Goal: Information Seeking & Learning: Get advice/opinions

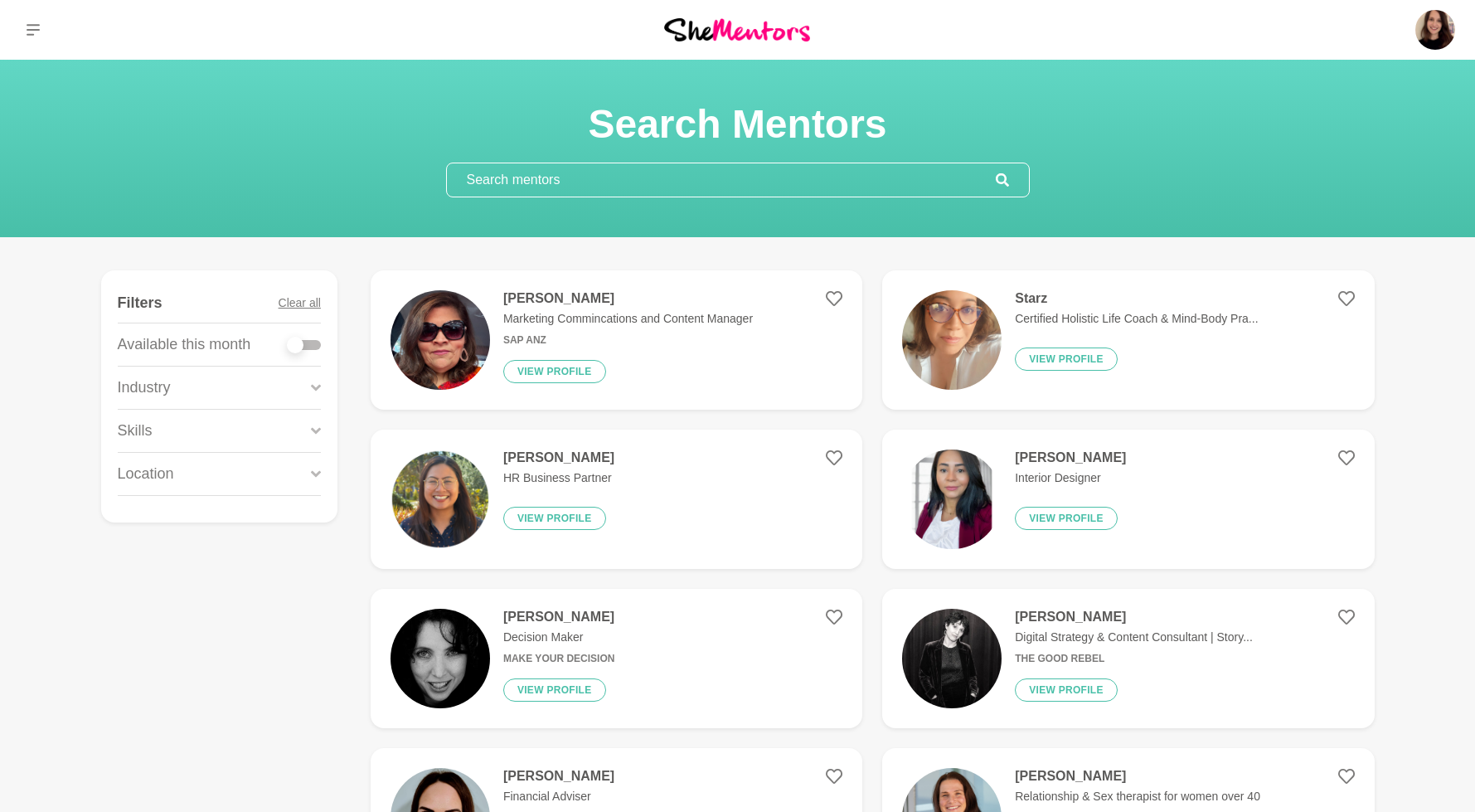
click at [532, 184] on input "text" at bounding box center [722, 180] width 549 height 33
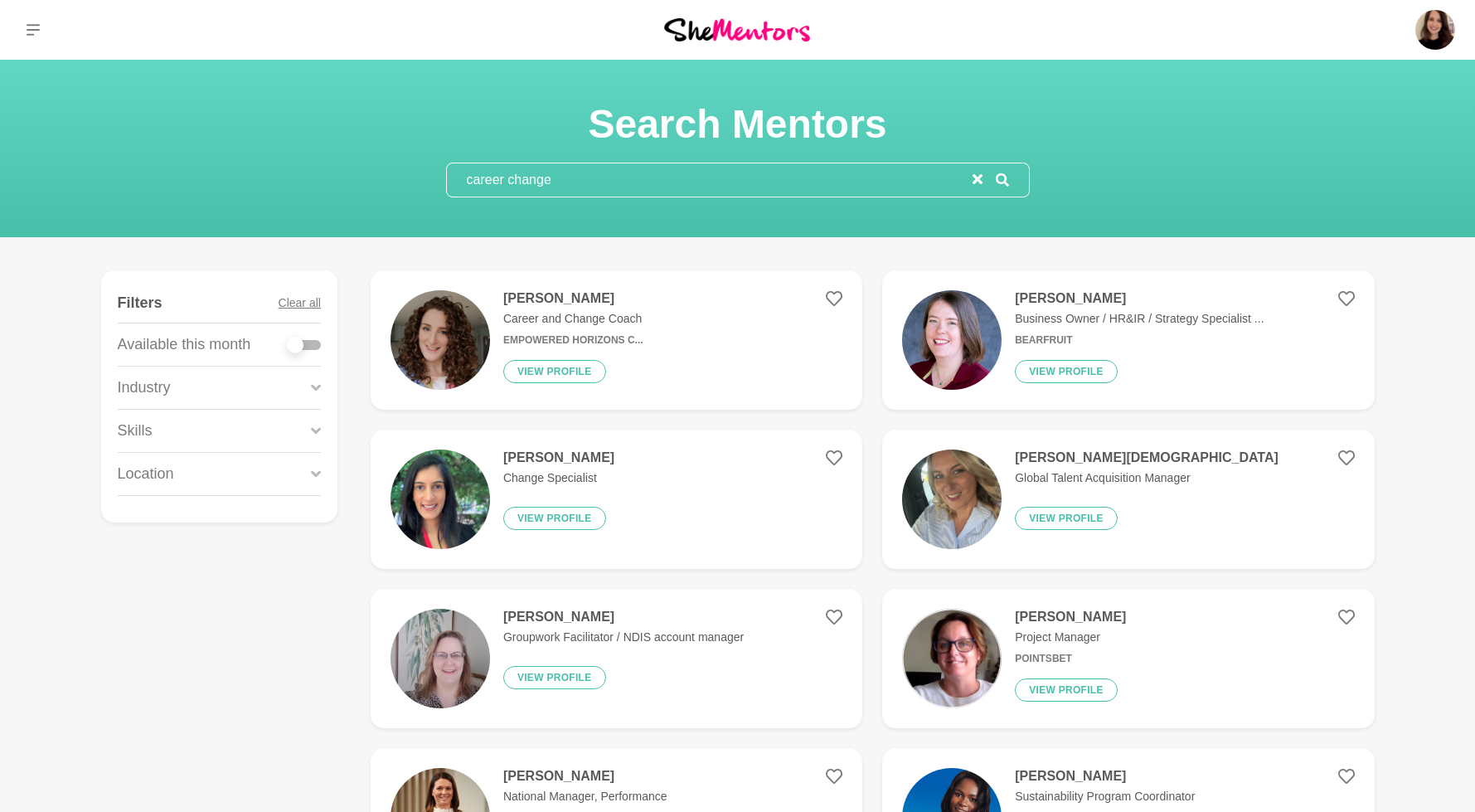
type input "career change"
click at [460, 537] on img at bounding box center [439, 499] width 100 height 100
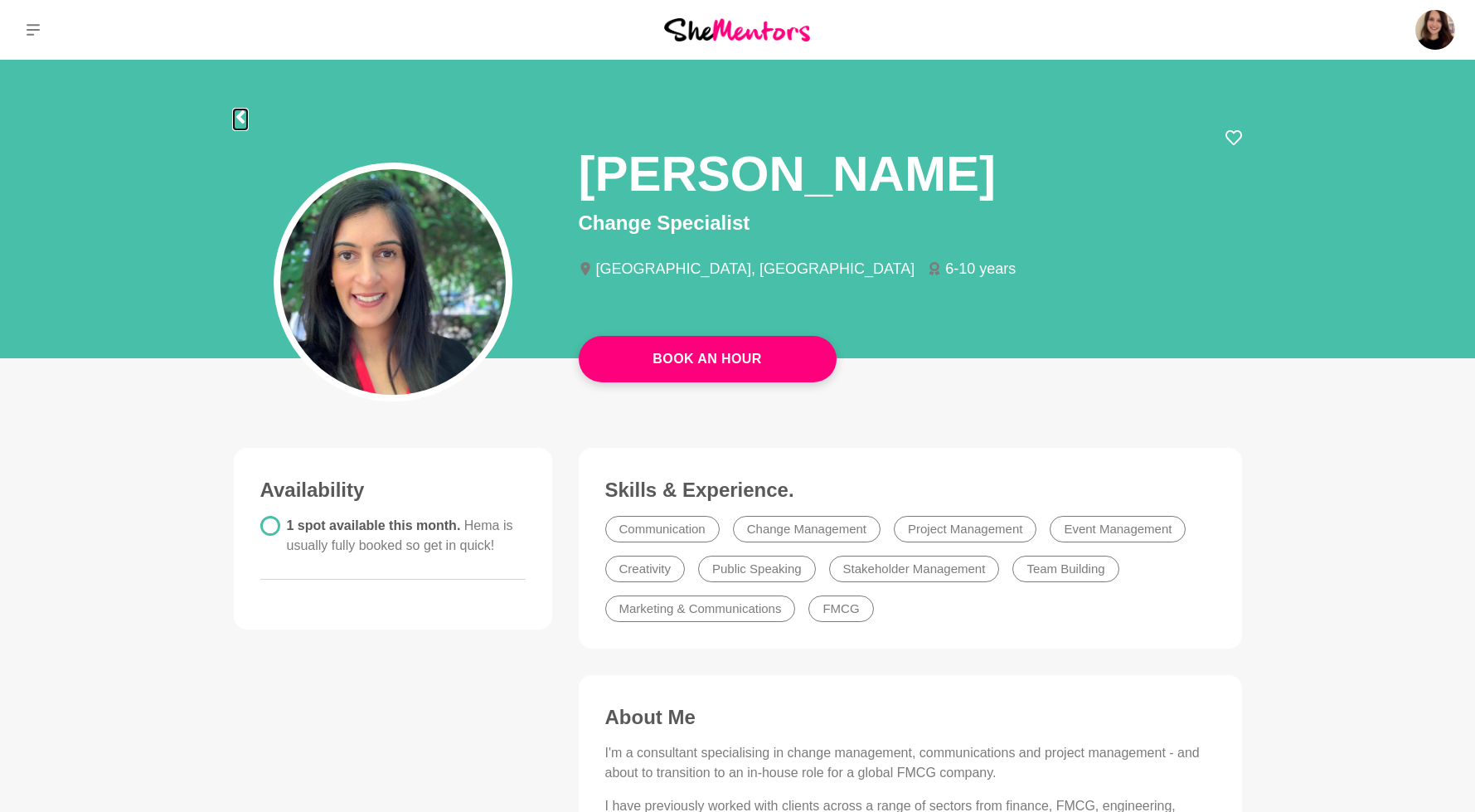
click at [244, 121] on icon at bounding box center [240, 117] width 13 height 13
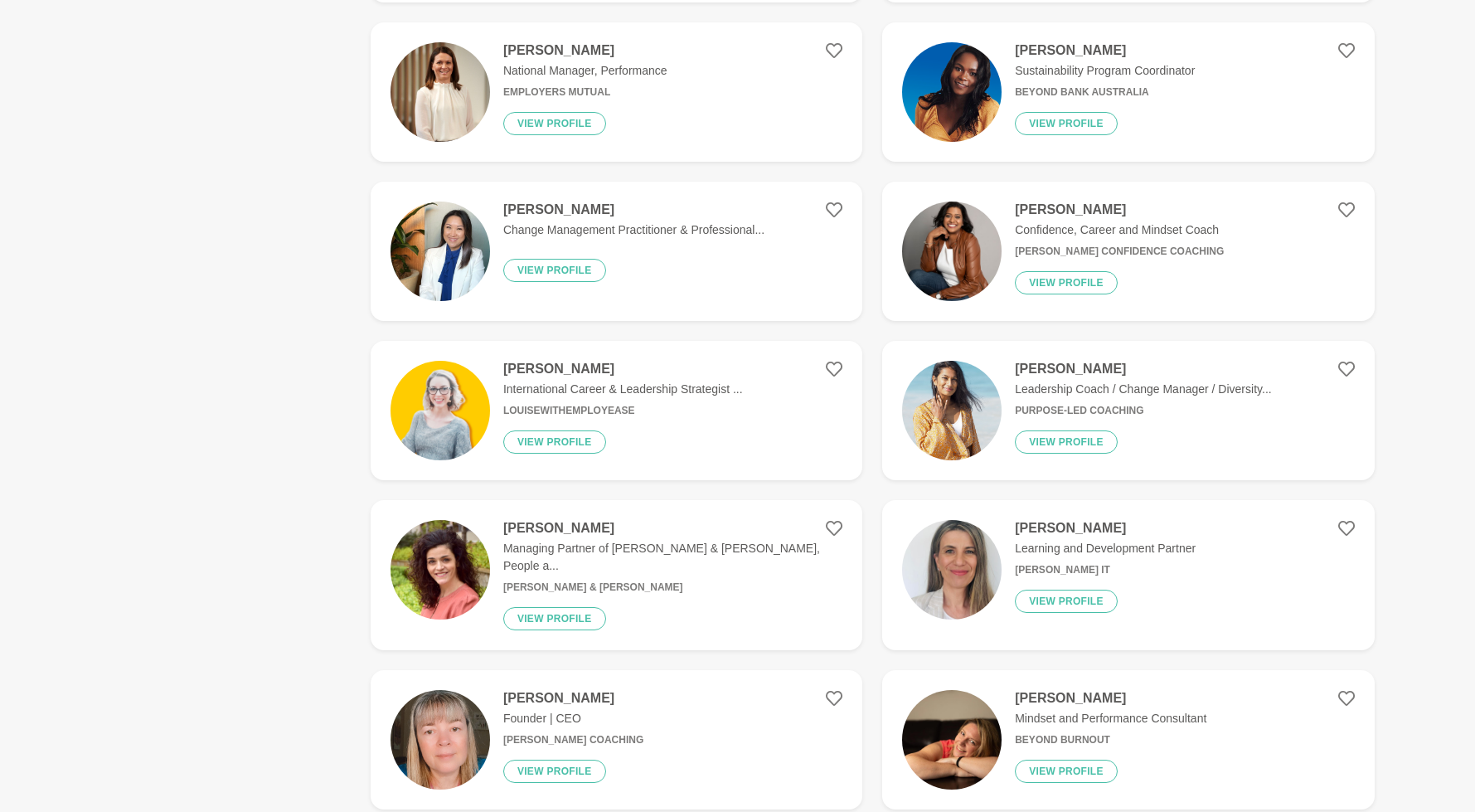
scroll to position [175, 0]
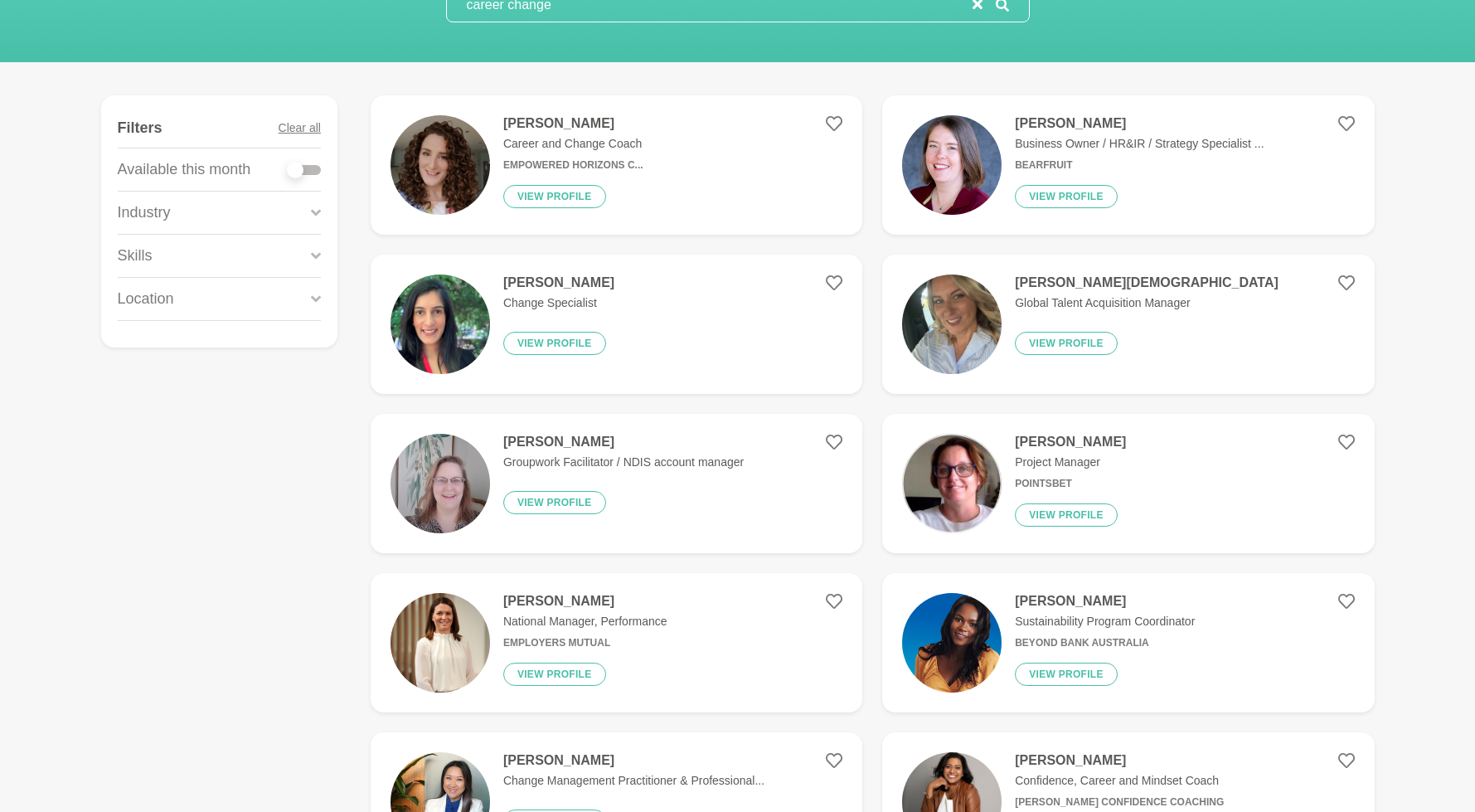
click at [420, 159] on img at bounding box center [439, 165] width 100 height 100
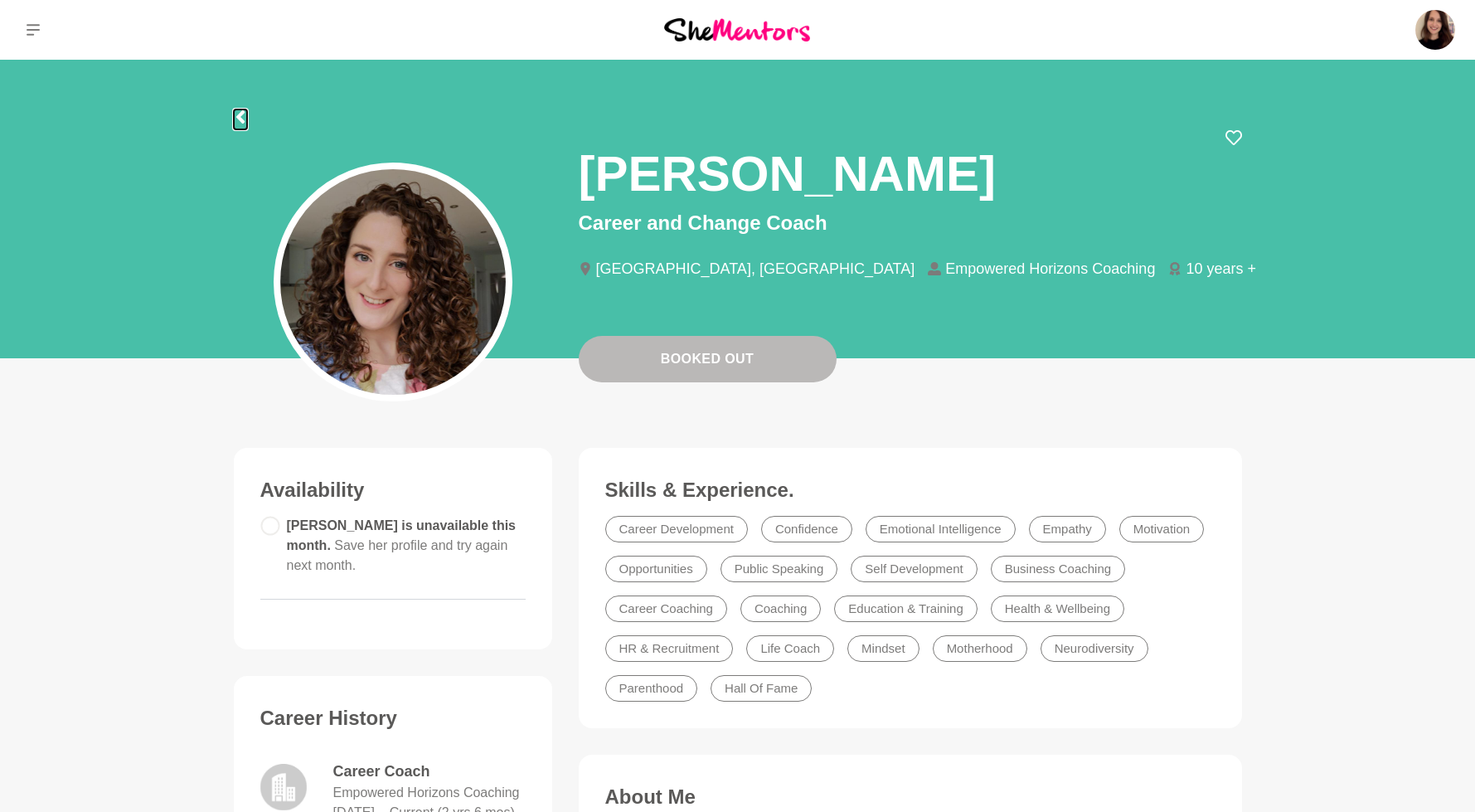
click at [243, 116] on icon at bounding box center [240, 117] width 13 height 13
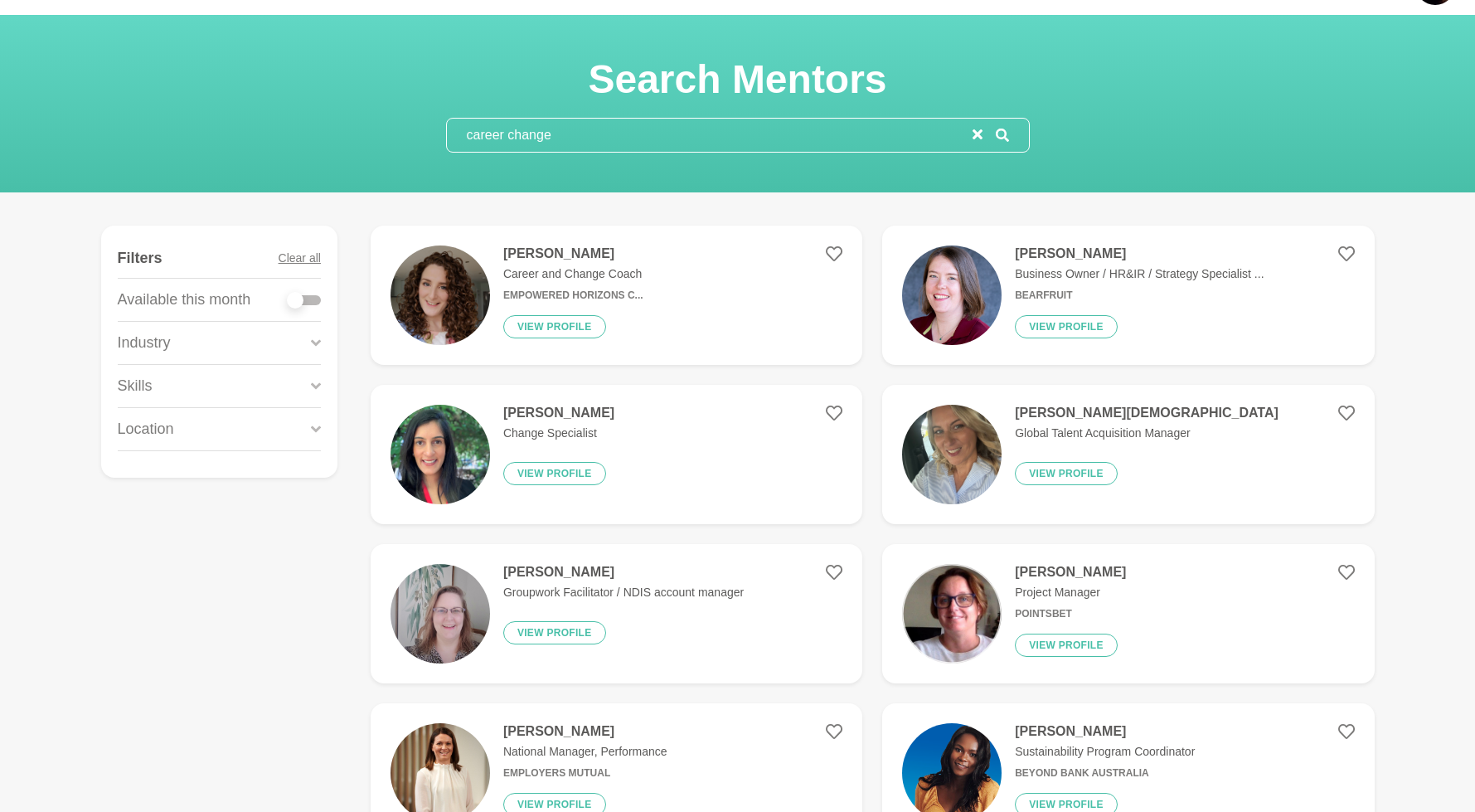
scroll to position [139, 0]
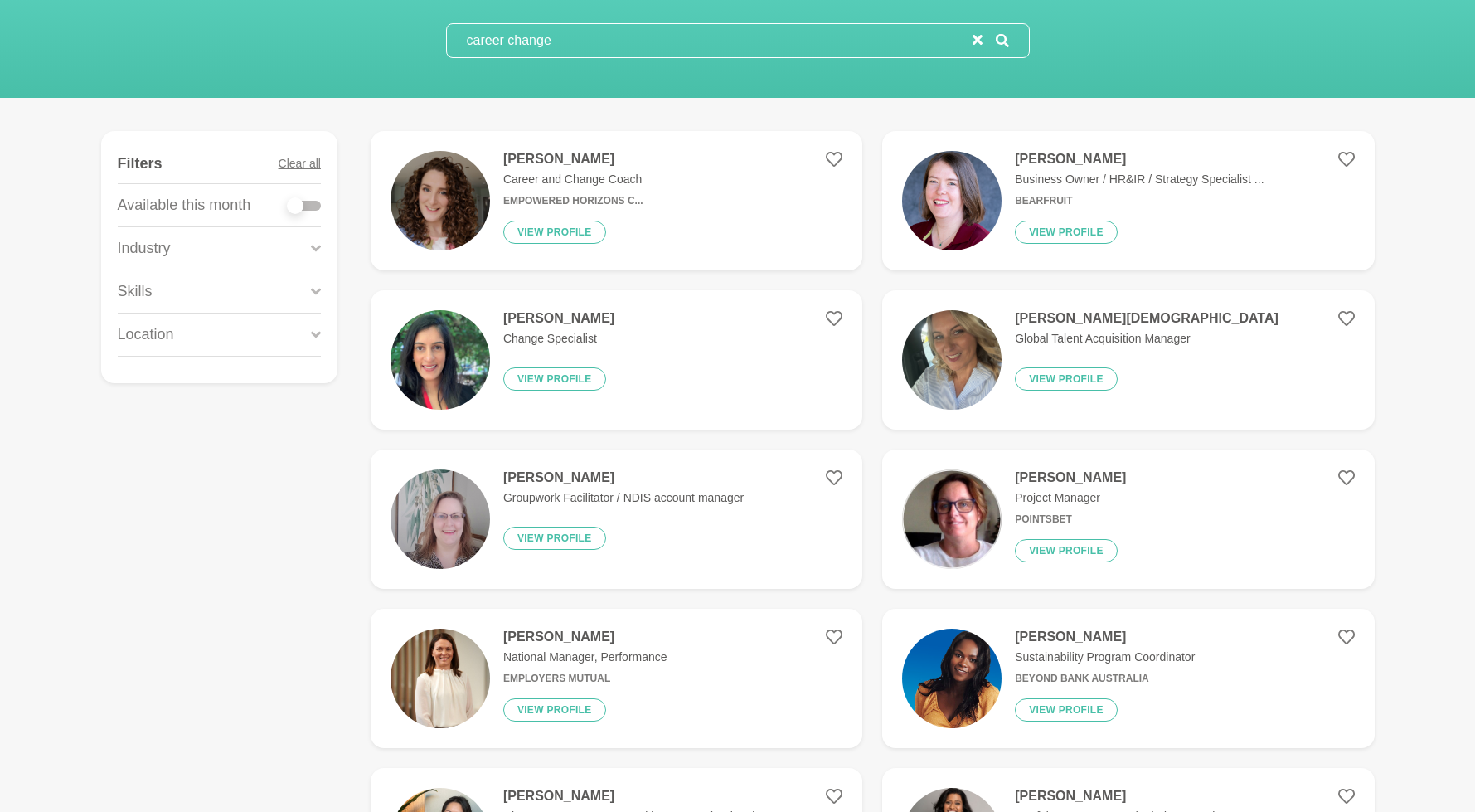
click at [159, 290] on div "Skills" at bounding box center [219, 291] width 203 height 43
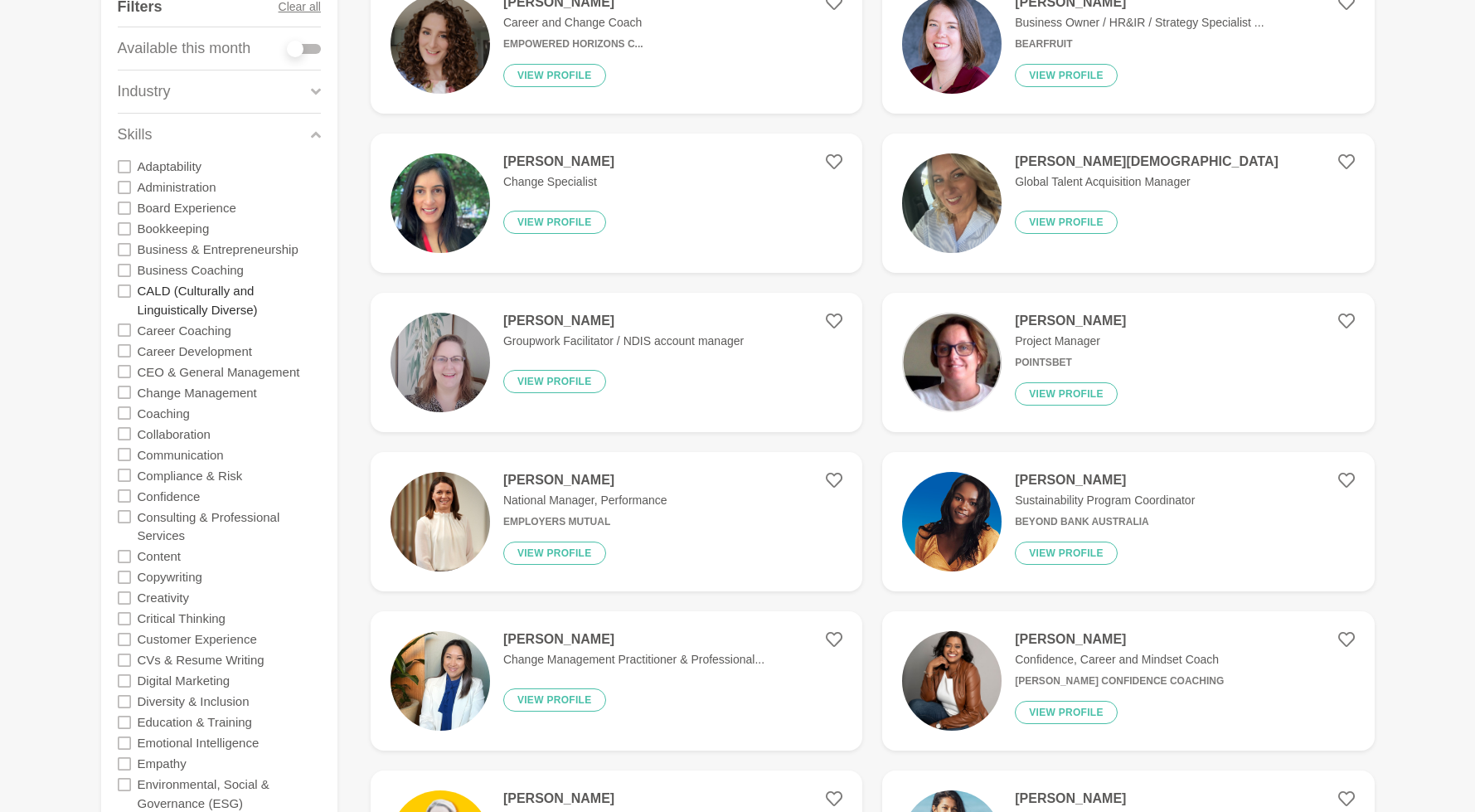
scroll to position [477, 0]
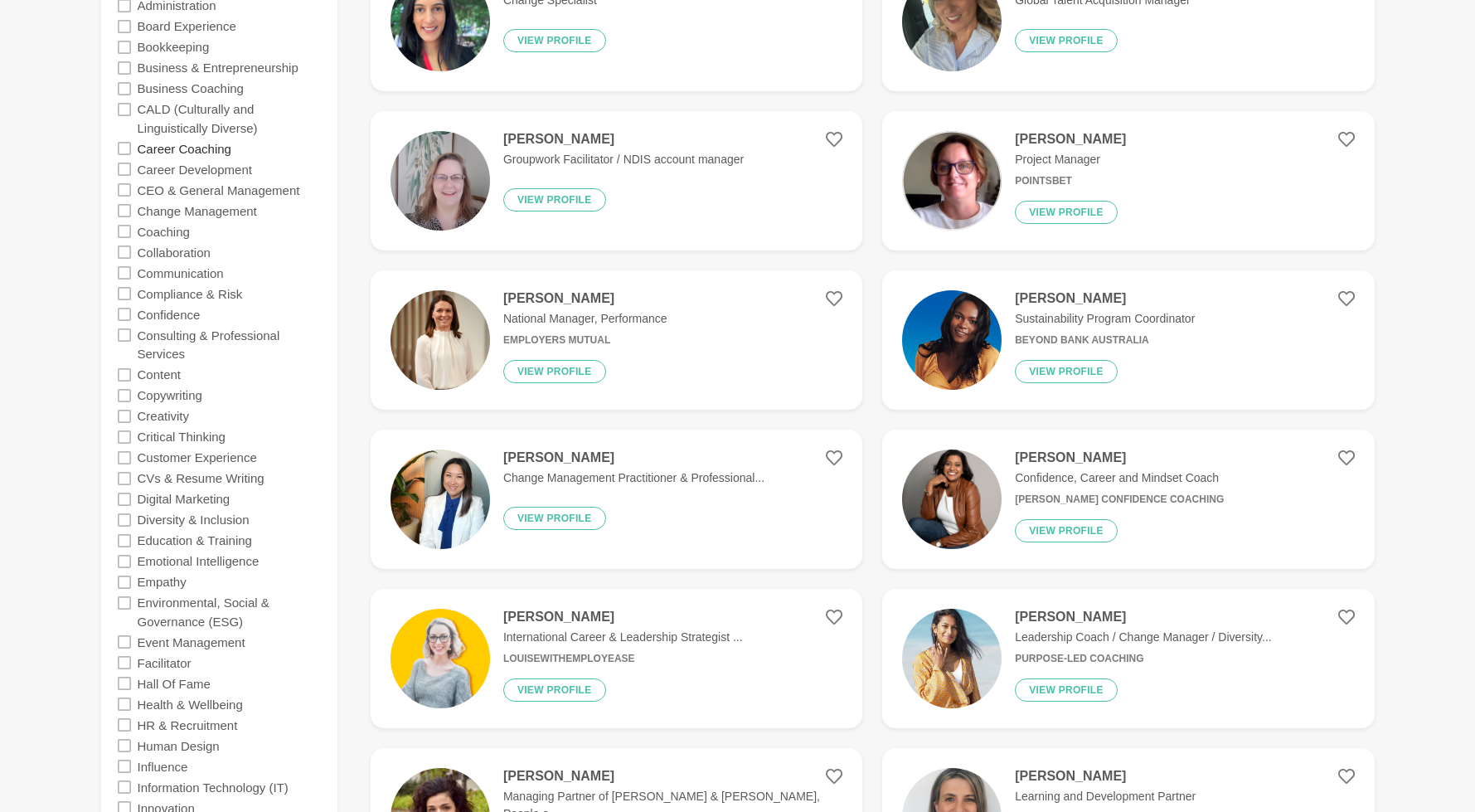
click at [188, 152] on label "Career Coaching" at bounding box center [184, 147] width 94 height 21
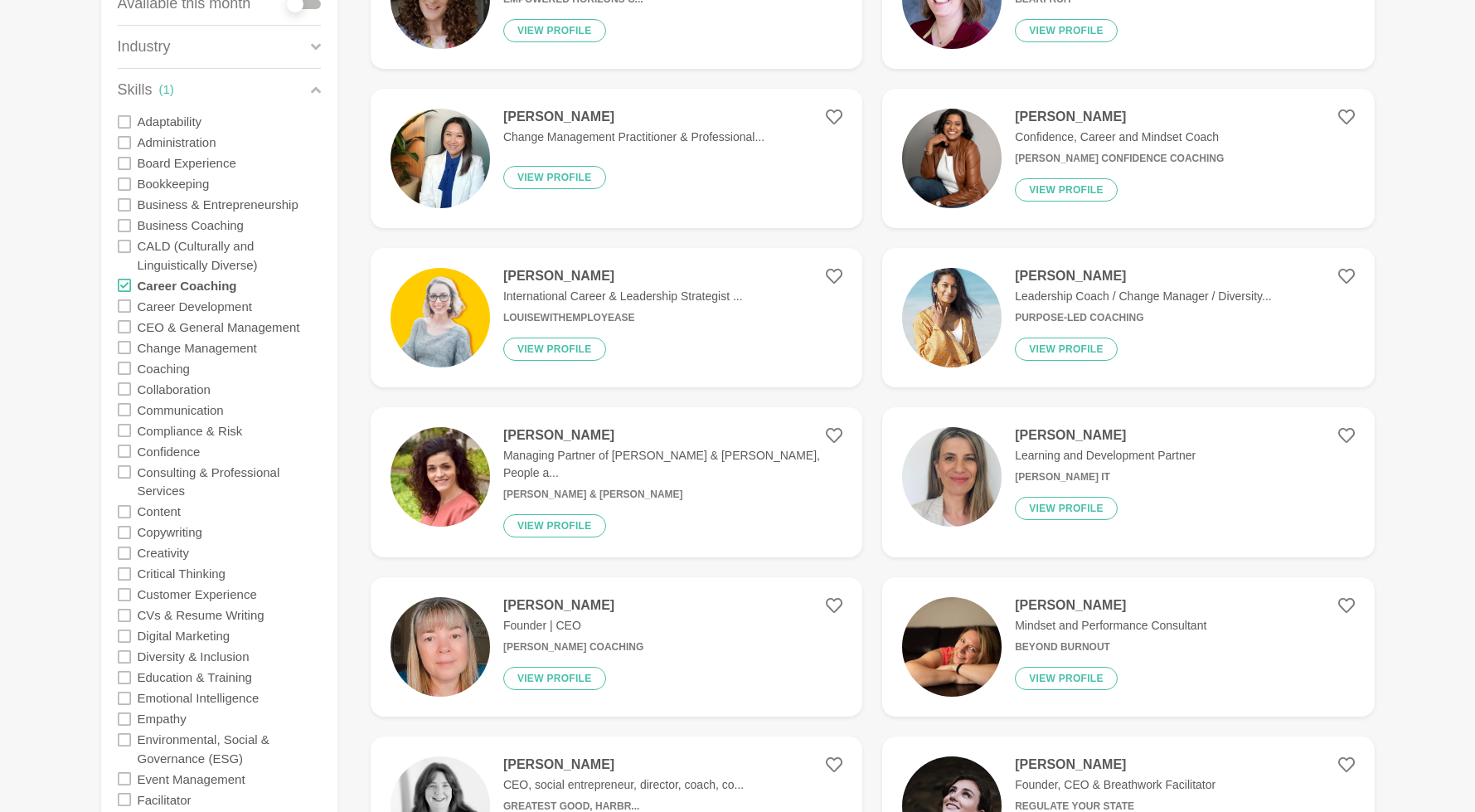
scroll to position [337, 0]
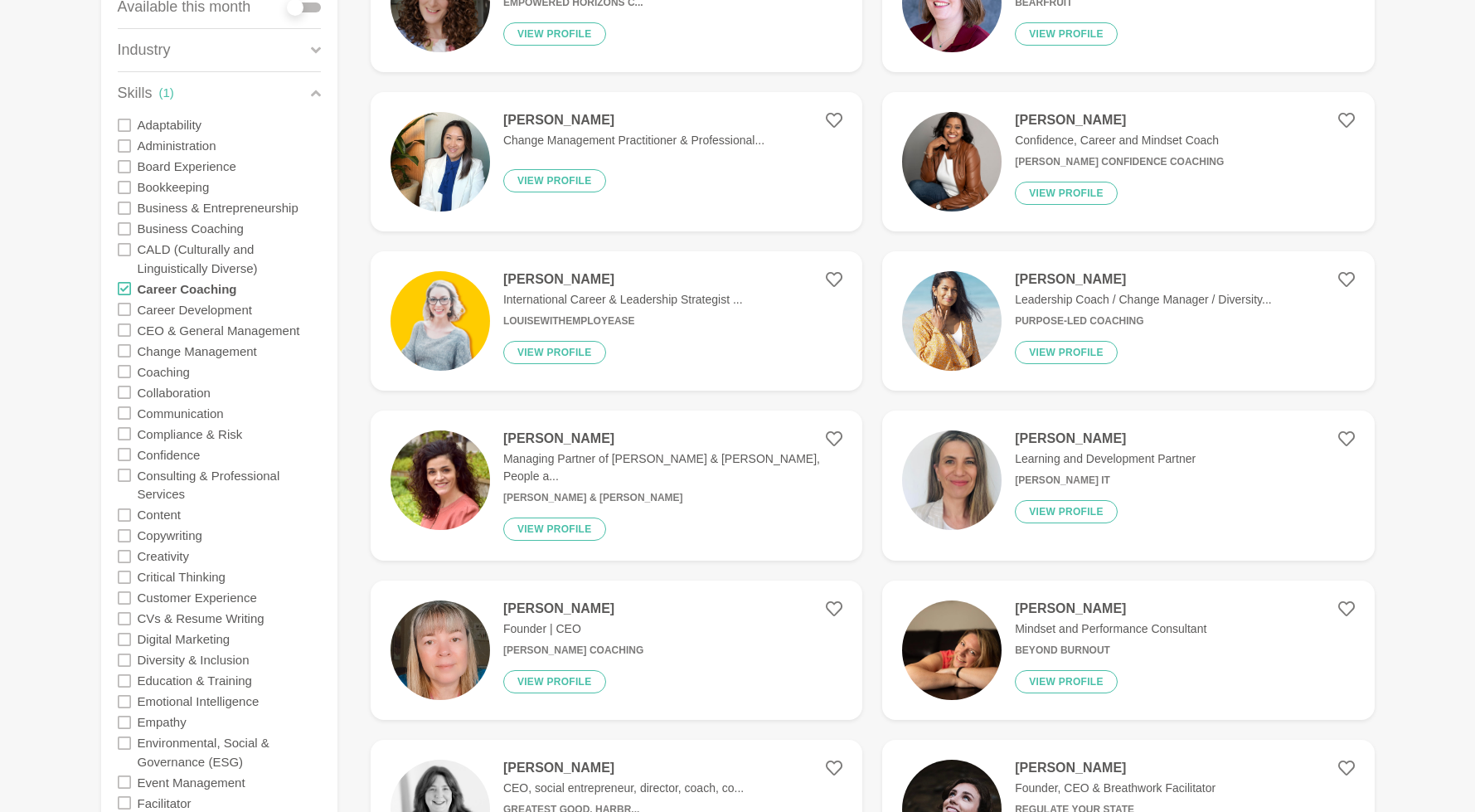
click at [419, 349] on img at bounding box center [439, 321] width 100 height 100
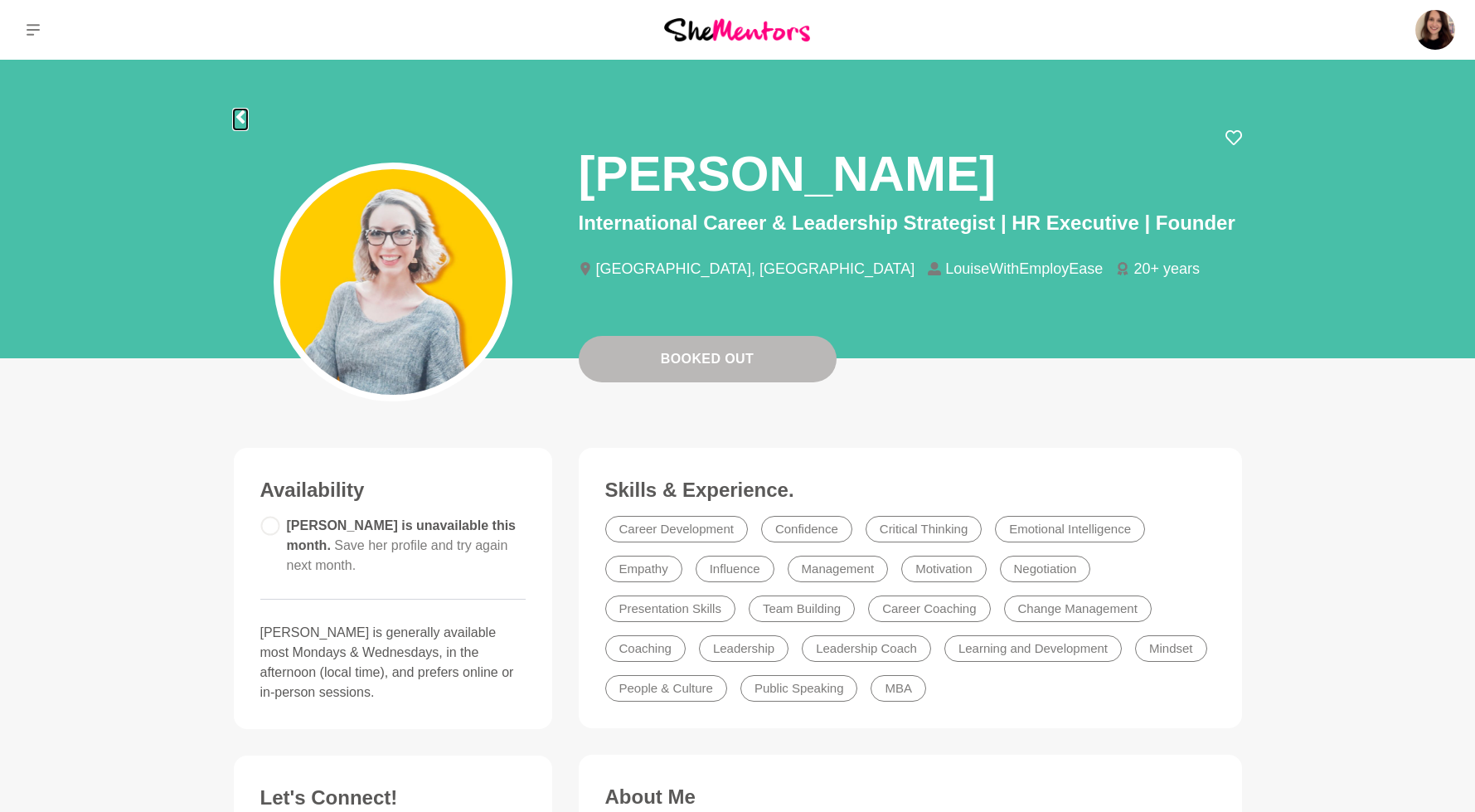
click at [242, 113] on icon at bounding box center [239, 117] width 8 height 13
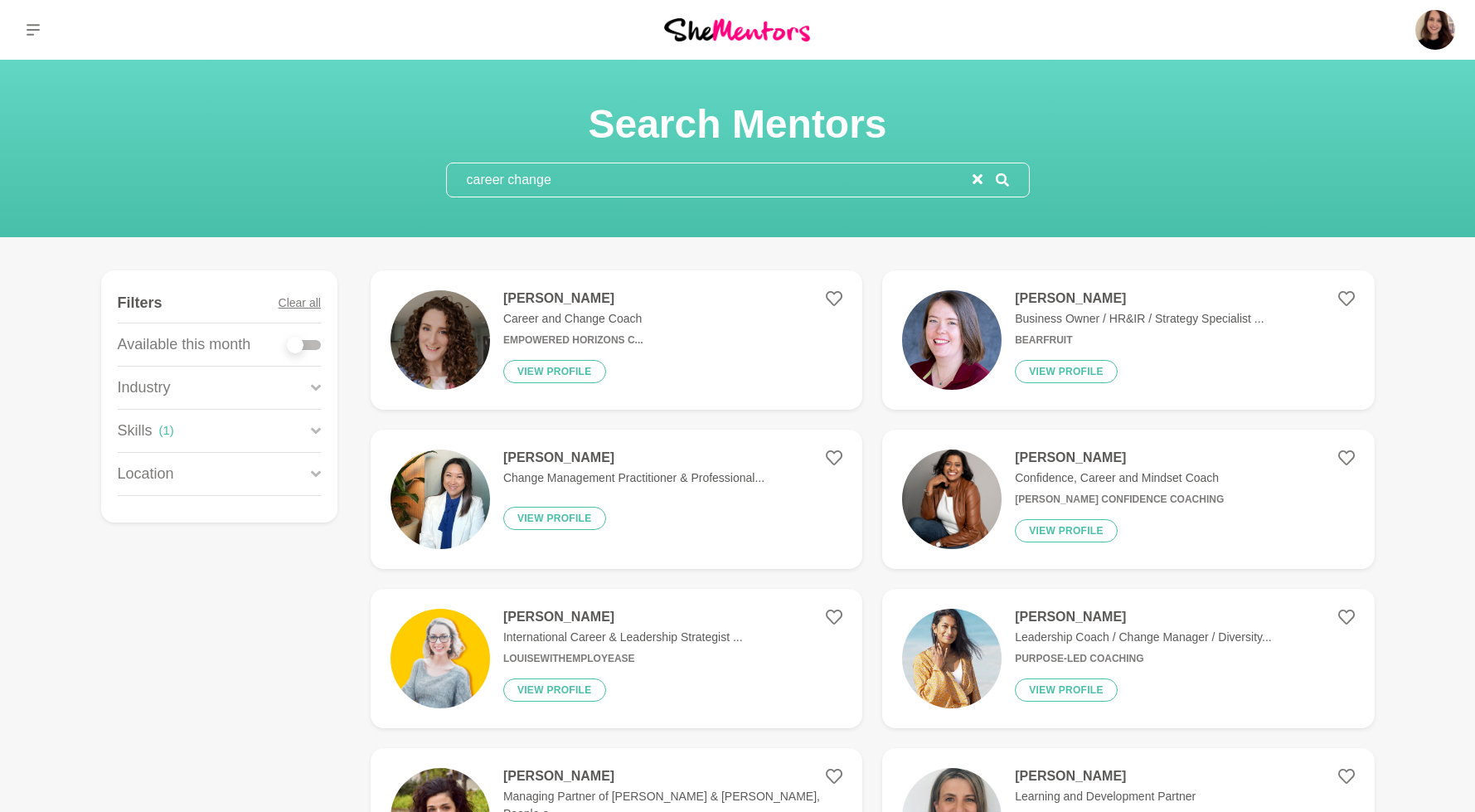
click at [299, 350] on div at bounding box center [296, 345] width 17 height 17
checkbox input "true"
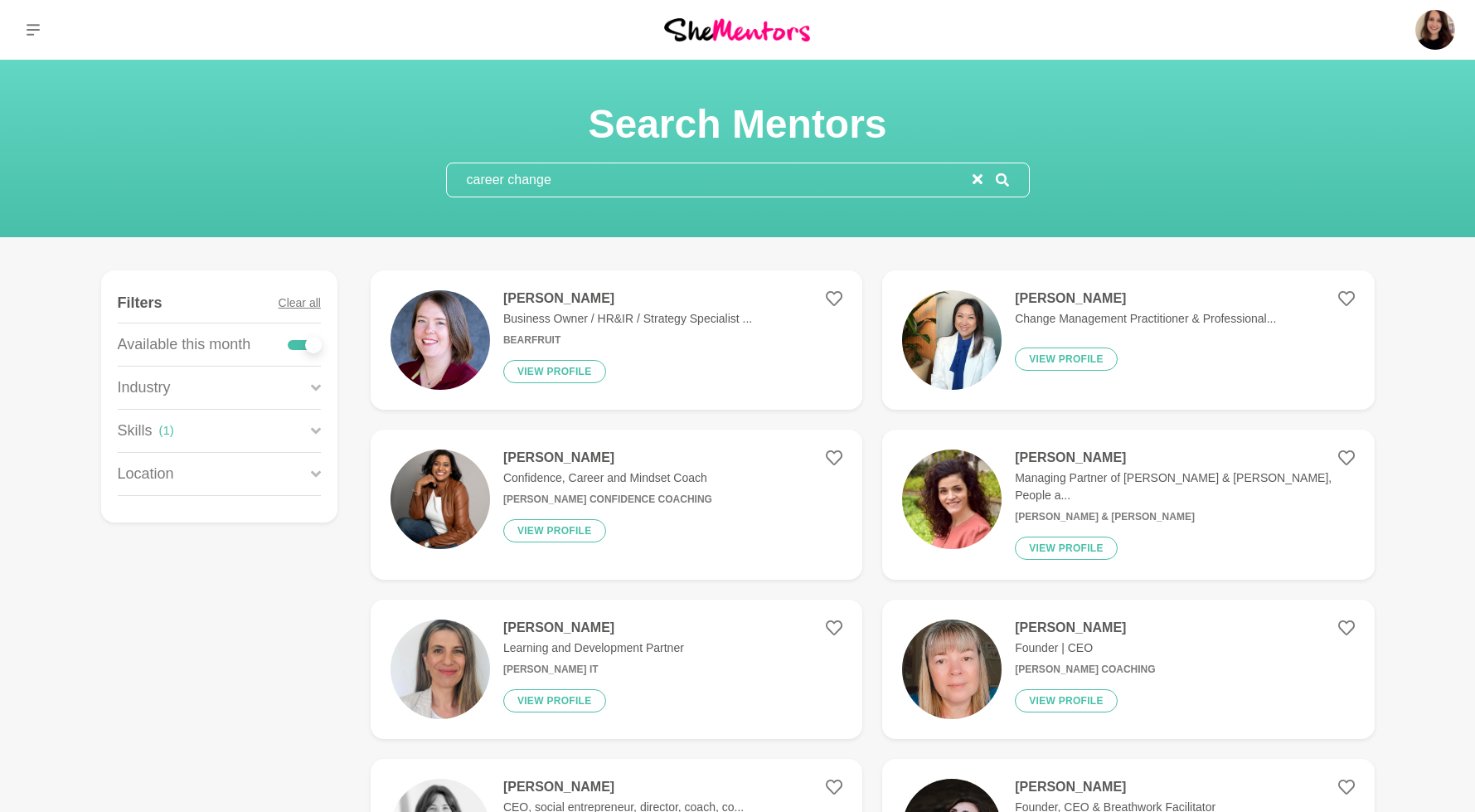
click at [451, 505] on img at bounding box center [439, 499] width 100 height 100
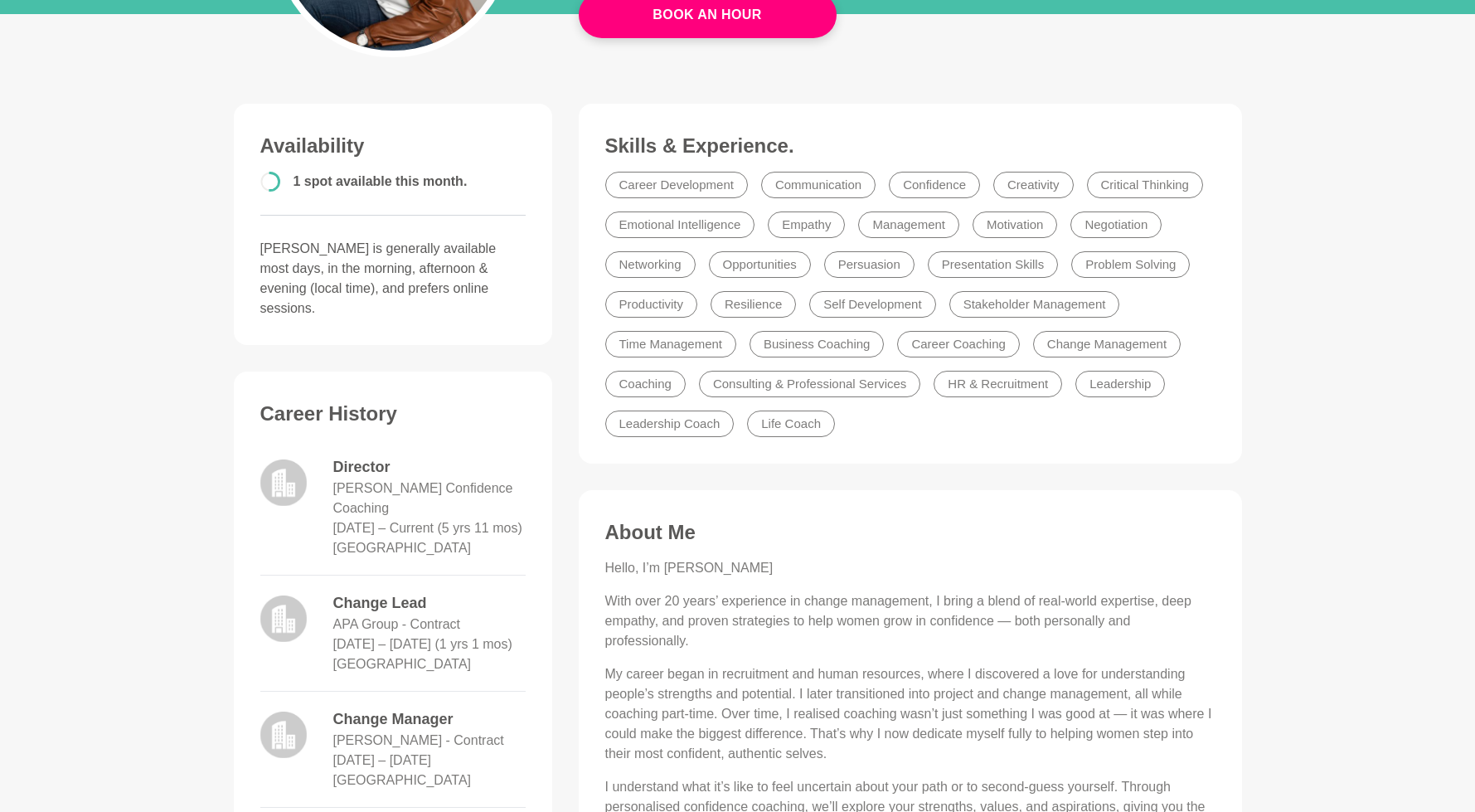
scroll to position [470, 0]
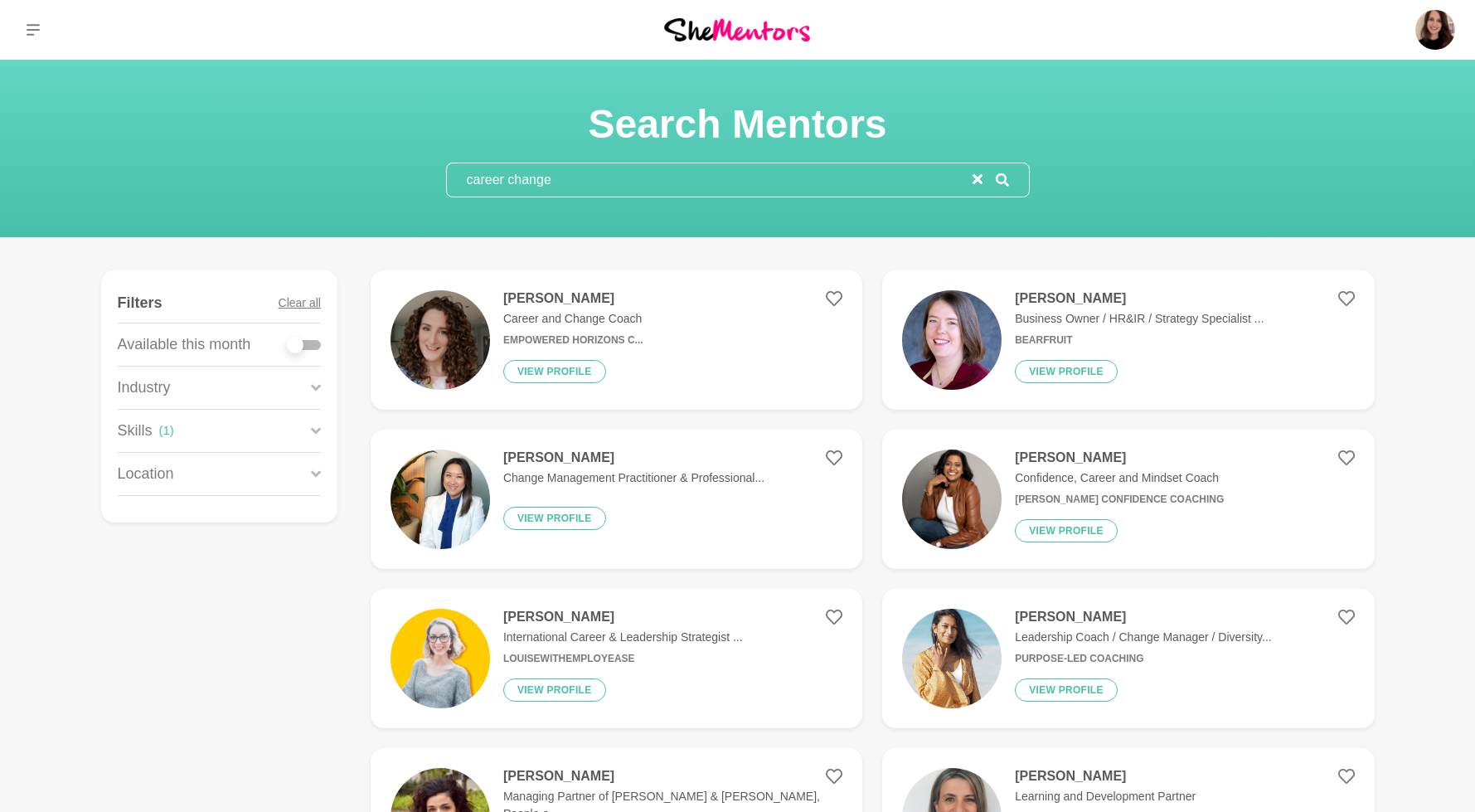
click at [502, 184] on input "career change" at bounding box center [710, 180] width 526 height 33
type input "careerchange"
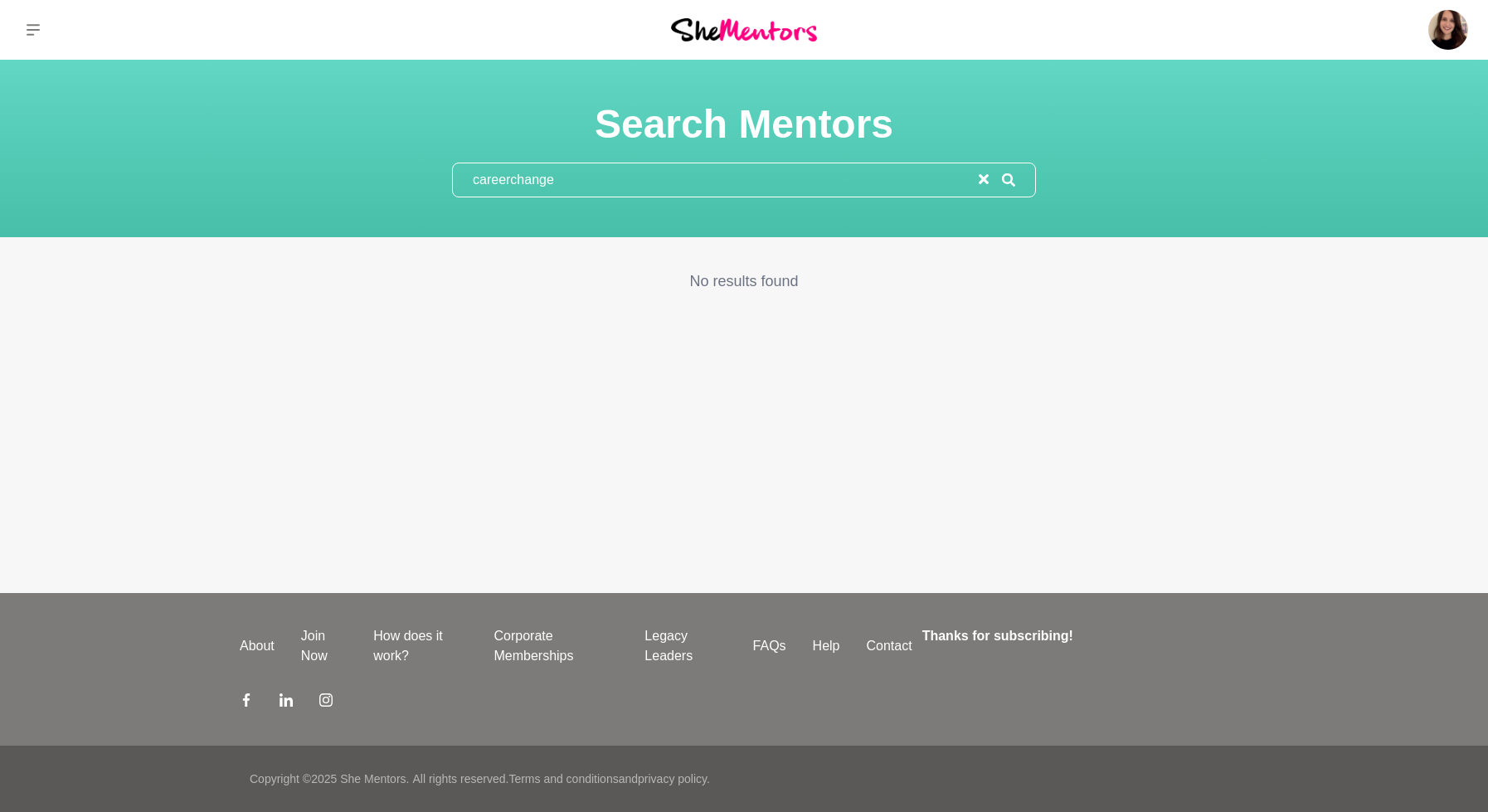
click at [502, 184] on input "careerchange" at bounding box center [716, 180] width 526 height 33
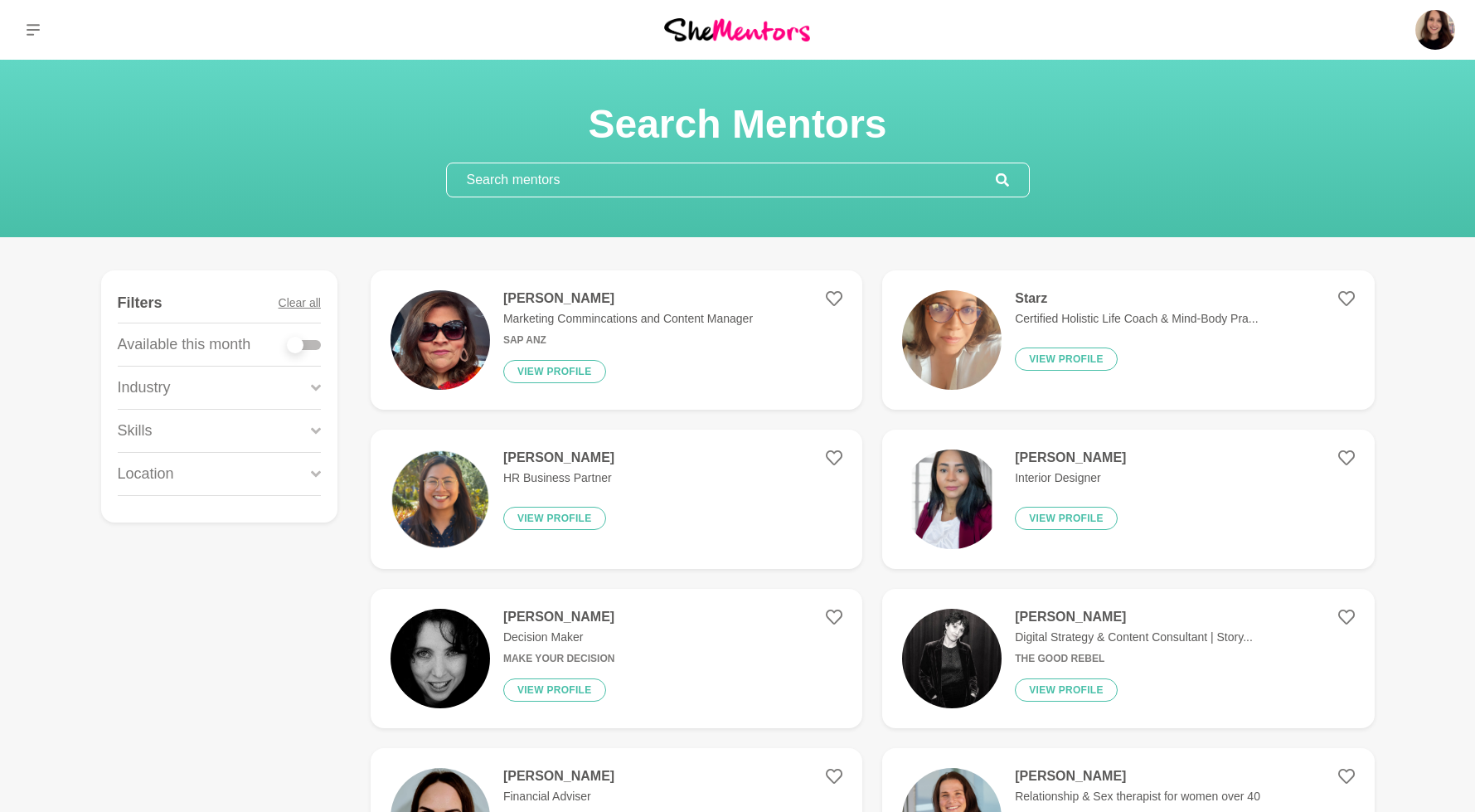
click at [142, 437] on p "Skills" at bounding box center [136, 430] width 35 height 23
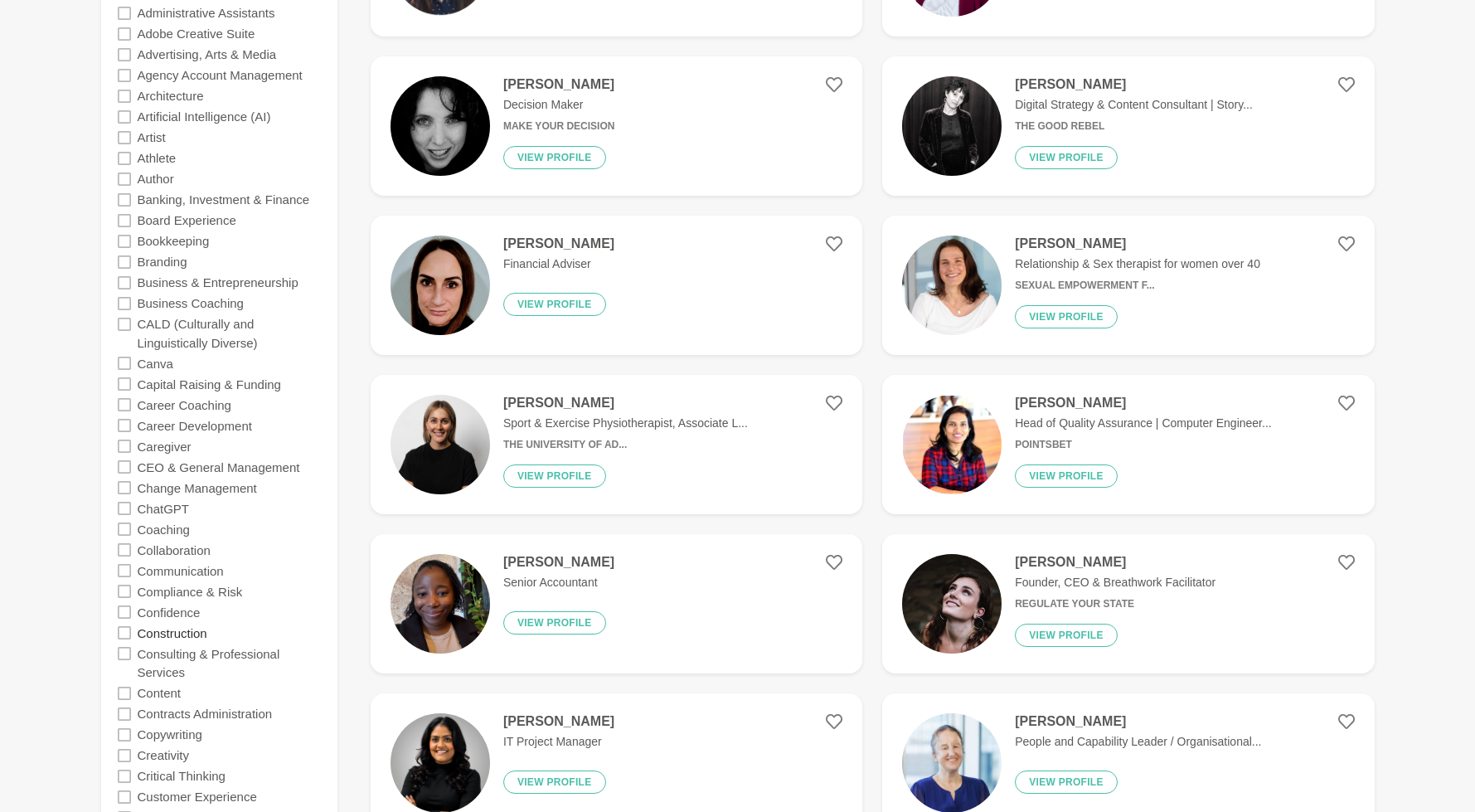
scroll to position [533, 0]
click at [194, 404] on label "Career Coaching" at bounding box center [184, 403] width 94 height 21
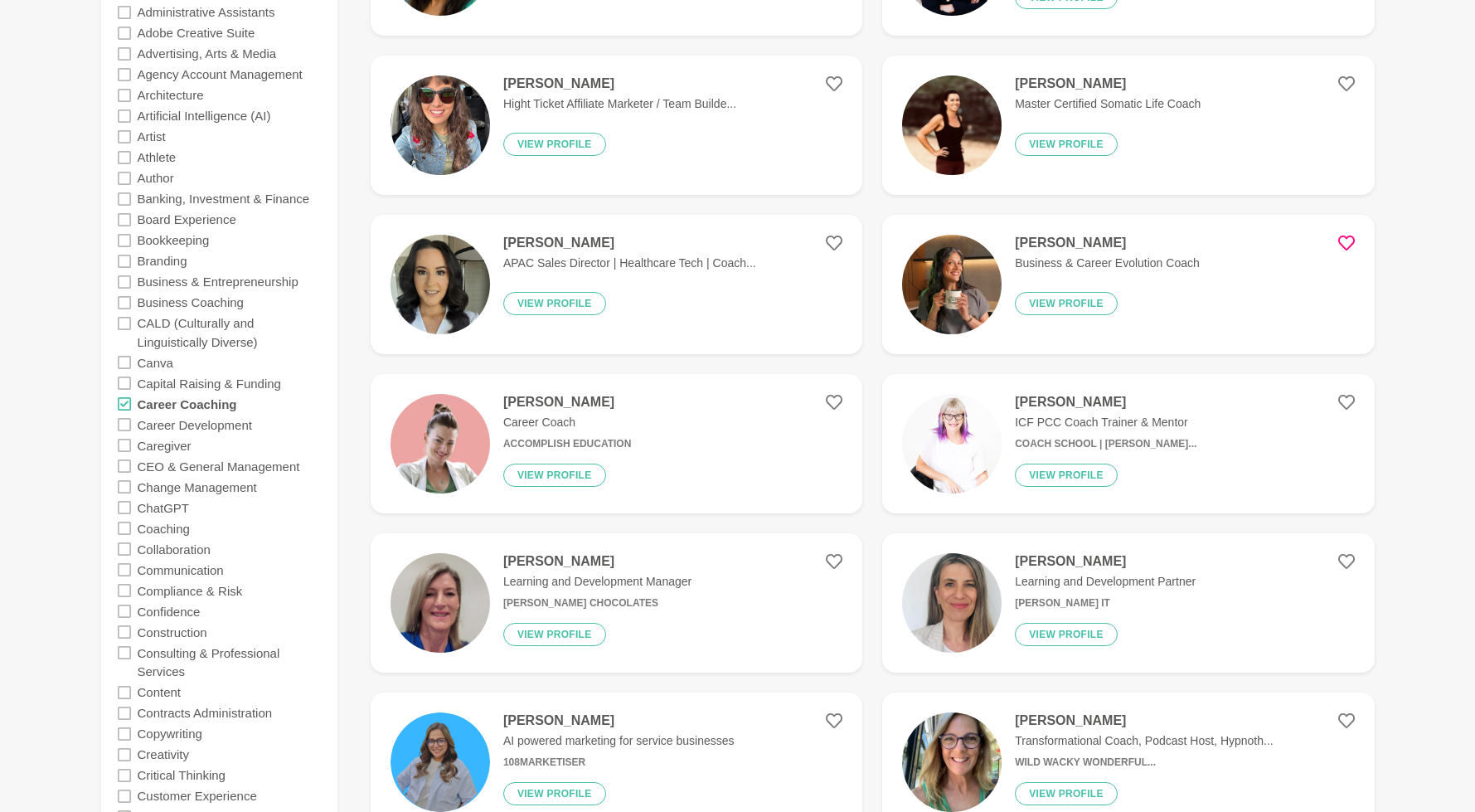
click at [522, 431] on div "Nikki Paterson Career Coach Accomplish Education View profile" at bounding box center [560, 443] width 141 height 100
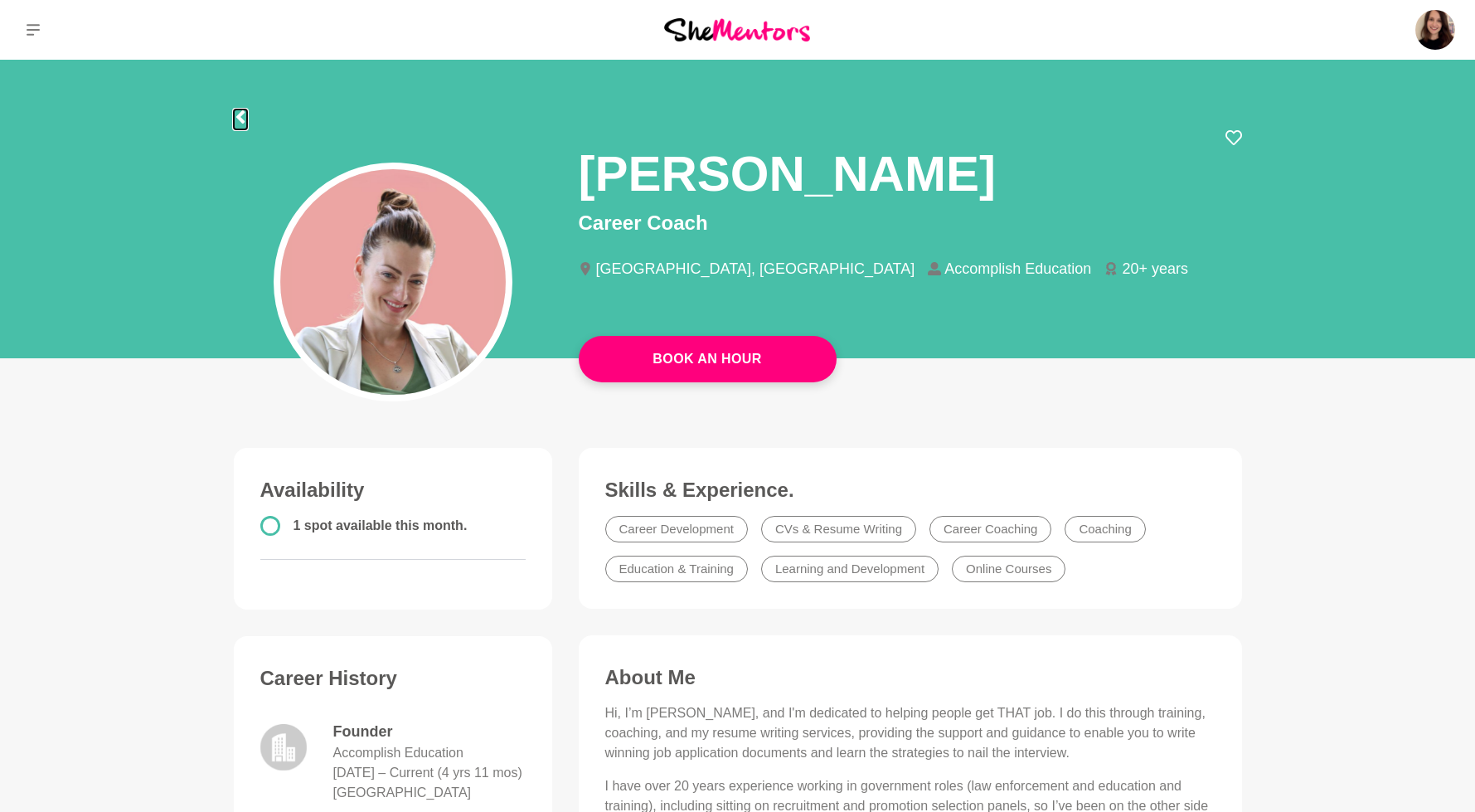
click at [241, 116] on icon at bounding box center [240, 117] width 13 height 13
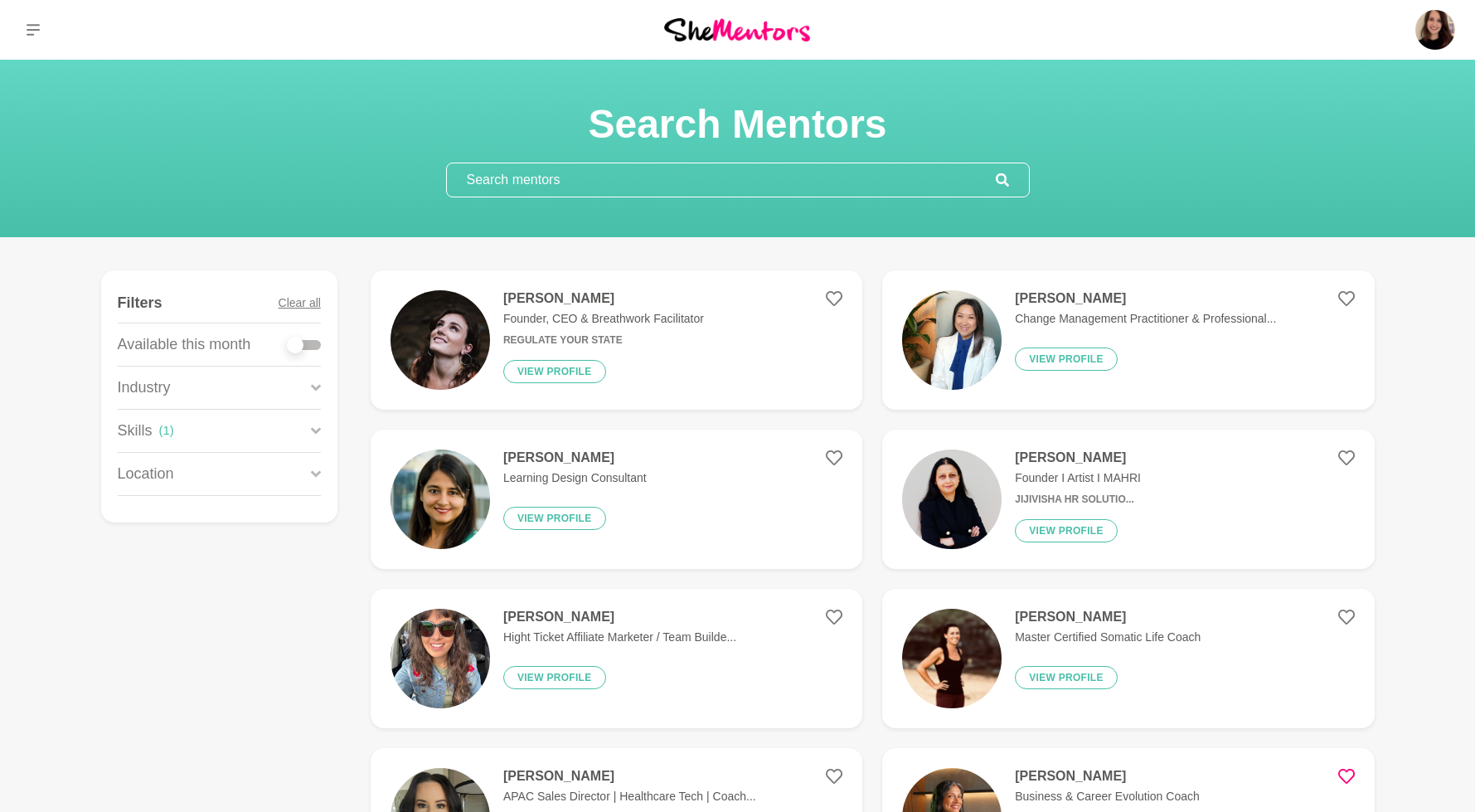
click at [141, 425] on p "Skills" at bounding box center [136, 430] width 35 height 23
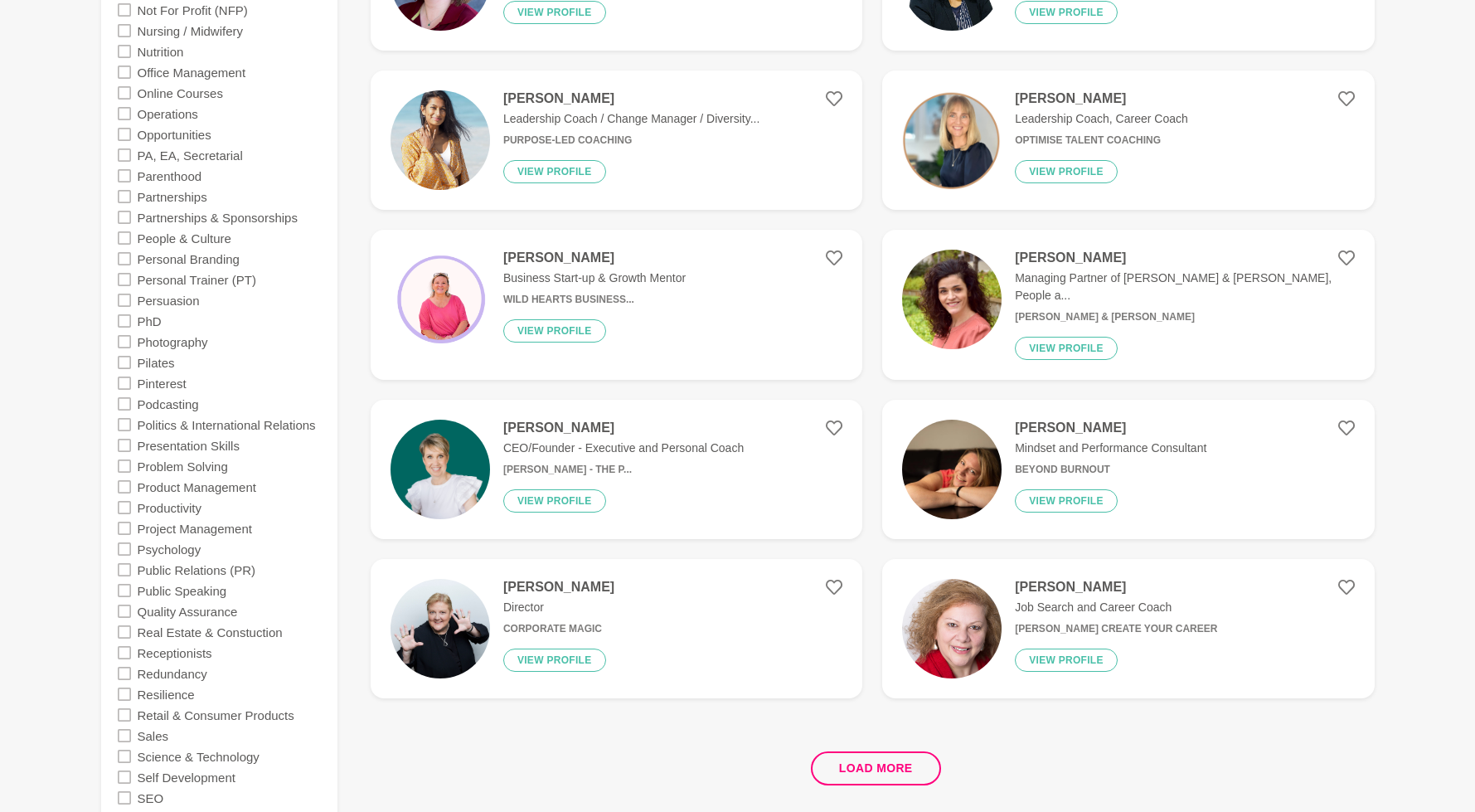
scroll to position [2747, 0]
click at [851, 757] on button "Load more" at bounding box center [876, 767] width 130 height 34
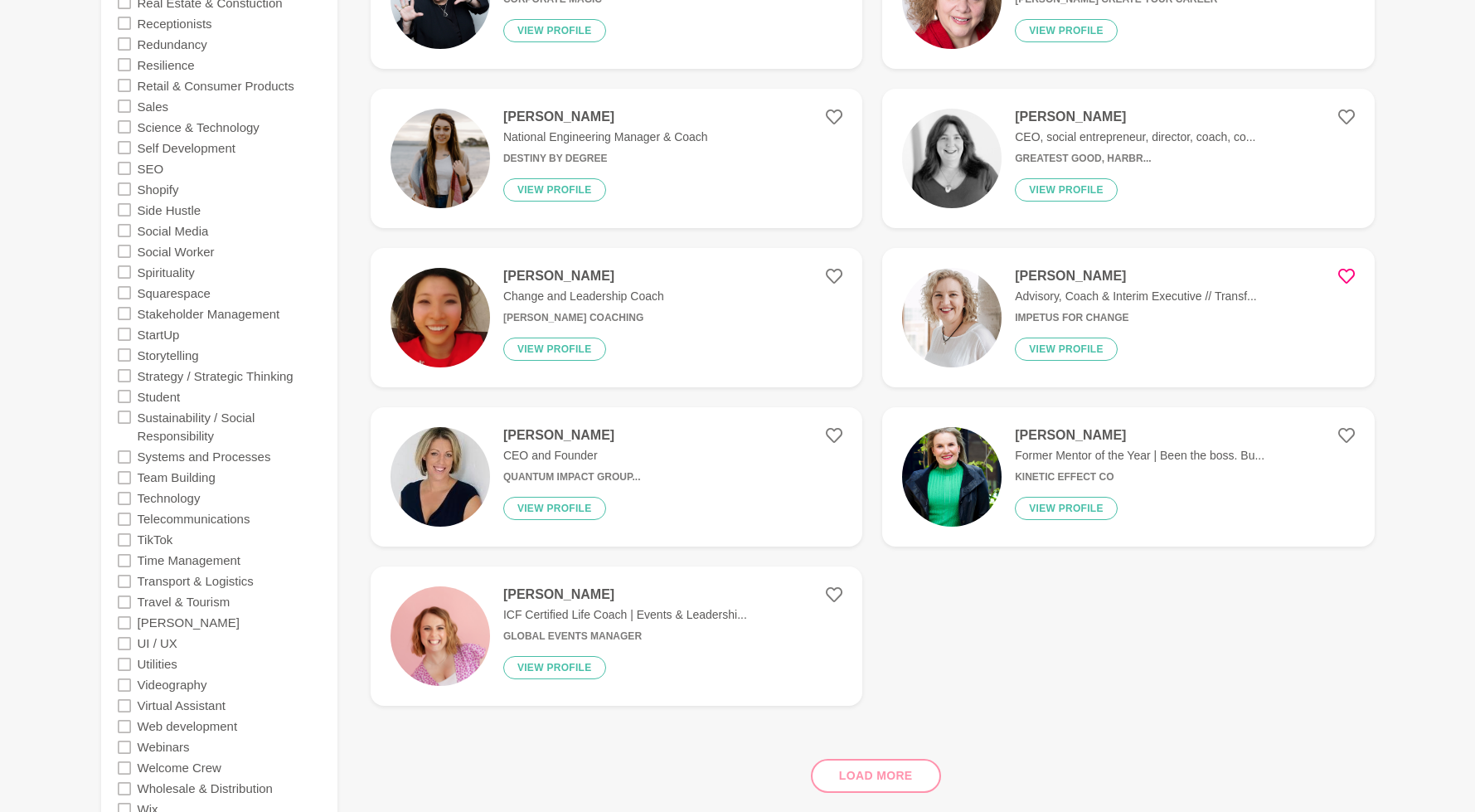
scroll to position [3410, 0]
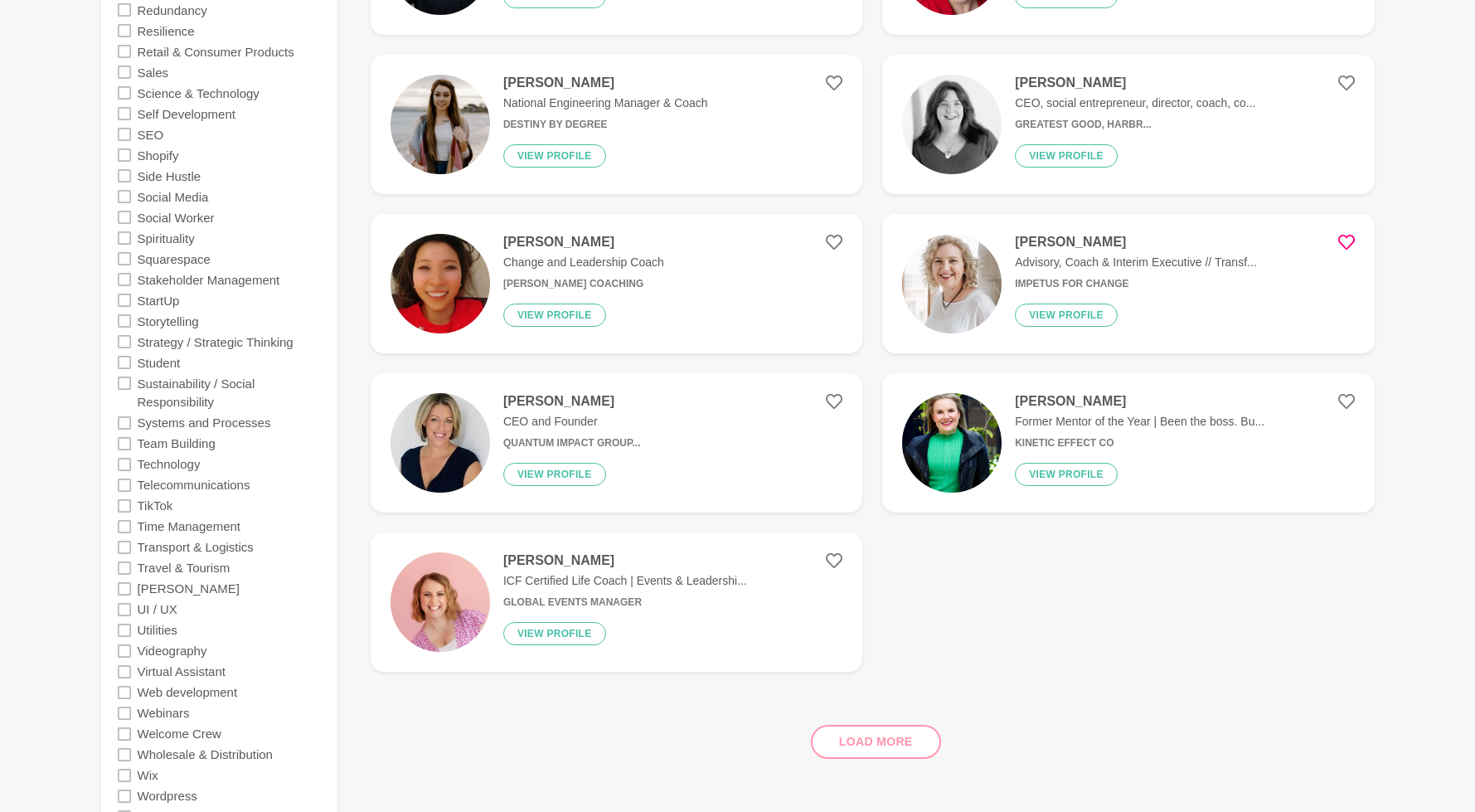
click at [960, 464] on img at bounding box center [951, 442] width 100 height 100
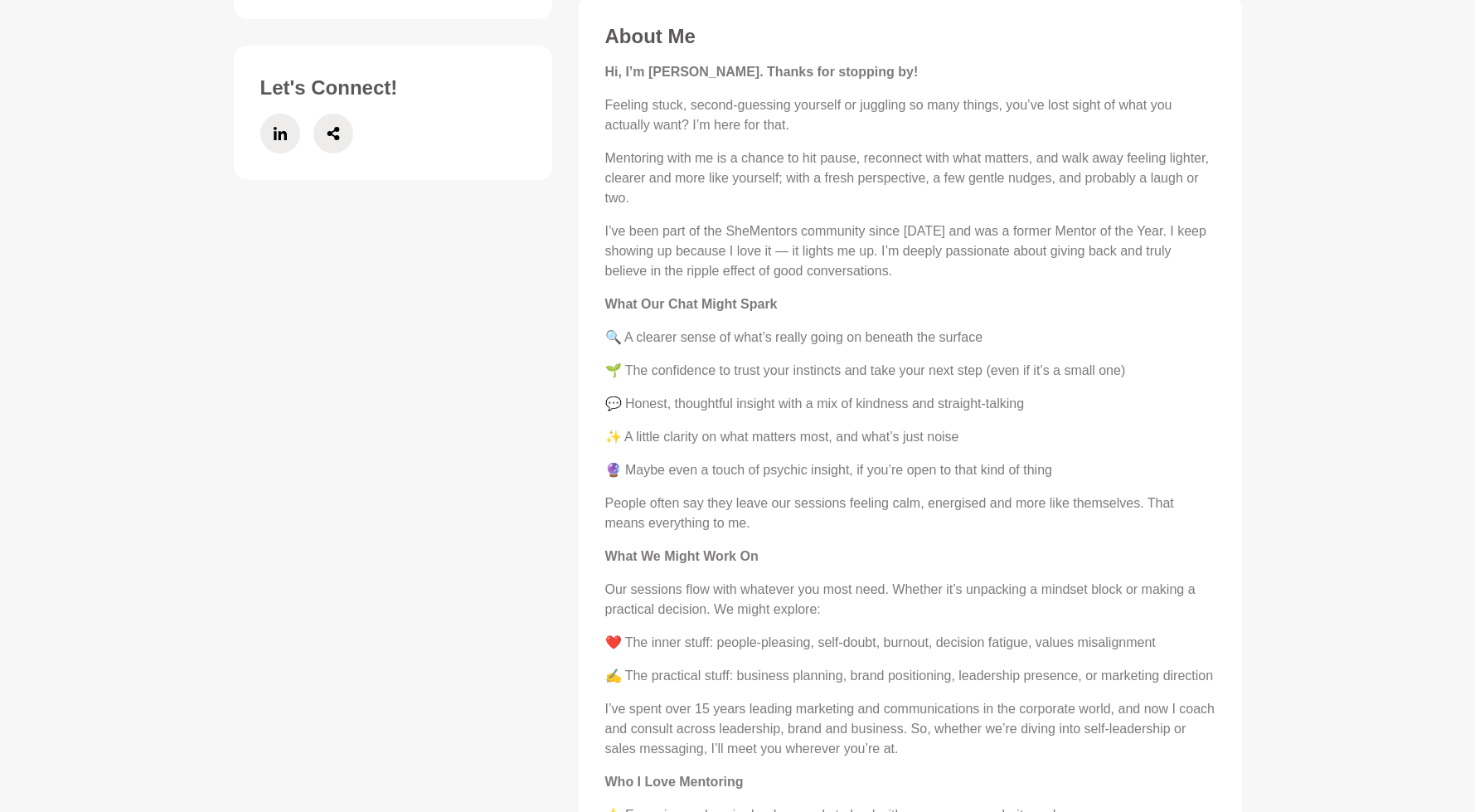
scroll to position [994, 0]
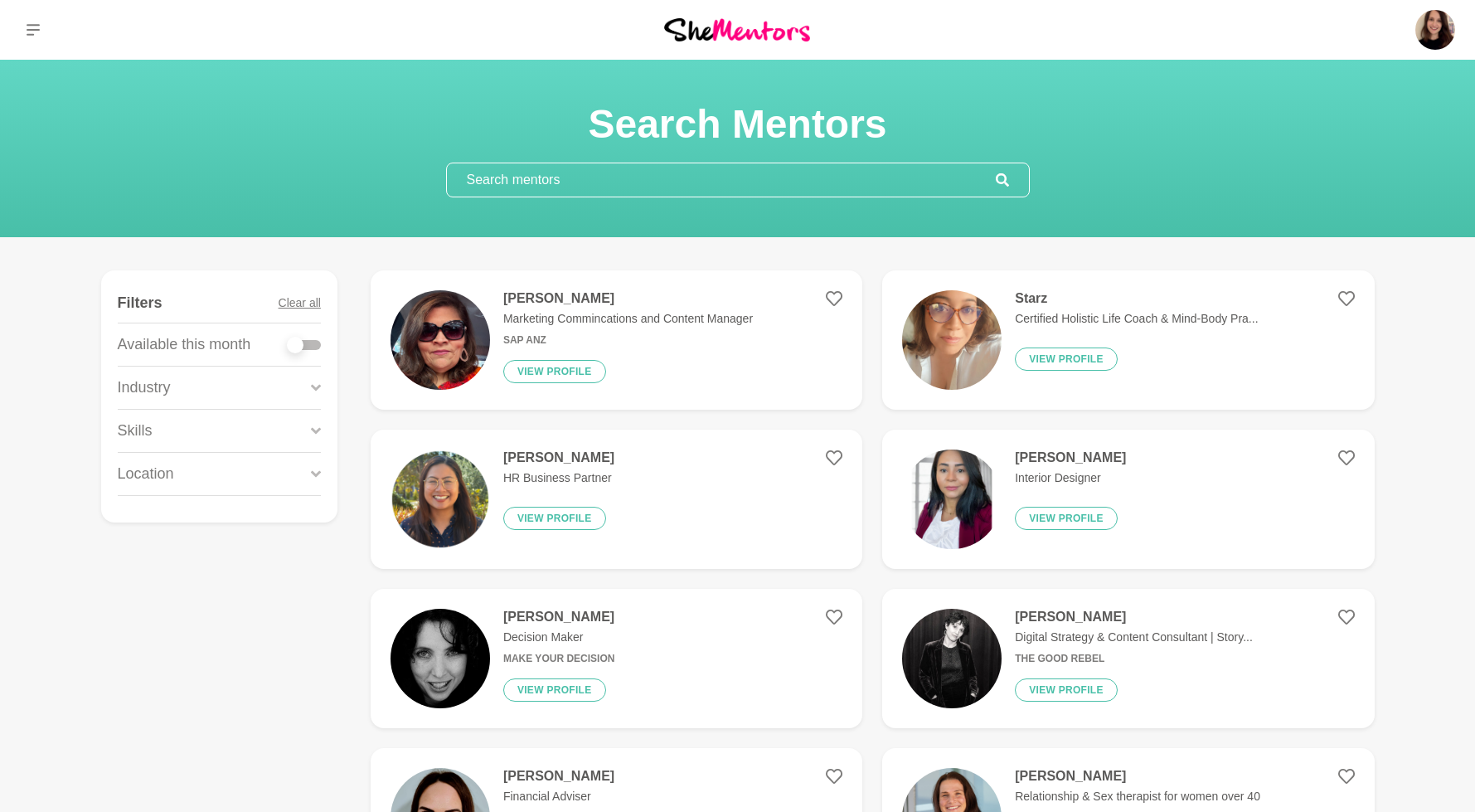
click at [742, 183] on input "text" at bounding box center [722, 180] width 549 height 33
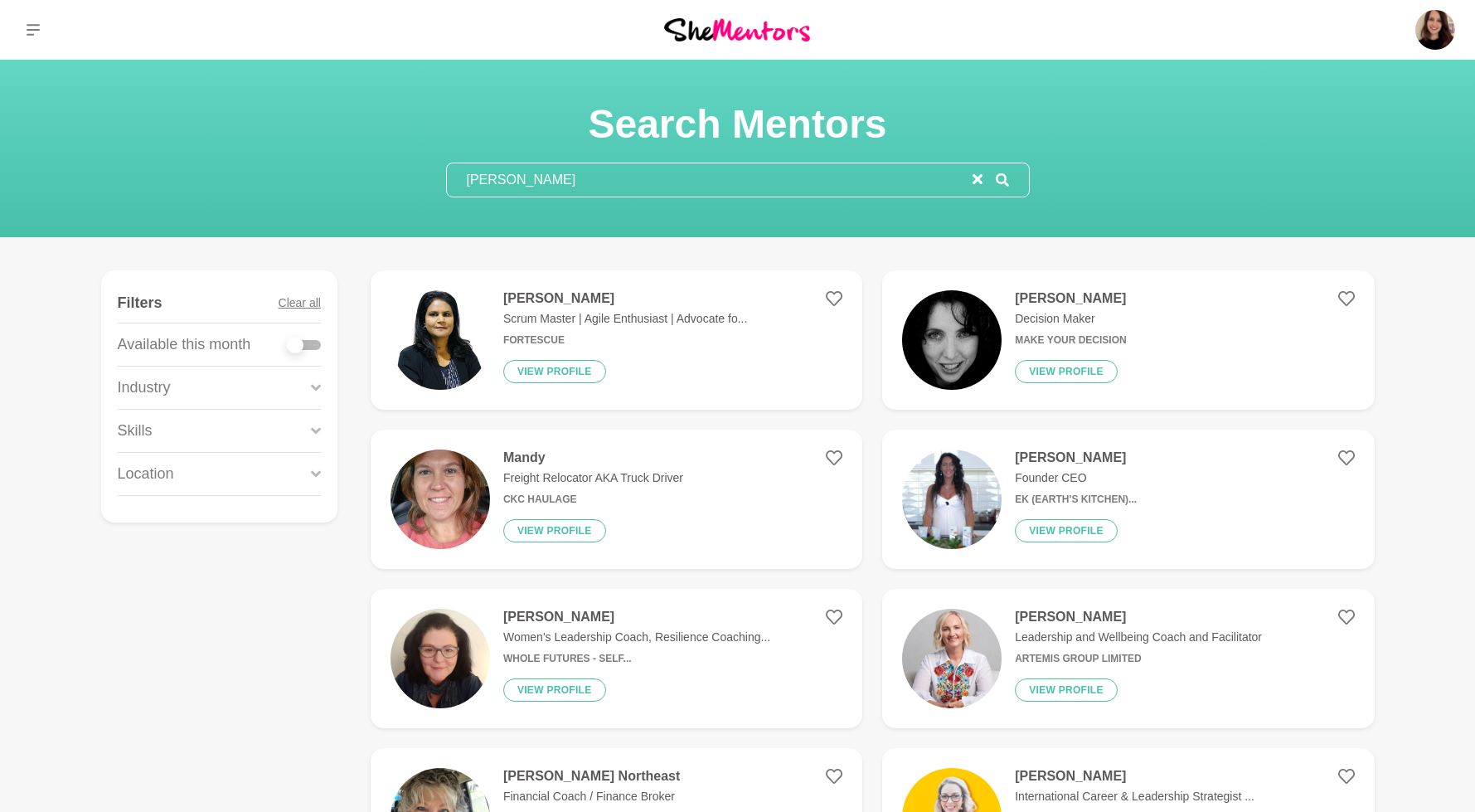
type input "[PERSON_NAME]"
click at [753, 316] on figure "[PERSON_NAME] Scrum Master | Agile Enthusiast | Advocate fo... Fortescue View p…" at bounding box center [616, 340] width 491 height 139
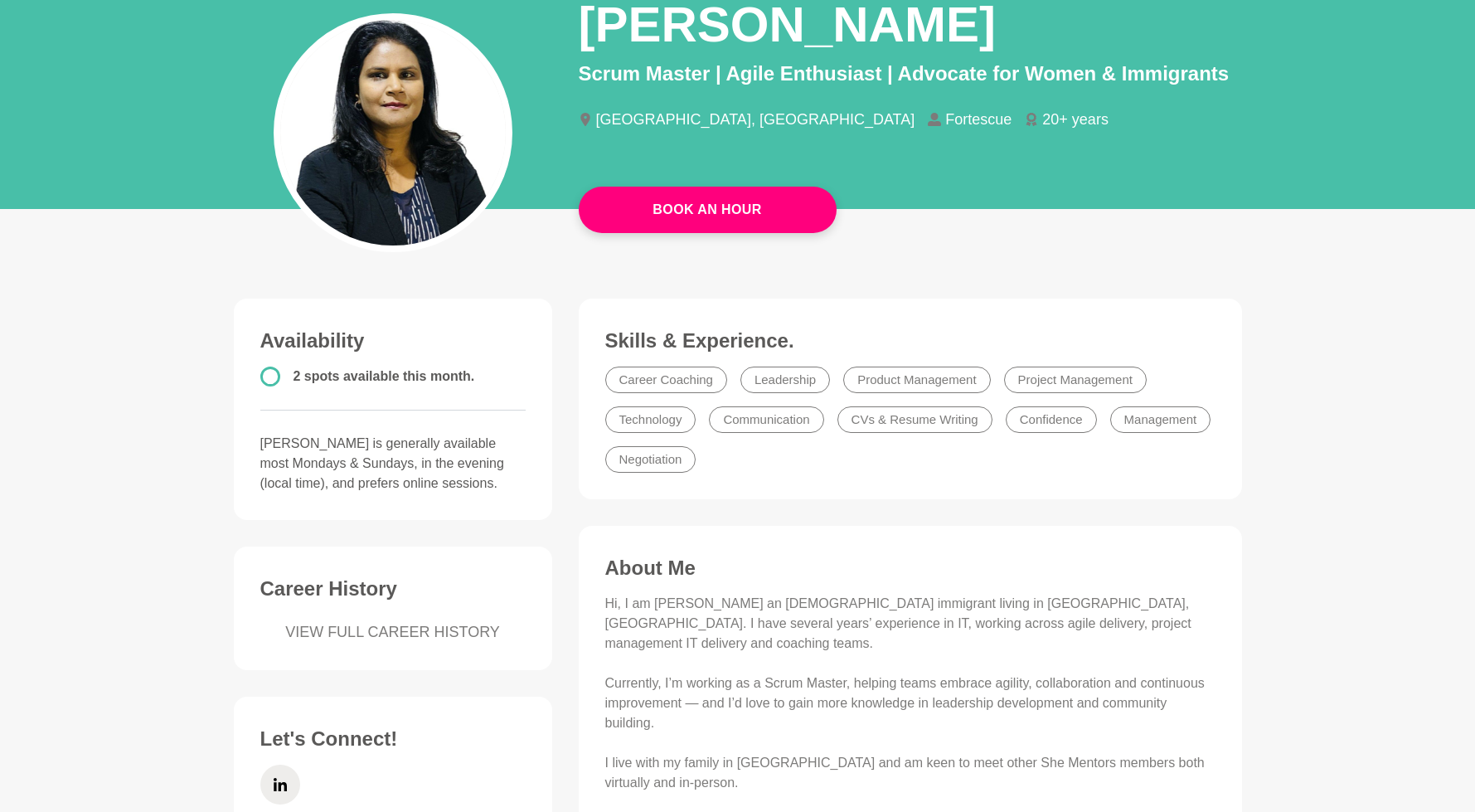
scroll to position [138, 0]
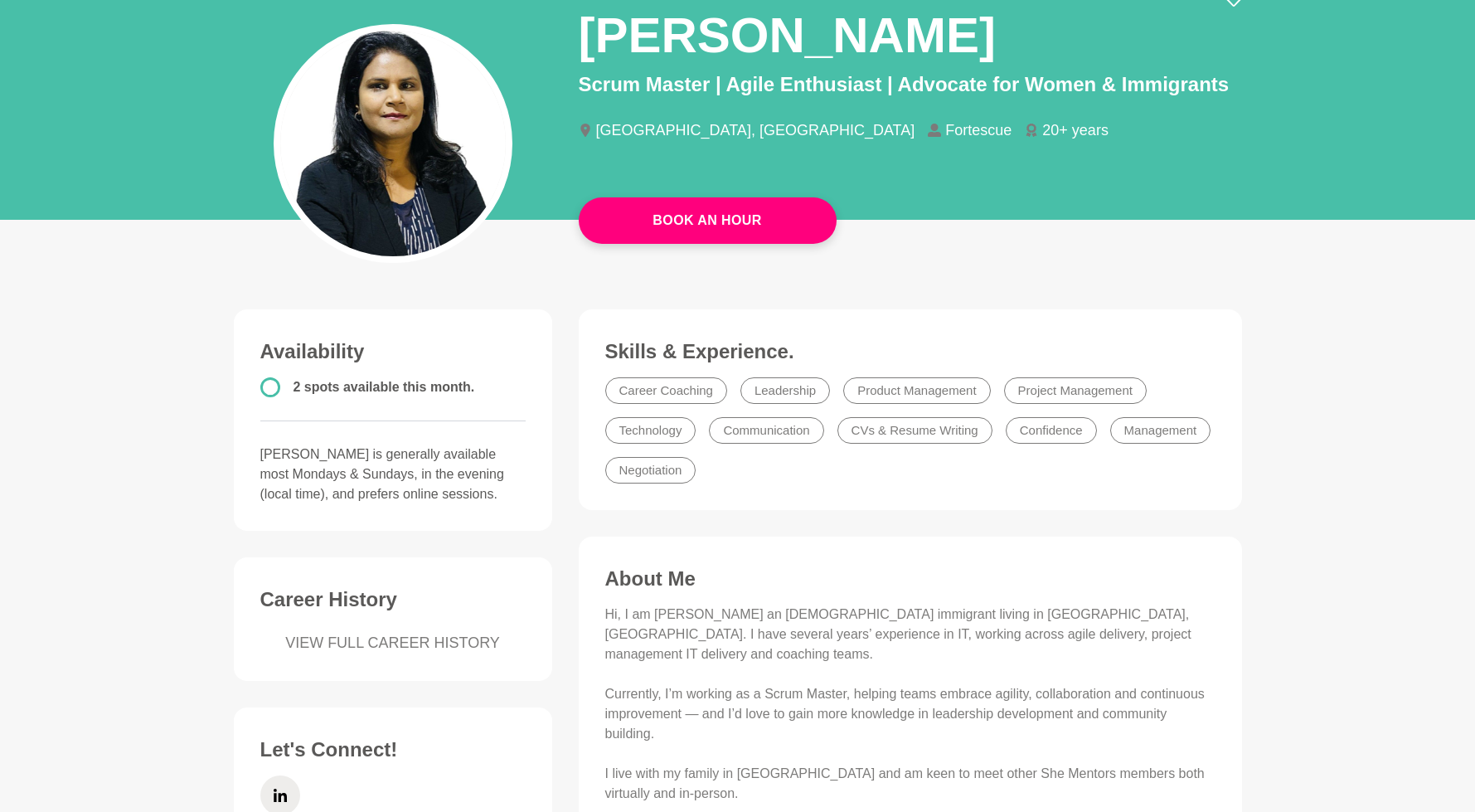
click at [637, 429] on li "Technology" at bounding box center [650, 430] width 91 height 27
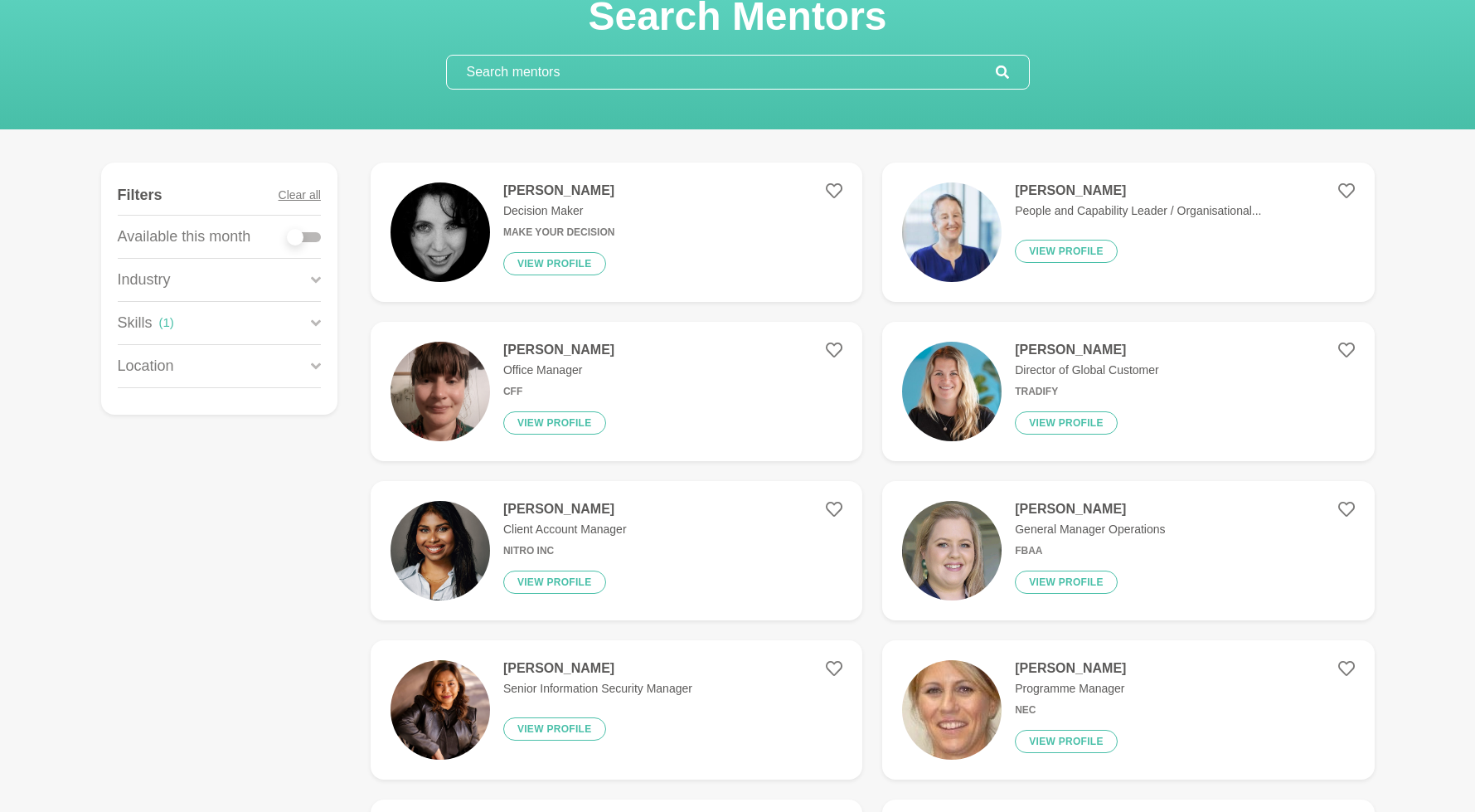
scroll to position [109, 0]
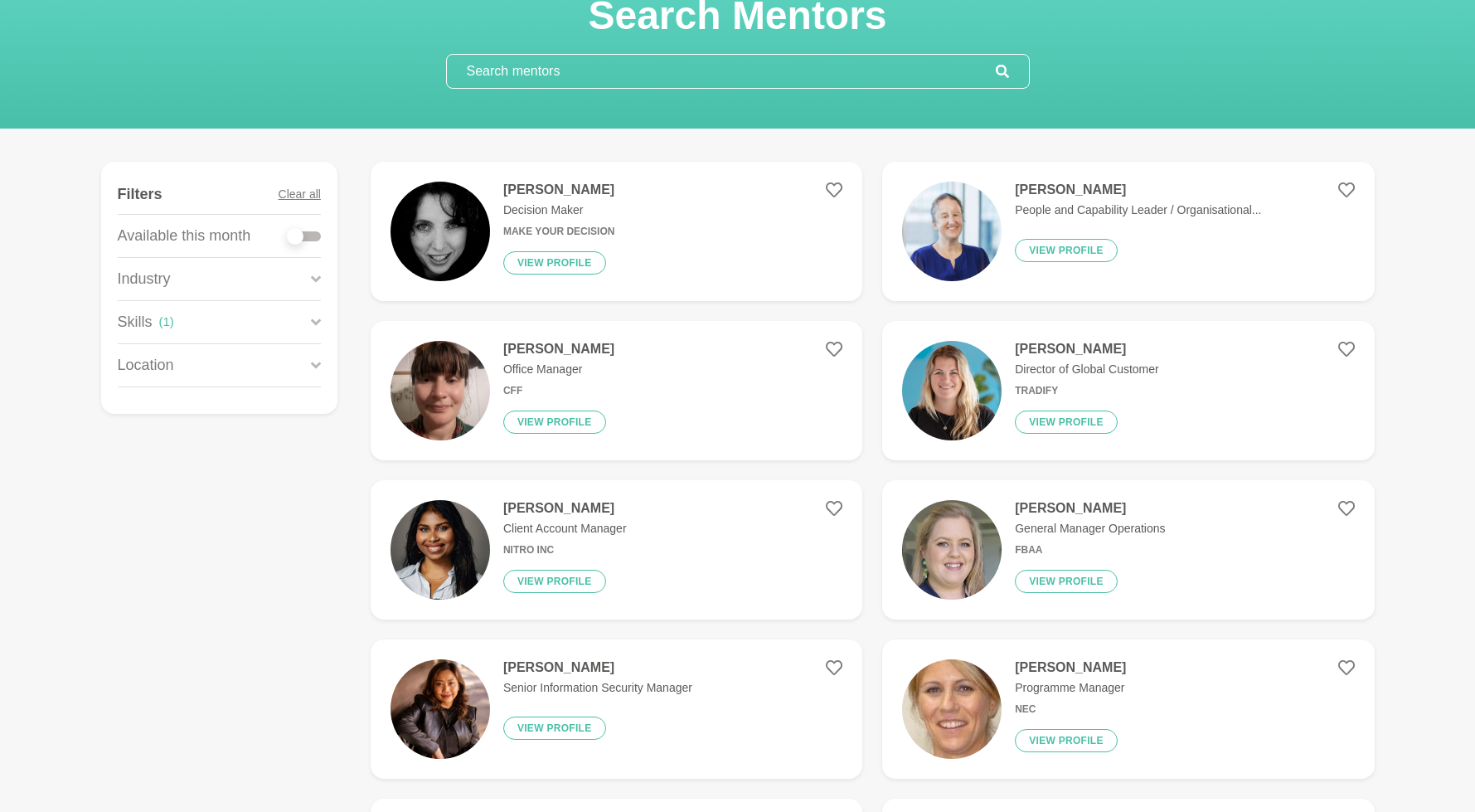
click at [1056, 522] on p "General Manager Operations" at bounding box center [1089, 528] width 150 height 18
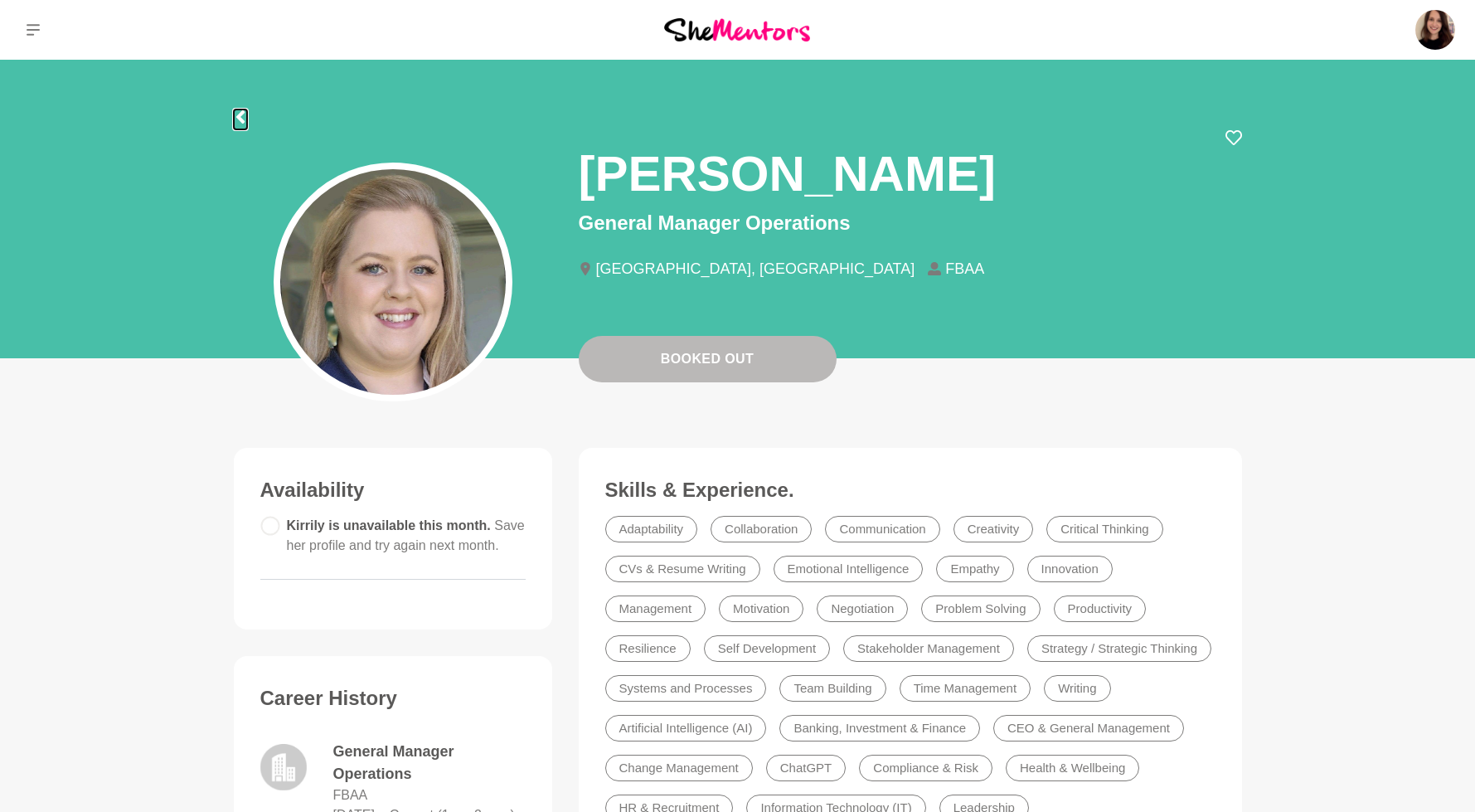
click at [241, 116] on icon at bounding box center [240, 117] width 13 height 13
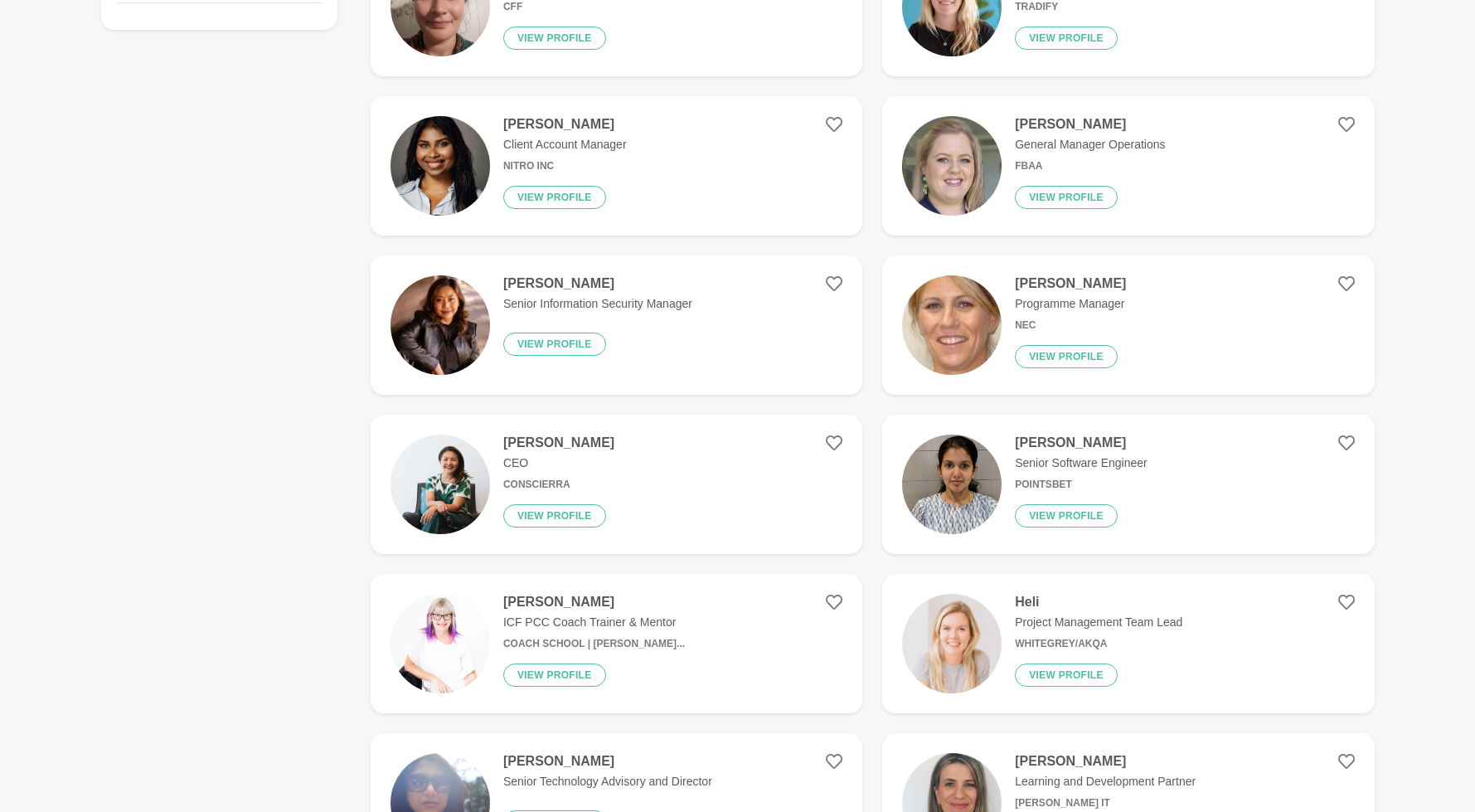
scroll to position [502, 0]
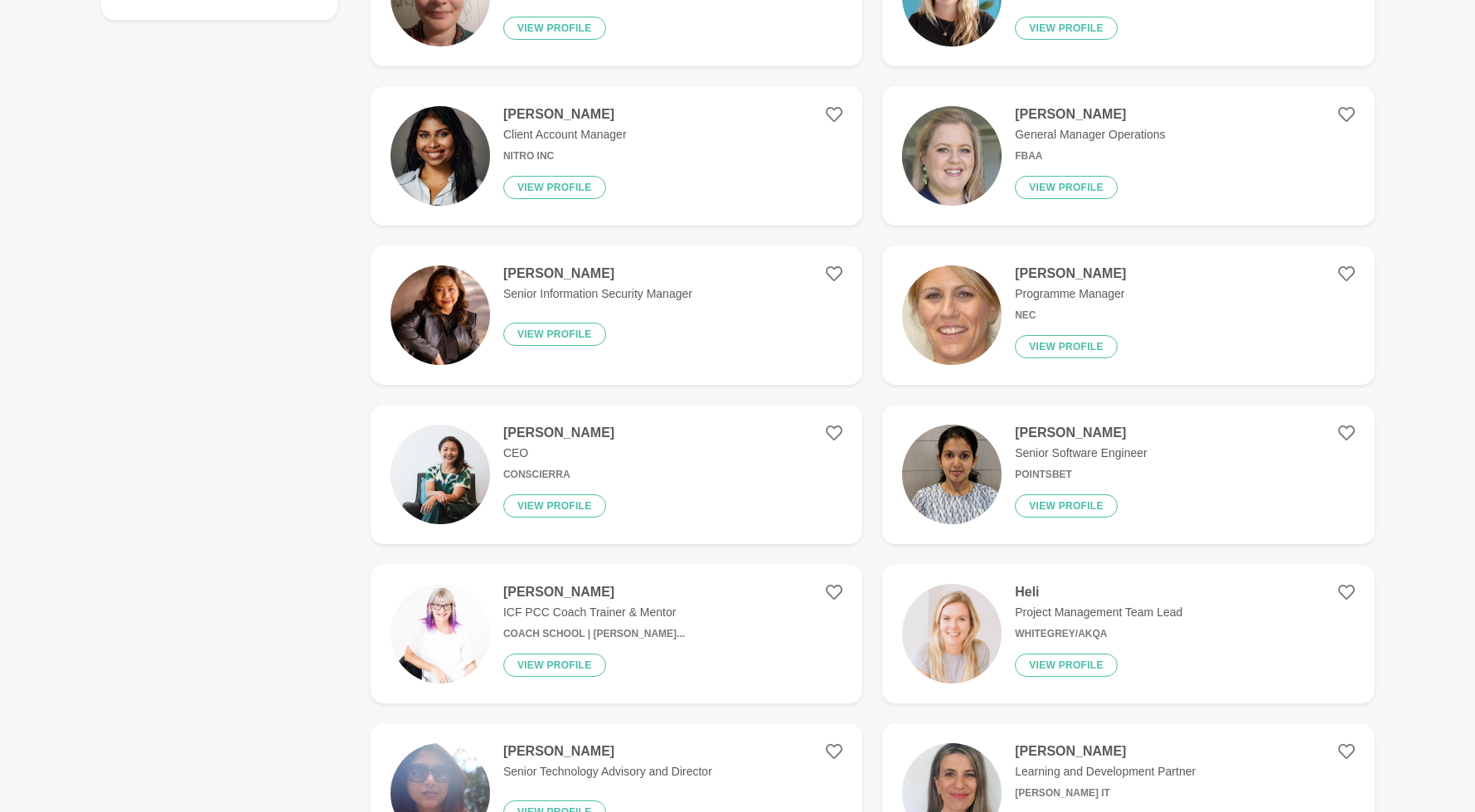
click at [562, 281] on h4 "[PERSON_NAME]" at bounding box center [598, 274] width 189 height 17
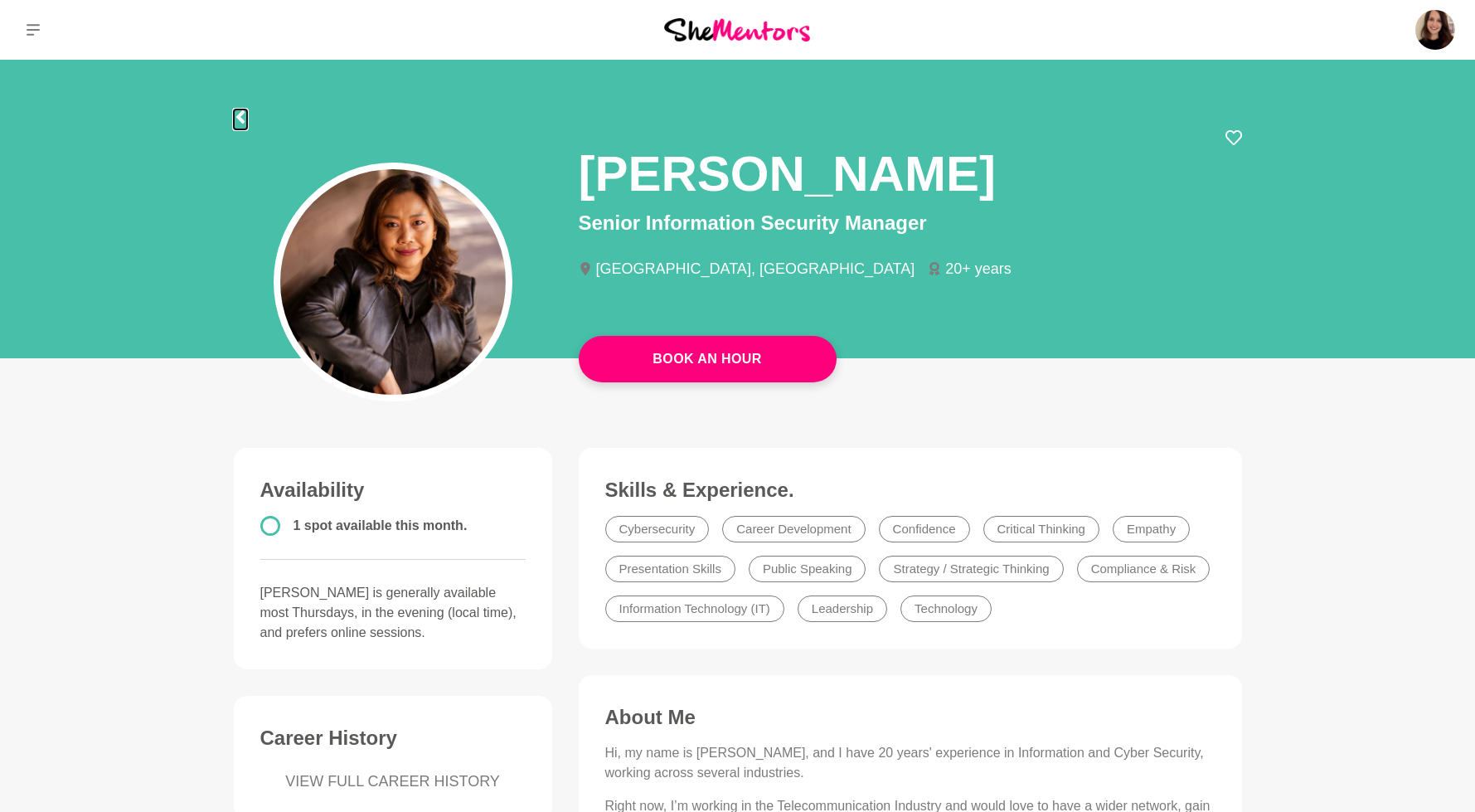
click at [236, 116] on icon at bounding box center [239, 117] width 8 height 13
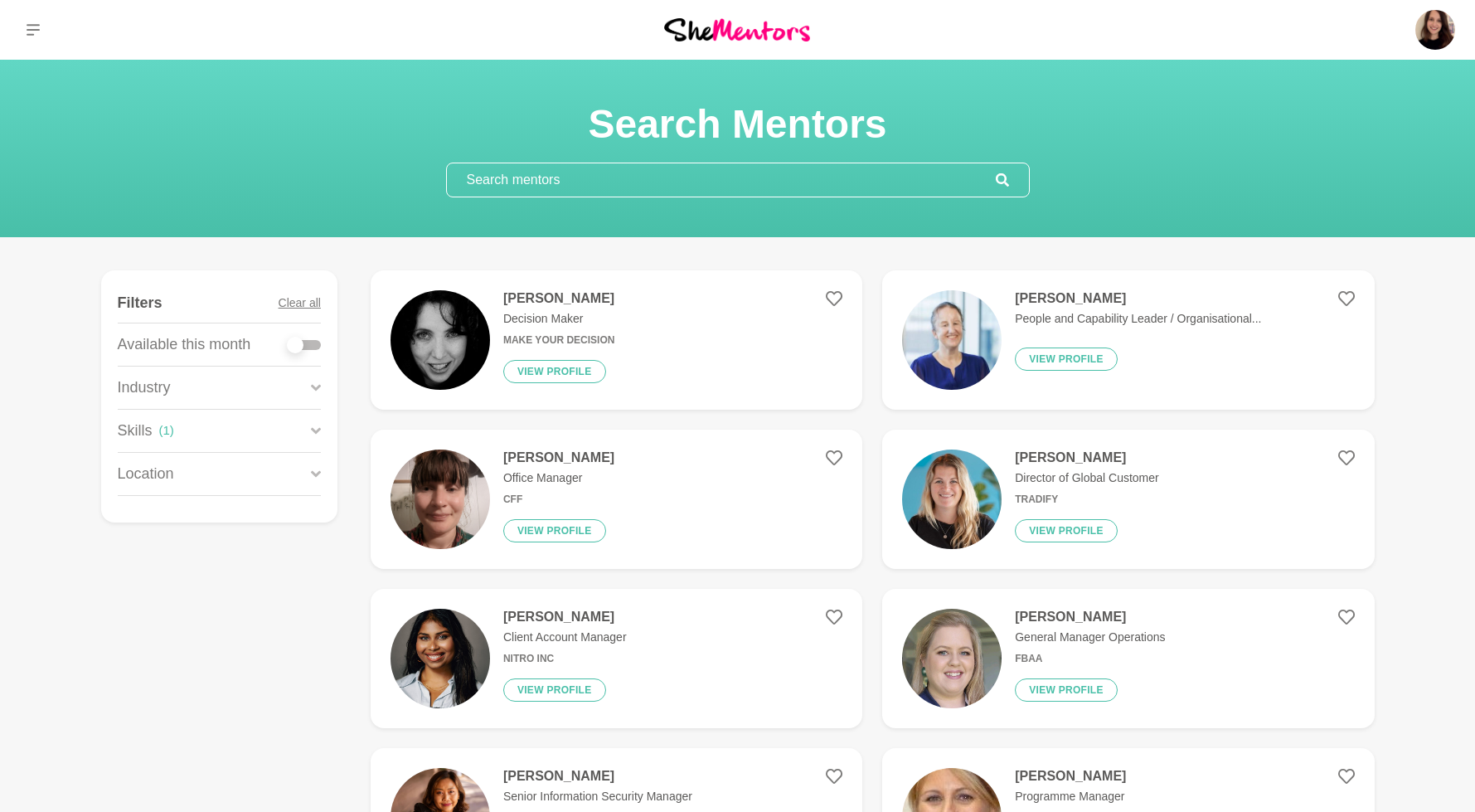
click at [628, 183] on input "text" at bounding box center [722, 180] width 549 height 33
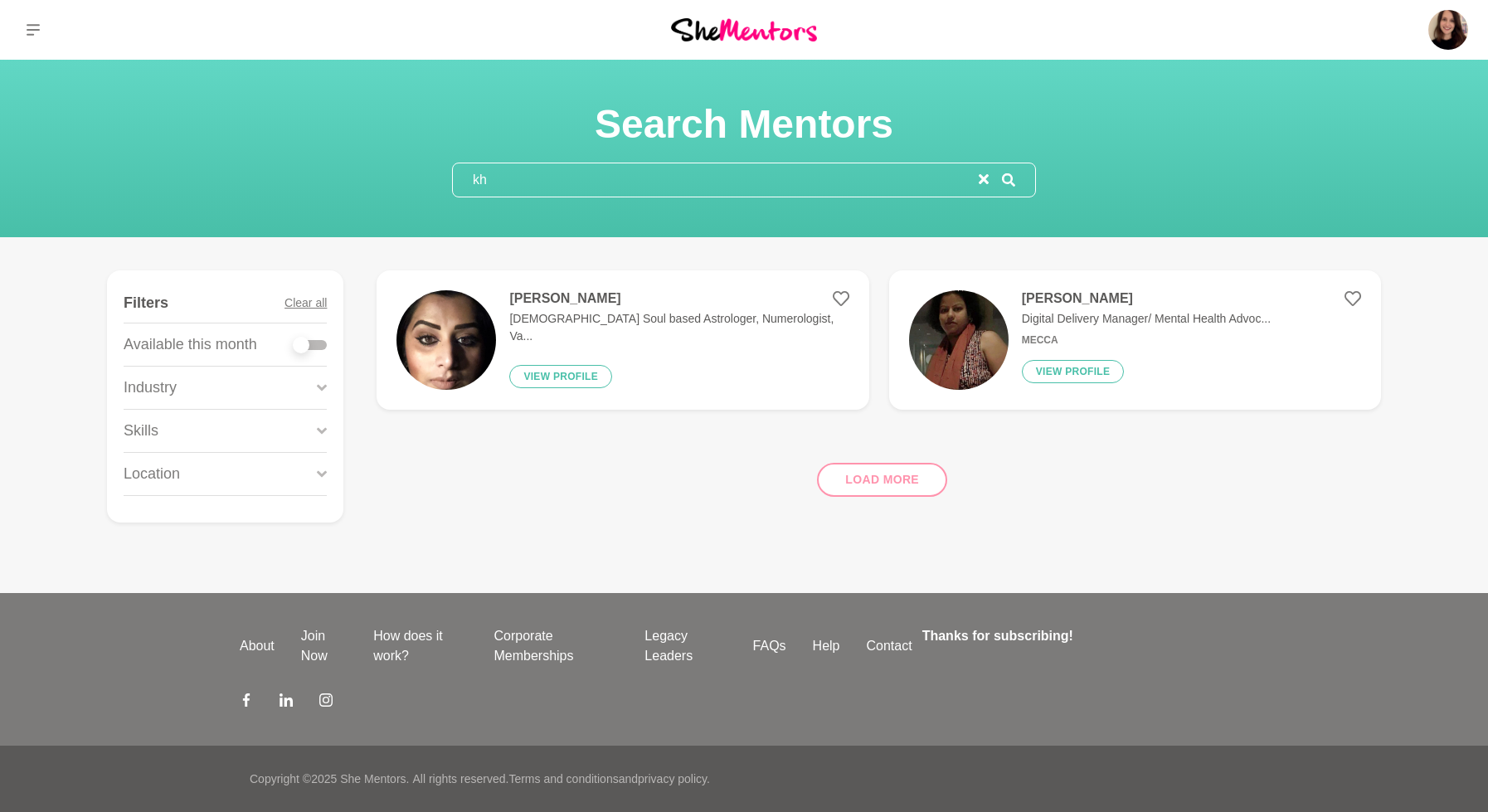
type input "kh"
click at [1047, 356] on div "[PERSON_NAME] Digital Delivery Manager/ Mental Health Advoc... Mecca View profi…" at bounding box center [1139, 340] width 262 height 100
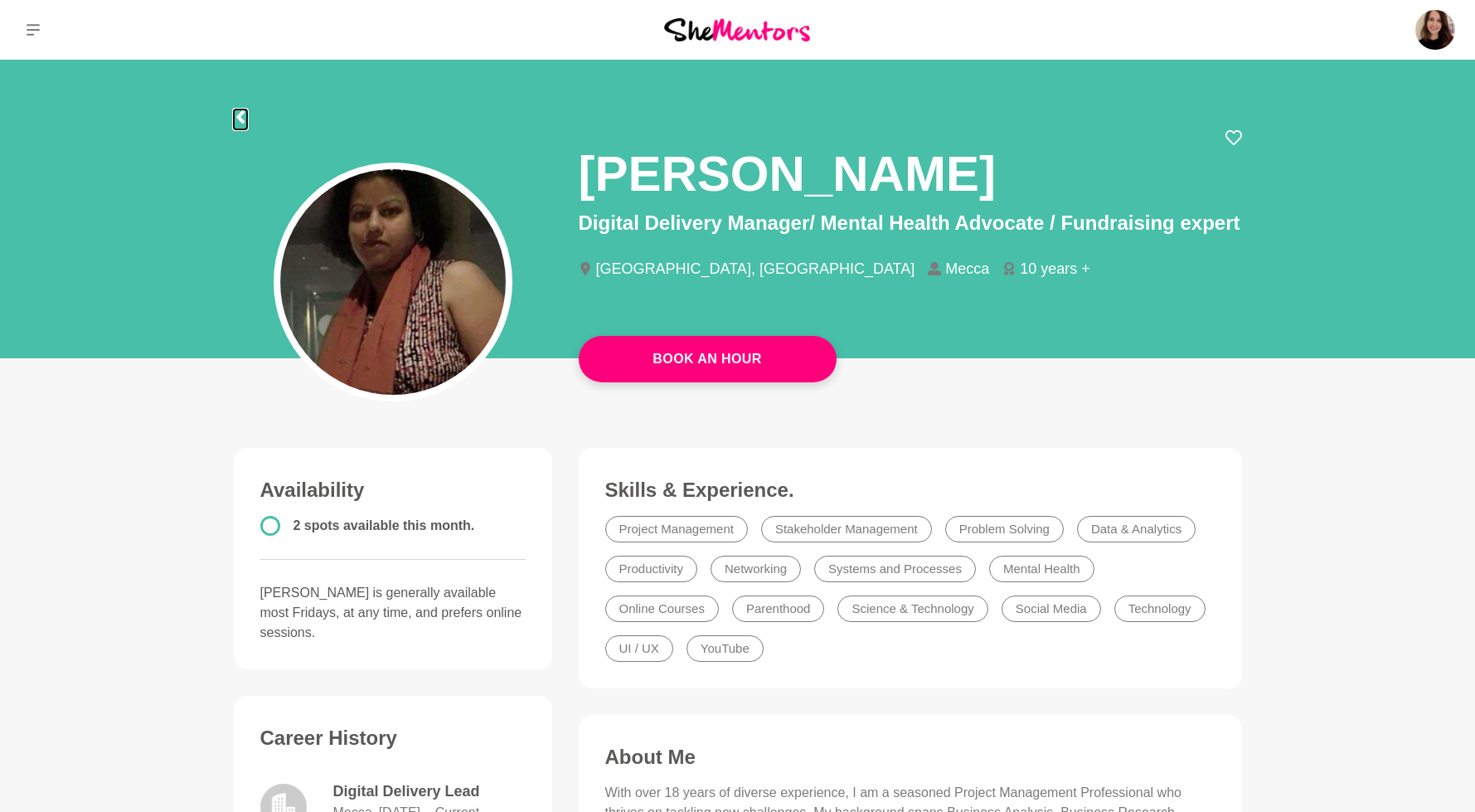
click at [240, 120] on icon at bounding box center [239, 117] width 8 height 13
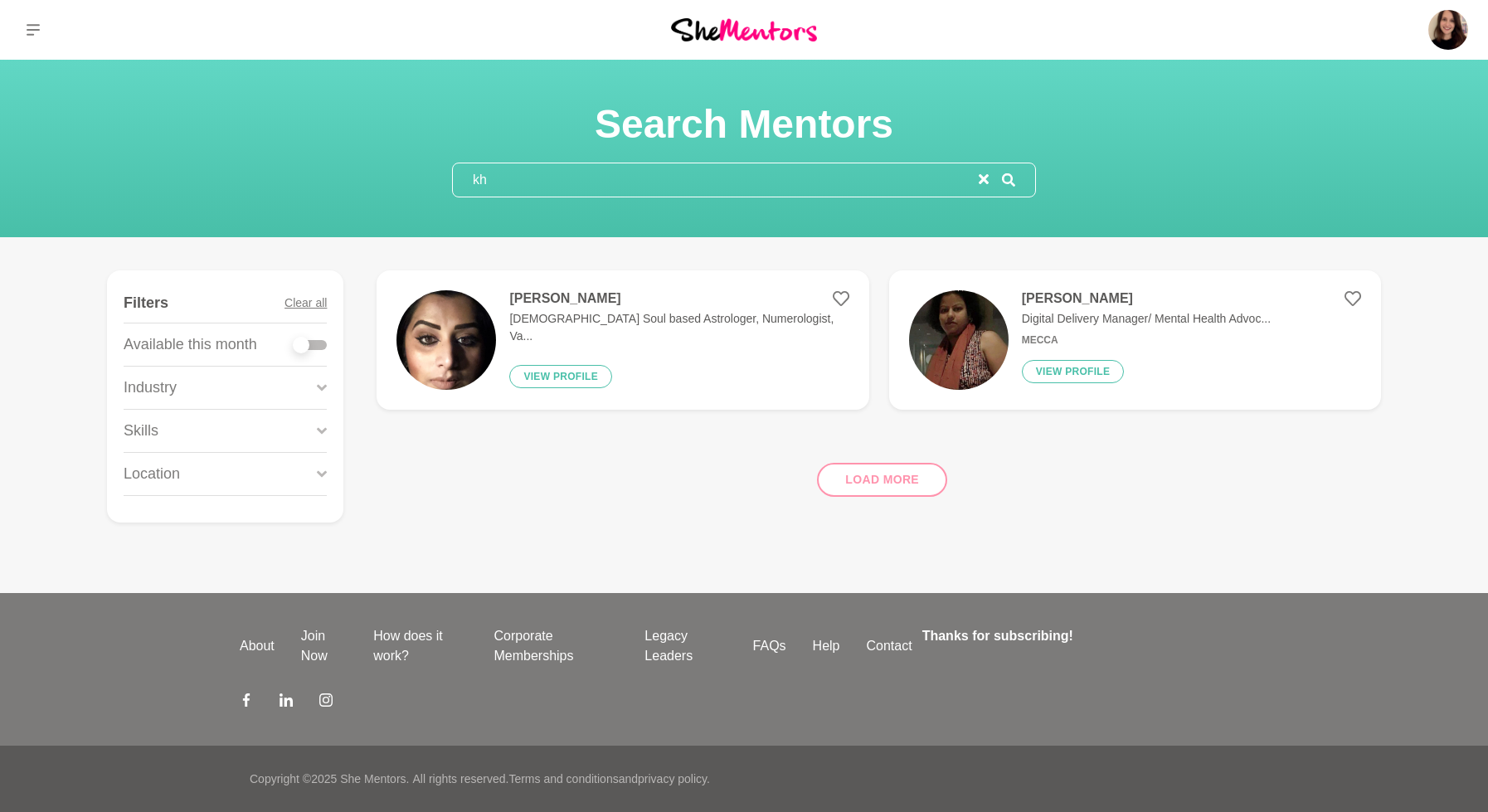
click at [527, 180] on input "kh" at bounding box center [716, 180] width 526 height 33
type input "k"
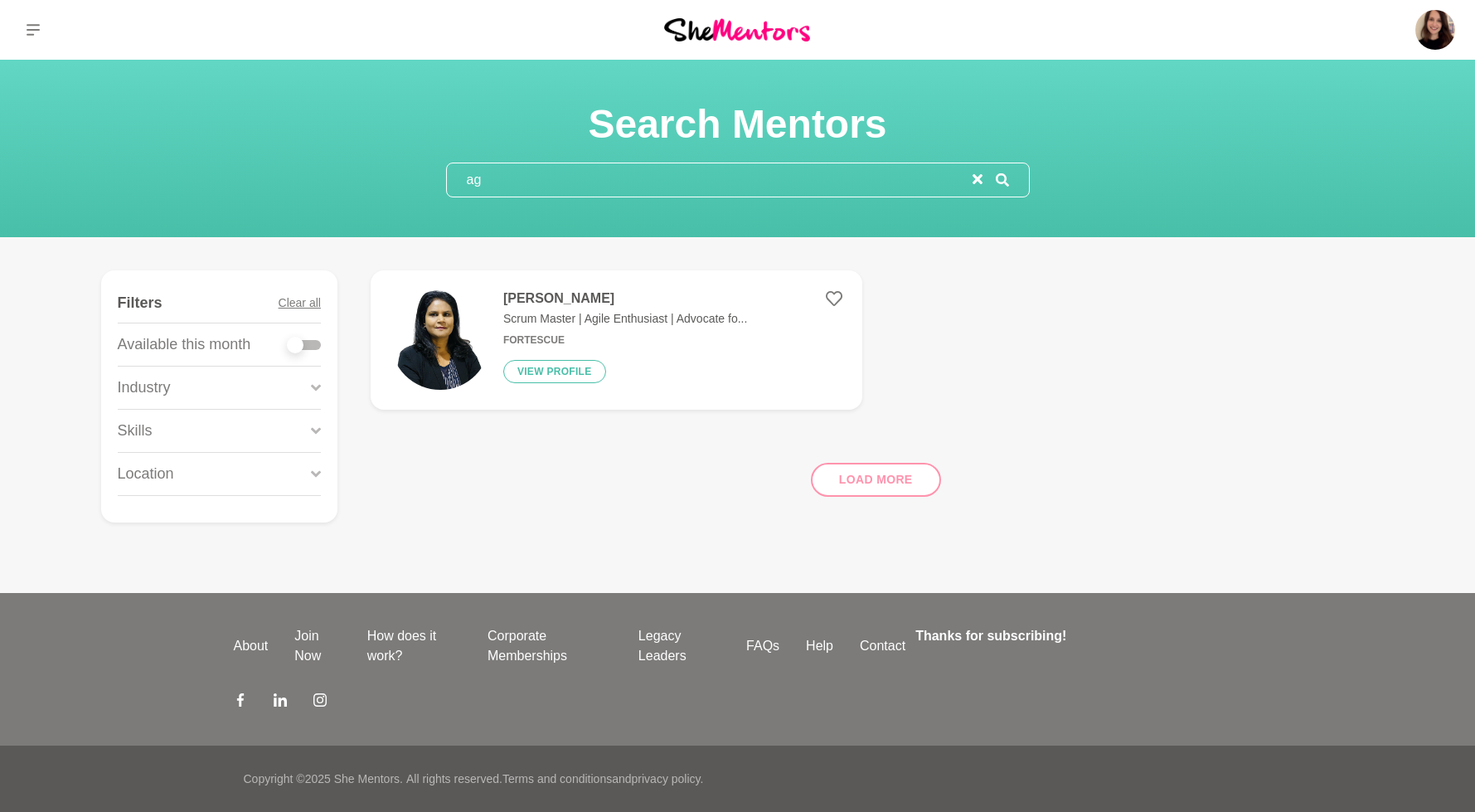
type input "a"
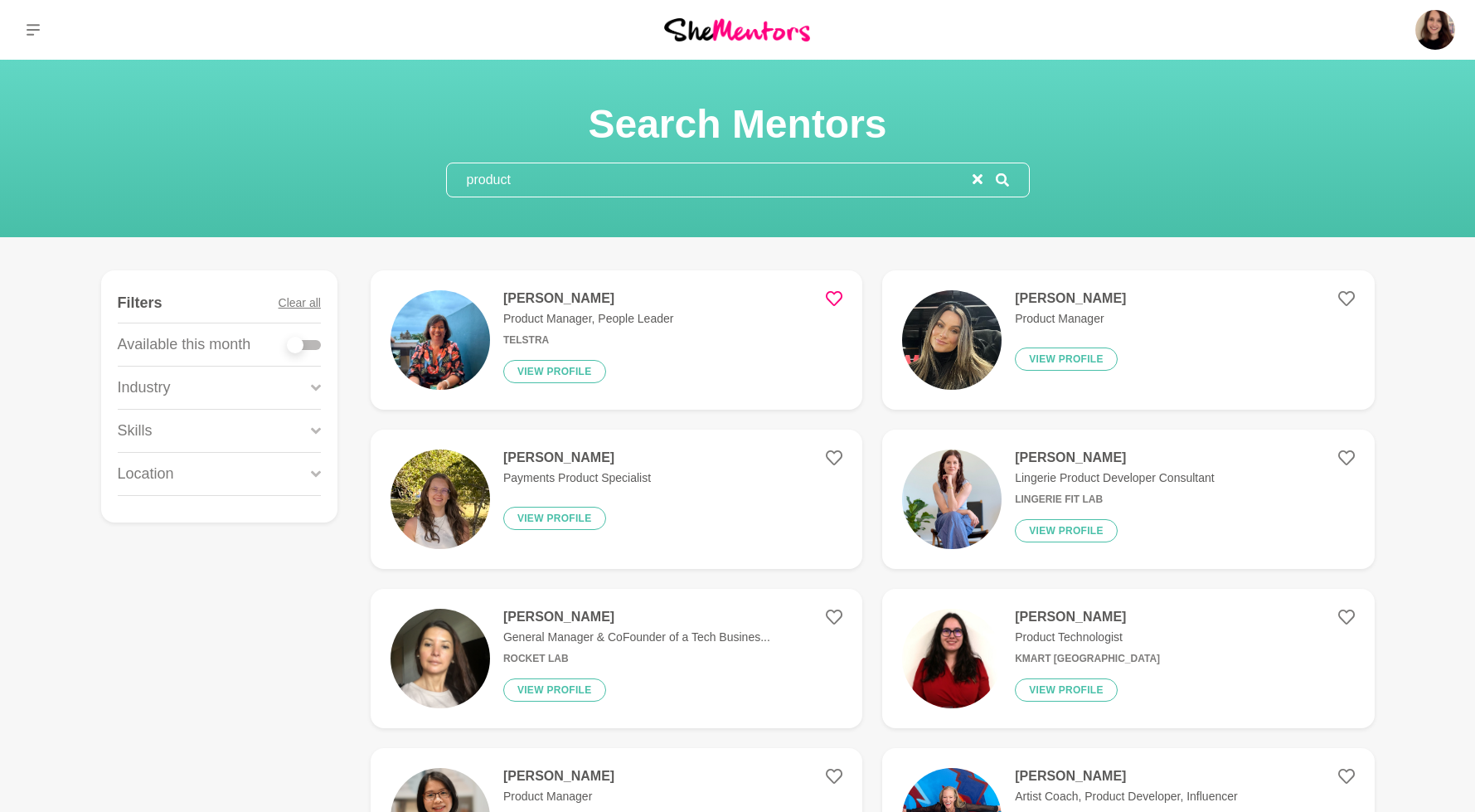
type input "product"
click at [575, 319] on p "Product Manager, People Leader" at bounding box center [588, 318] width 170 height 18
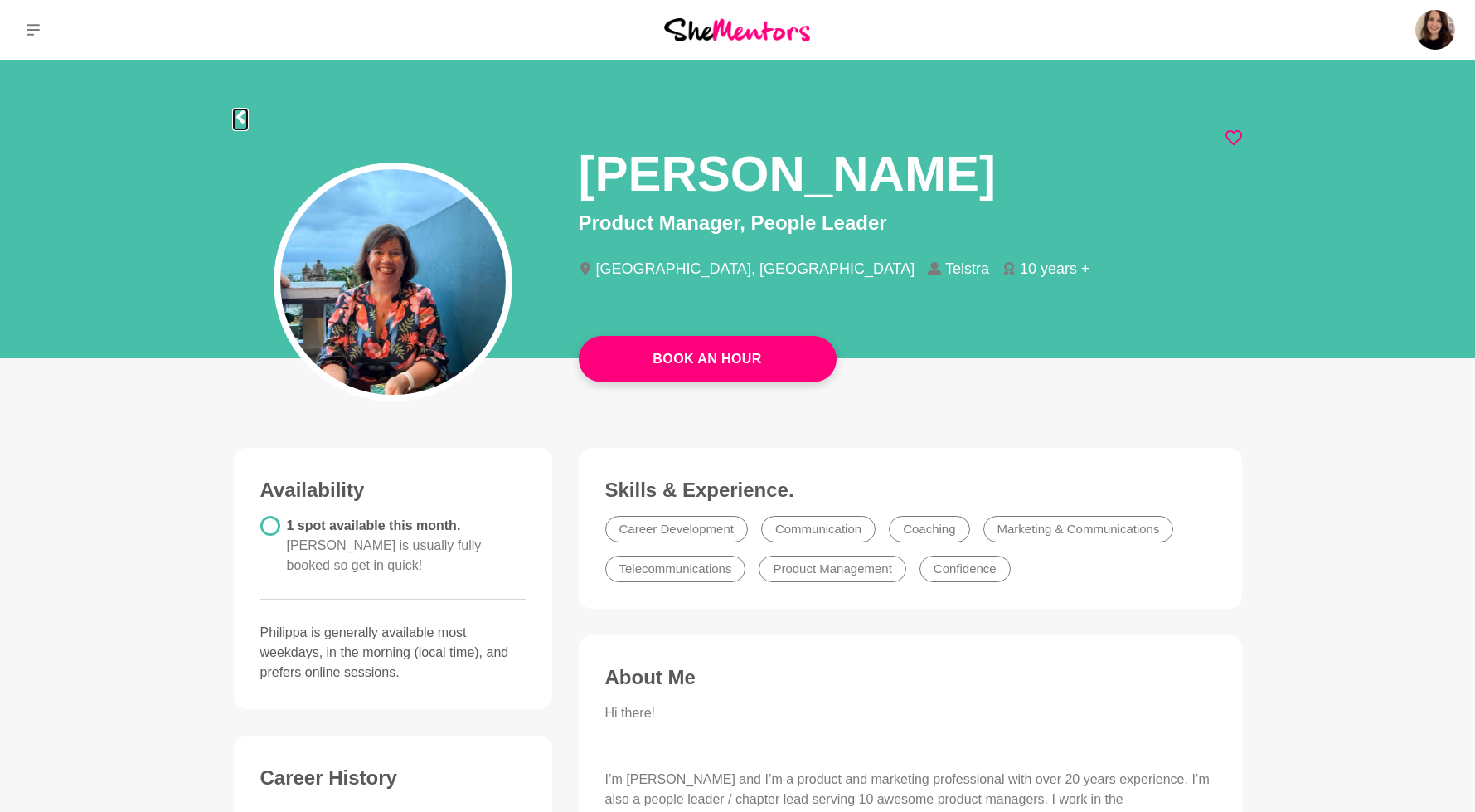
click at [235, 116] on icon at bounding box center [240, 117] width 13 height 13
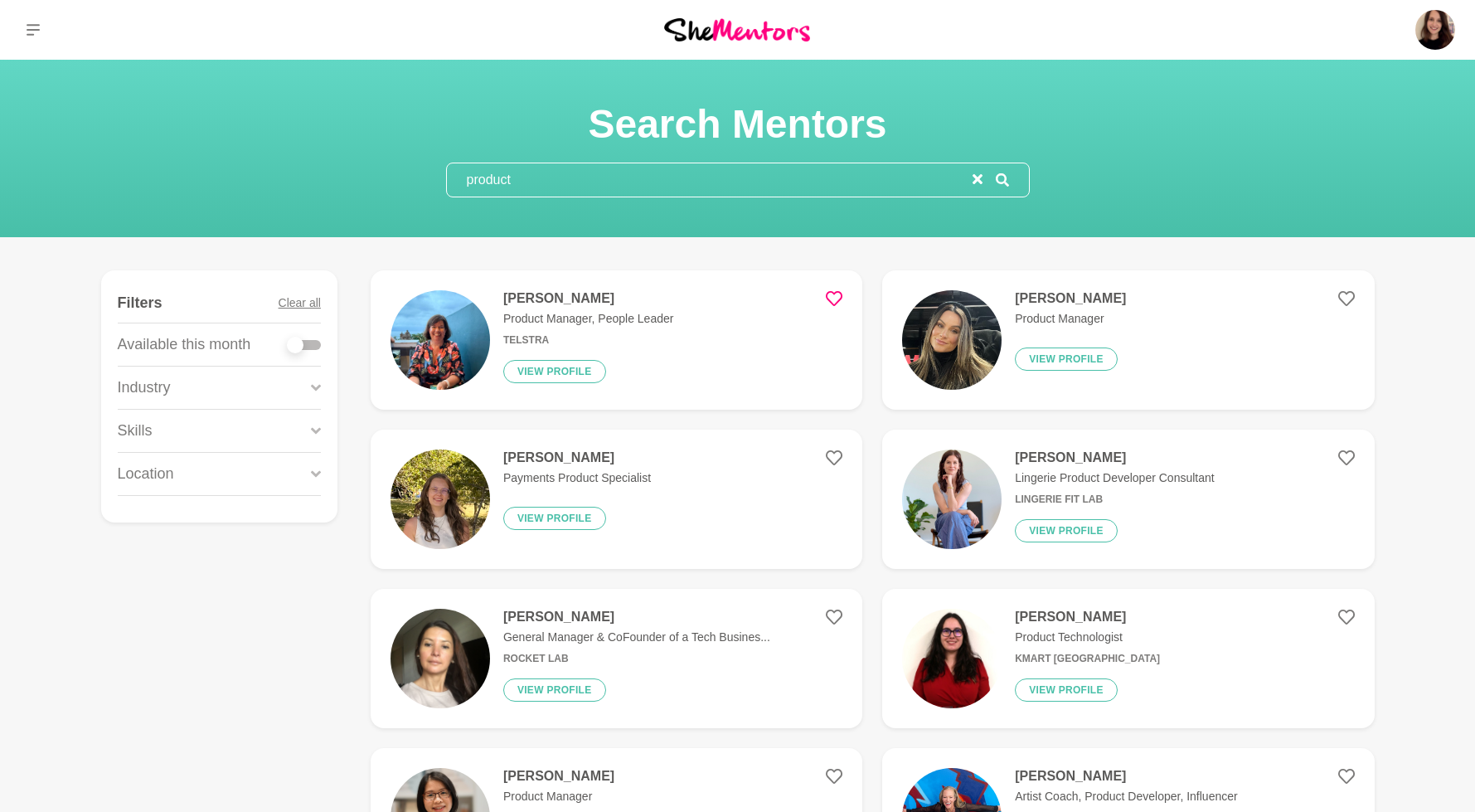
click at [994, 341] on img at bounding box center [951, 340] width 100 height 100
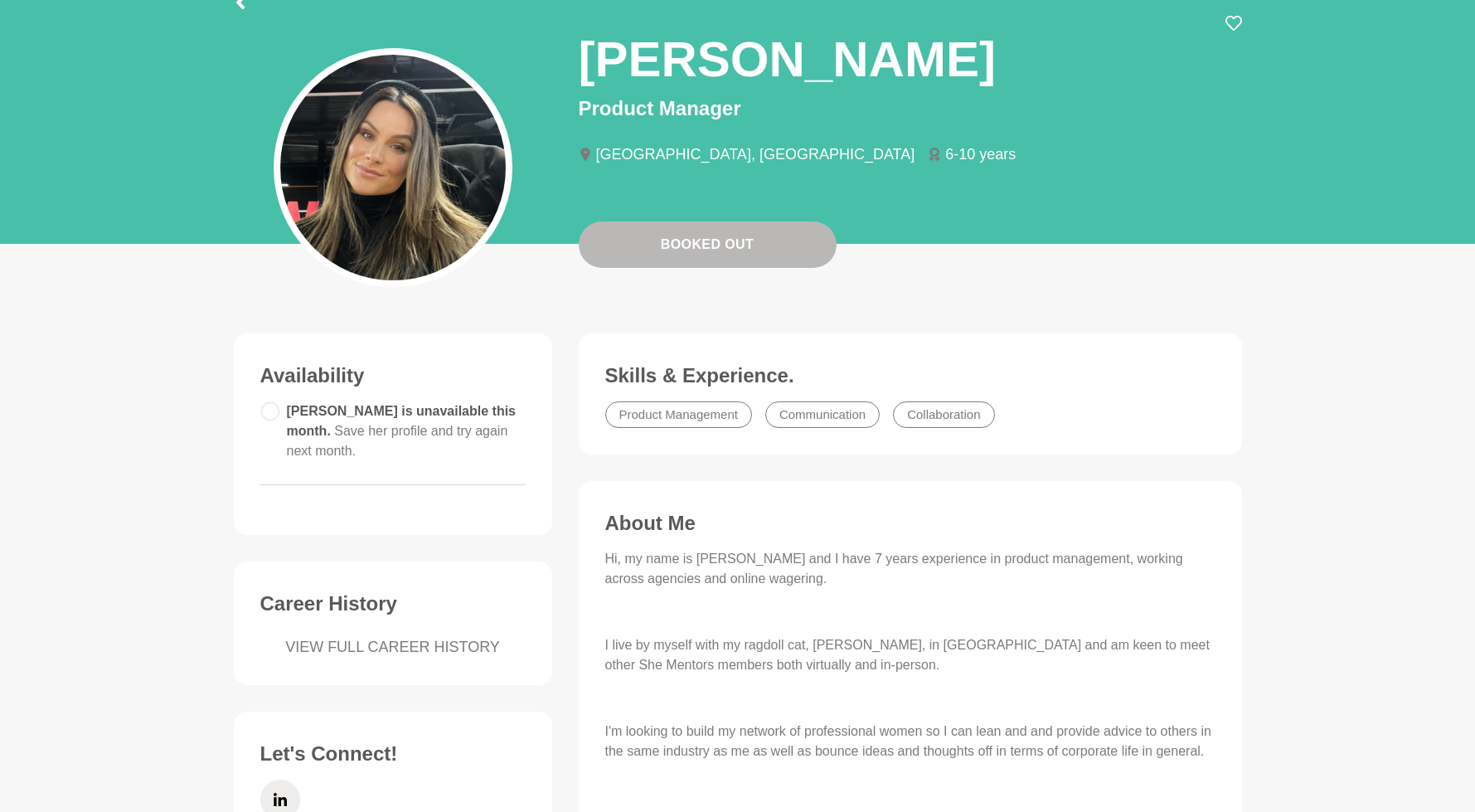
scroll to position [49, 0]
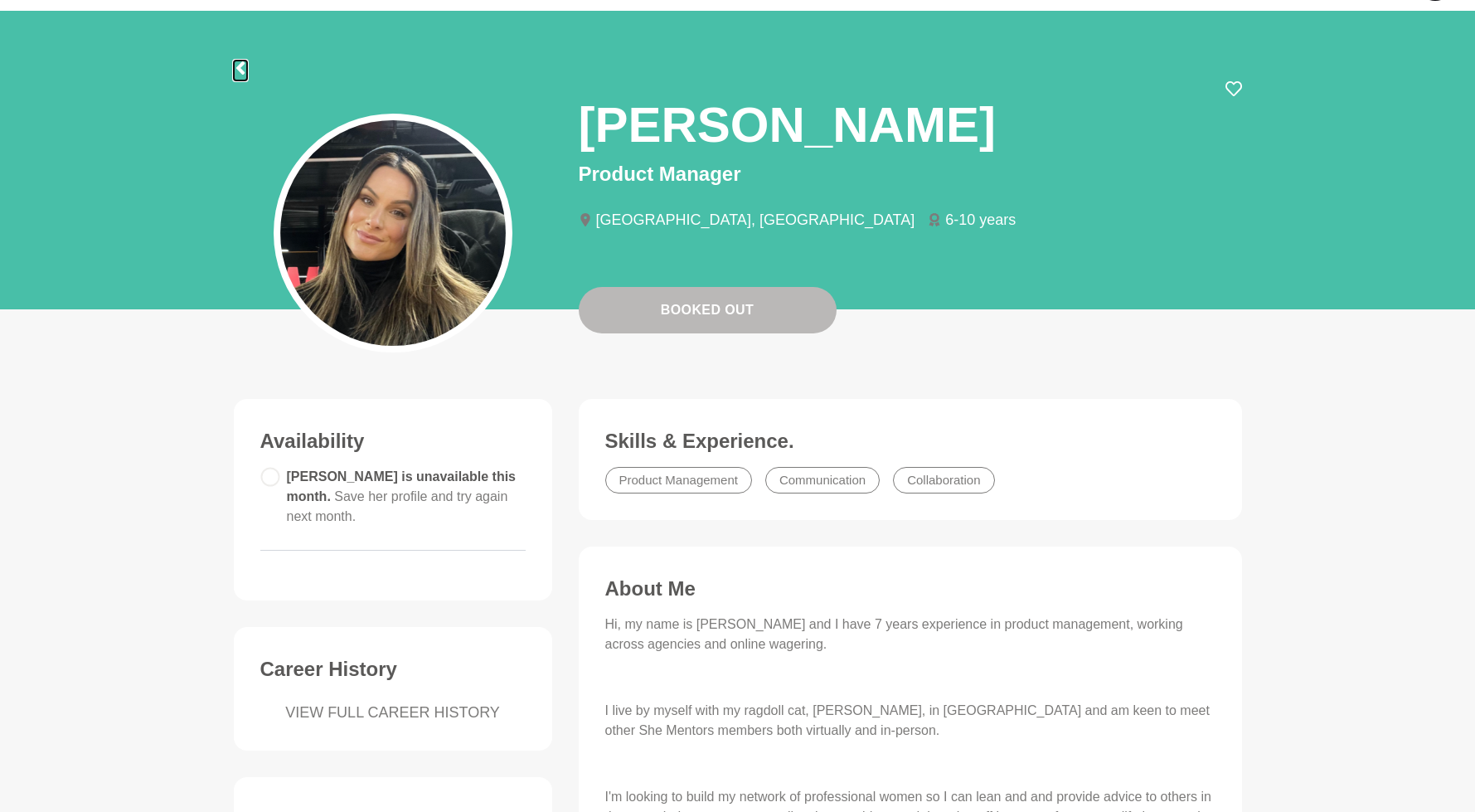
click at [243, 63] on icon at bounding box center [239, 68] width 8 height 13
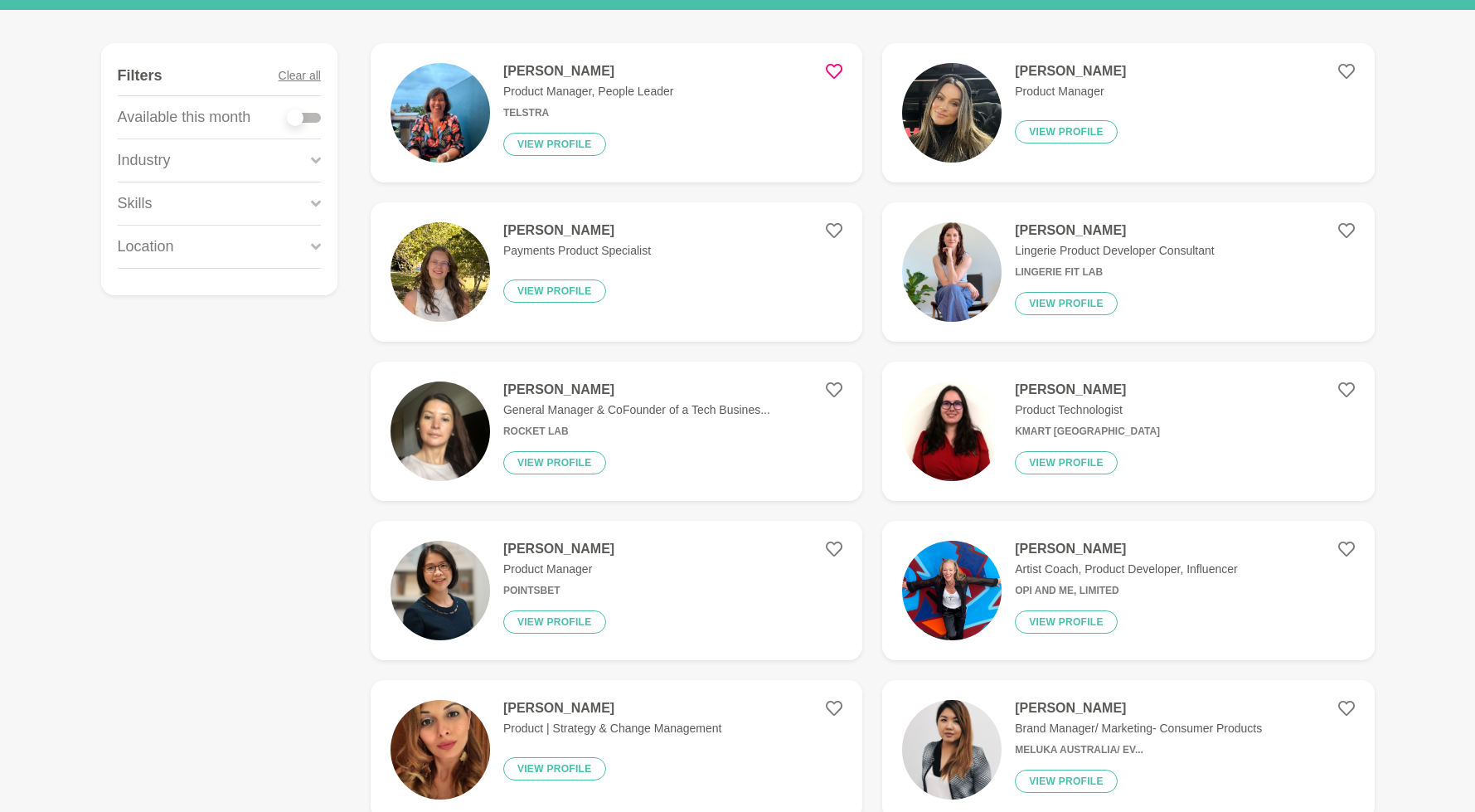
scroll to position [254, 0]
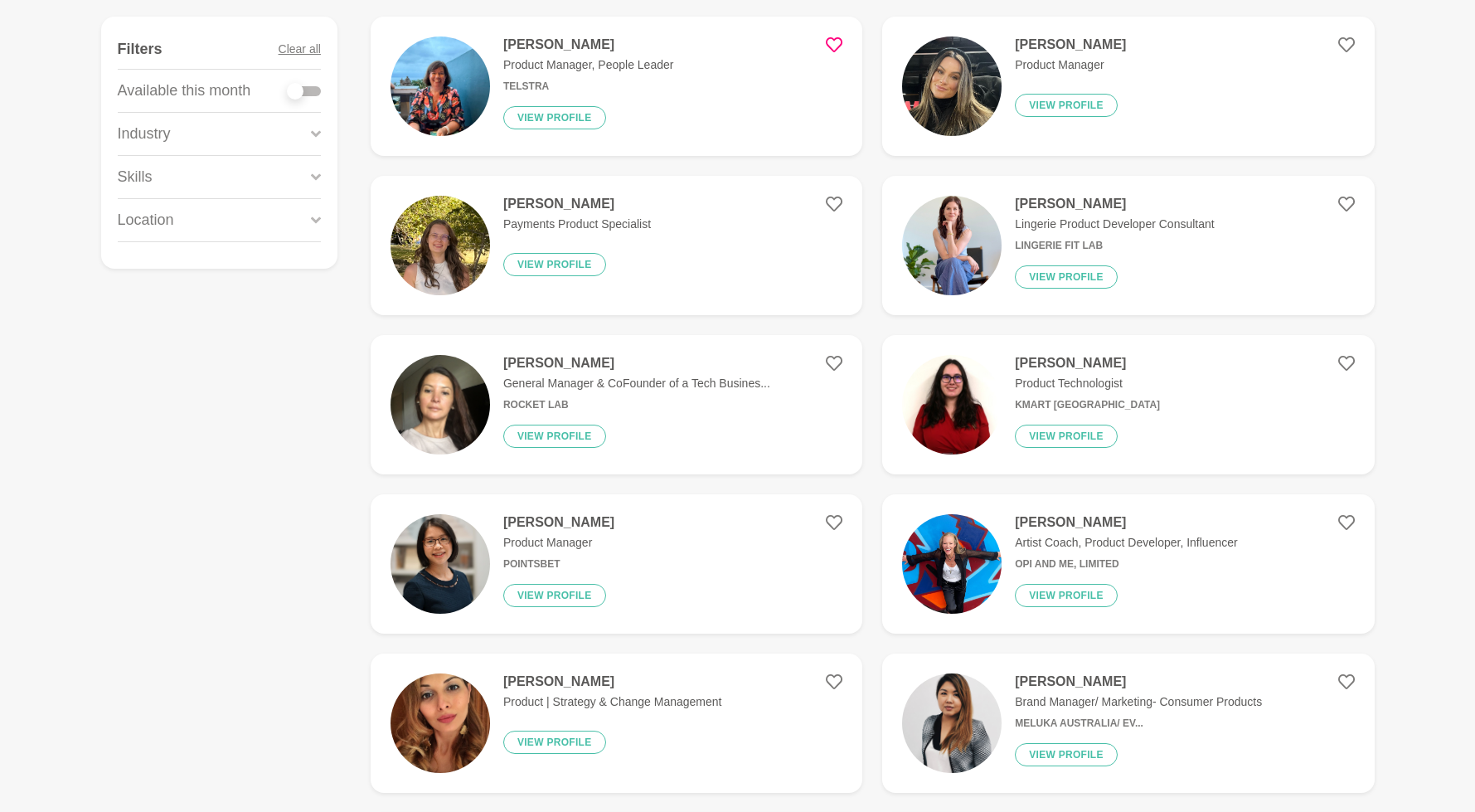
click at [613, 509] on figure "[PERSON_NAME] Product Manager Pointsbet View profile" at bounding box center [616, 563] width 491 height 139
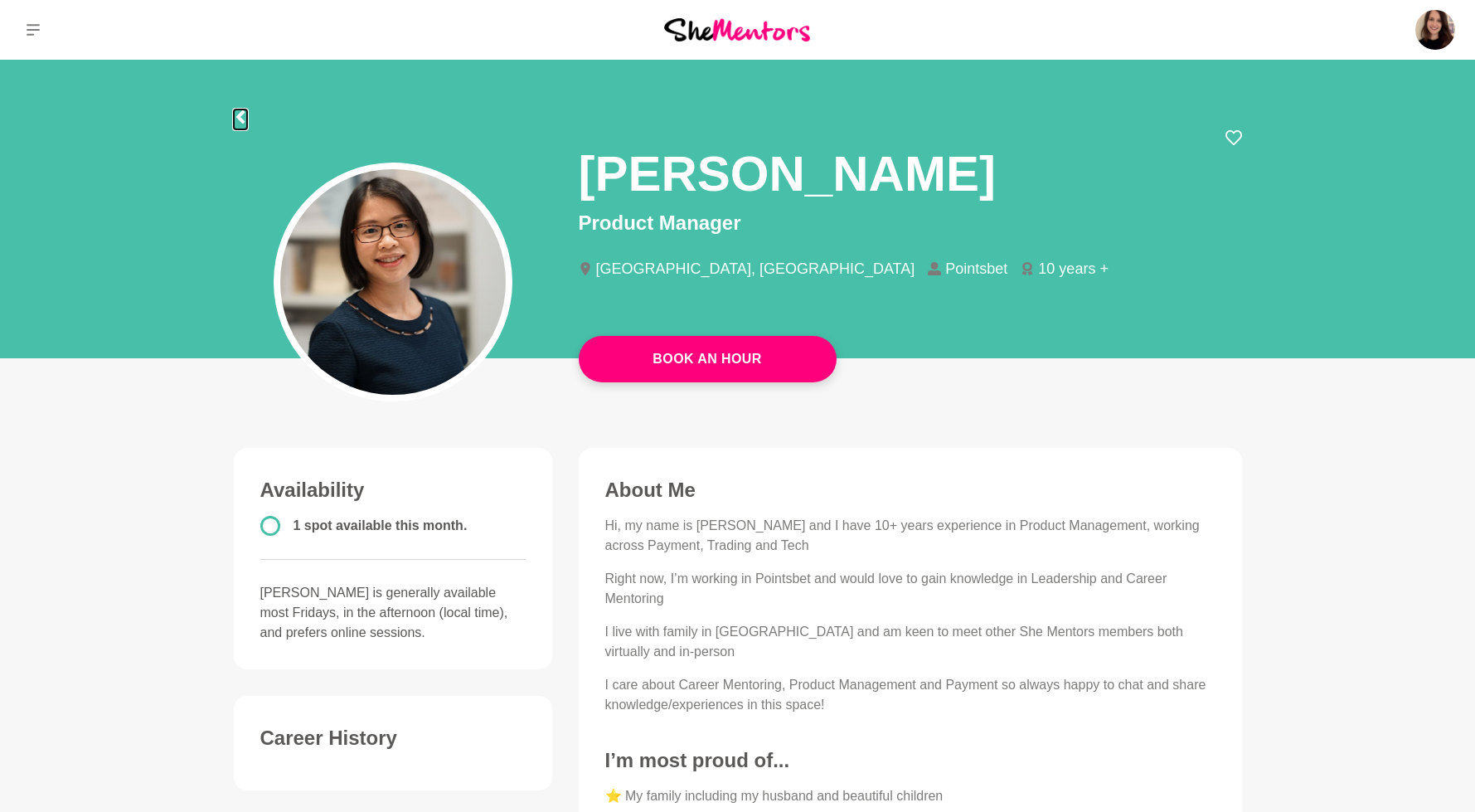
click at [240, 122] on icon at bounding box center [239, 117] width 8 height 13
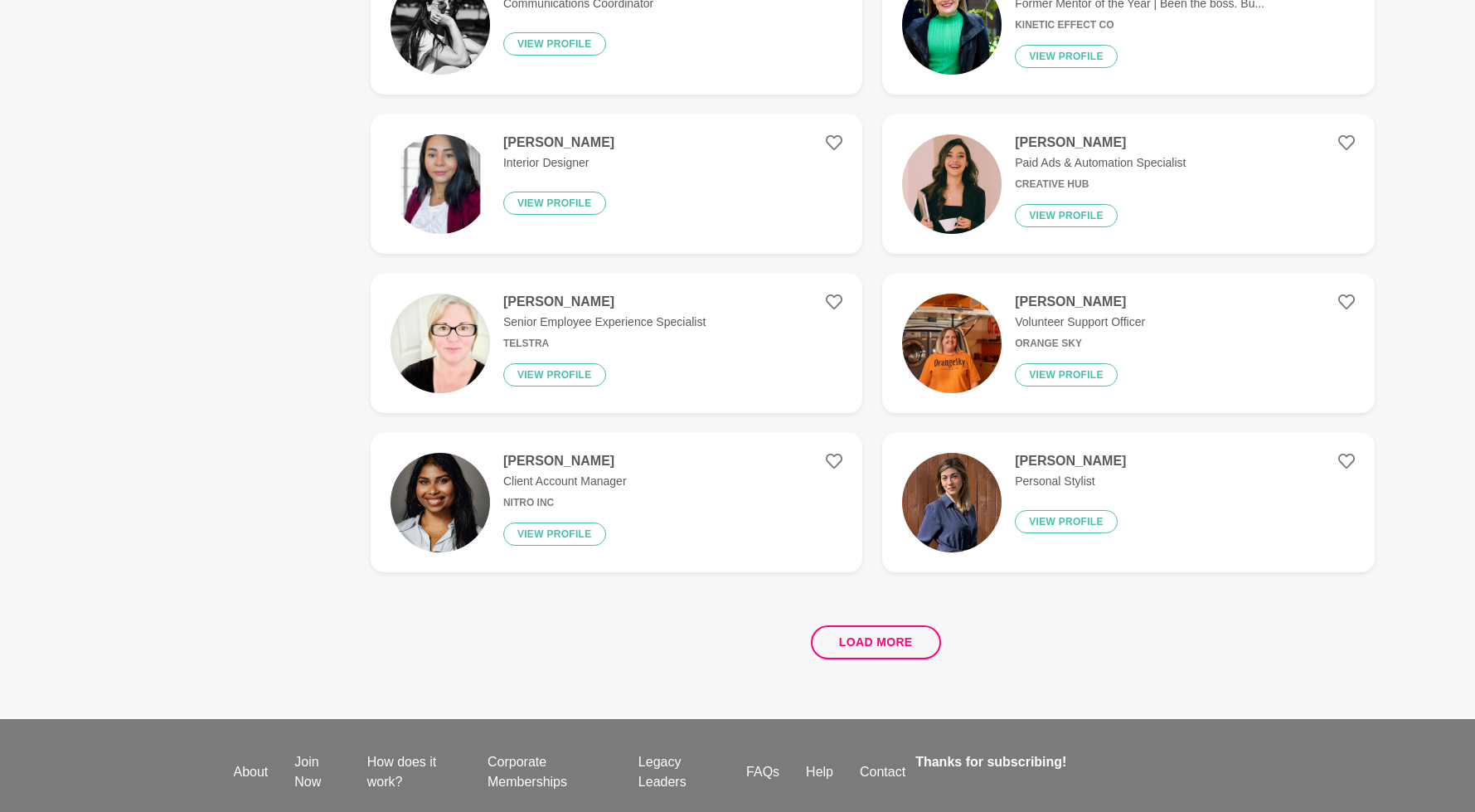
scroll to position [2893, 0]
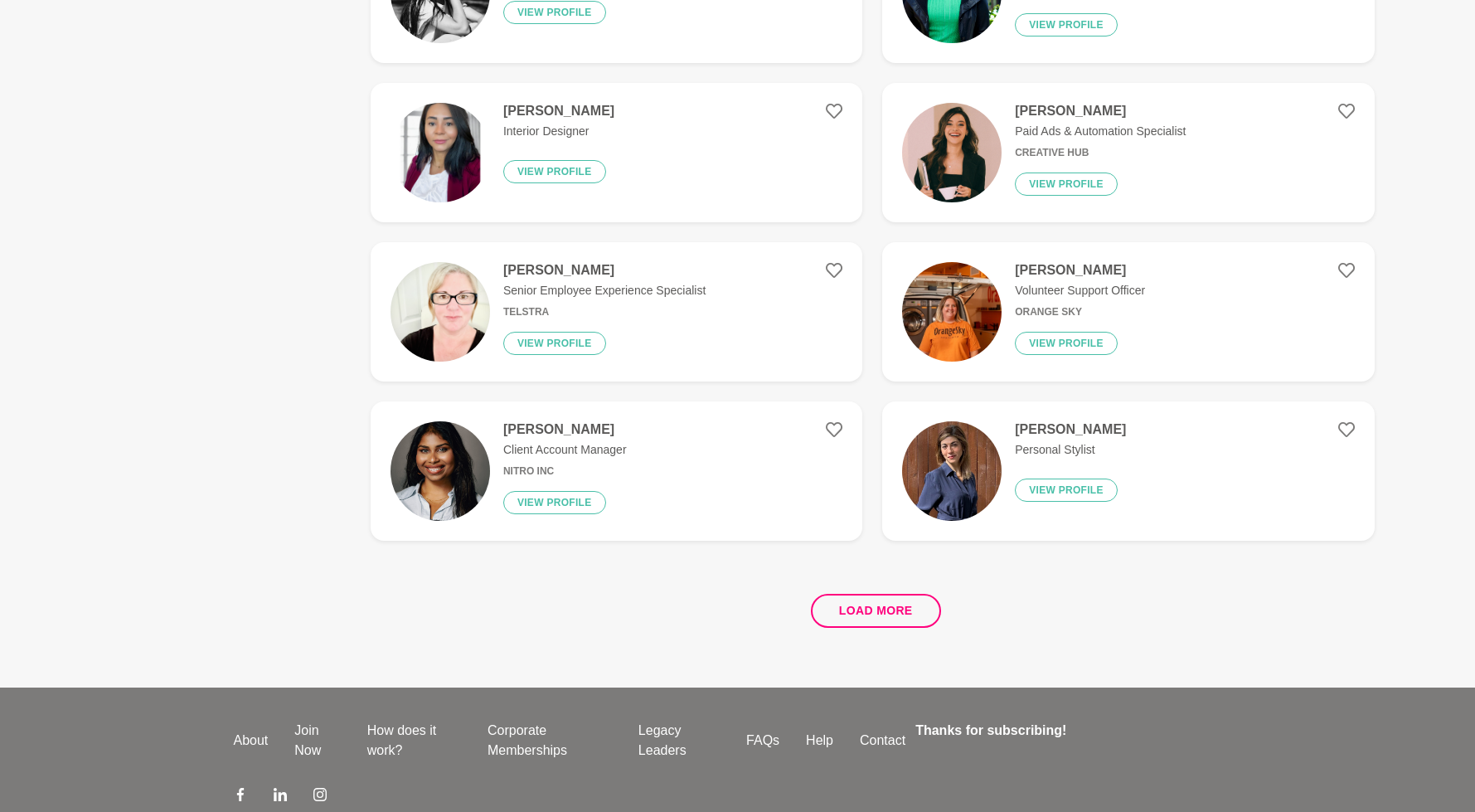
click at [681, 285] on p "Senior Employee Experience Specialist" at bounding box center [604, 290] width 203 height 18
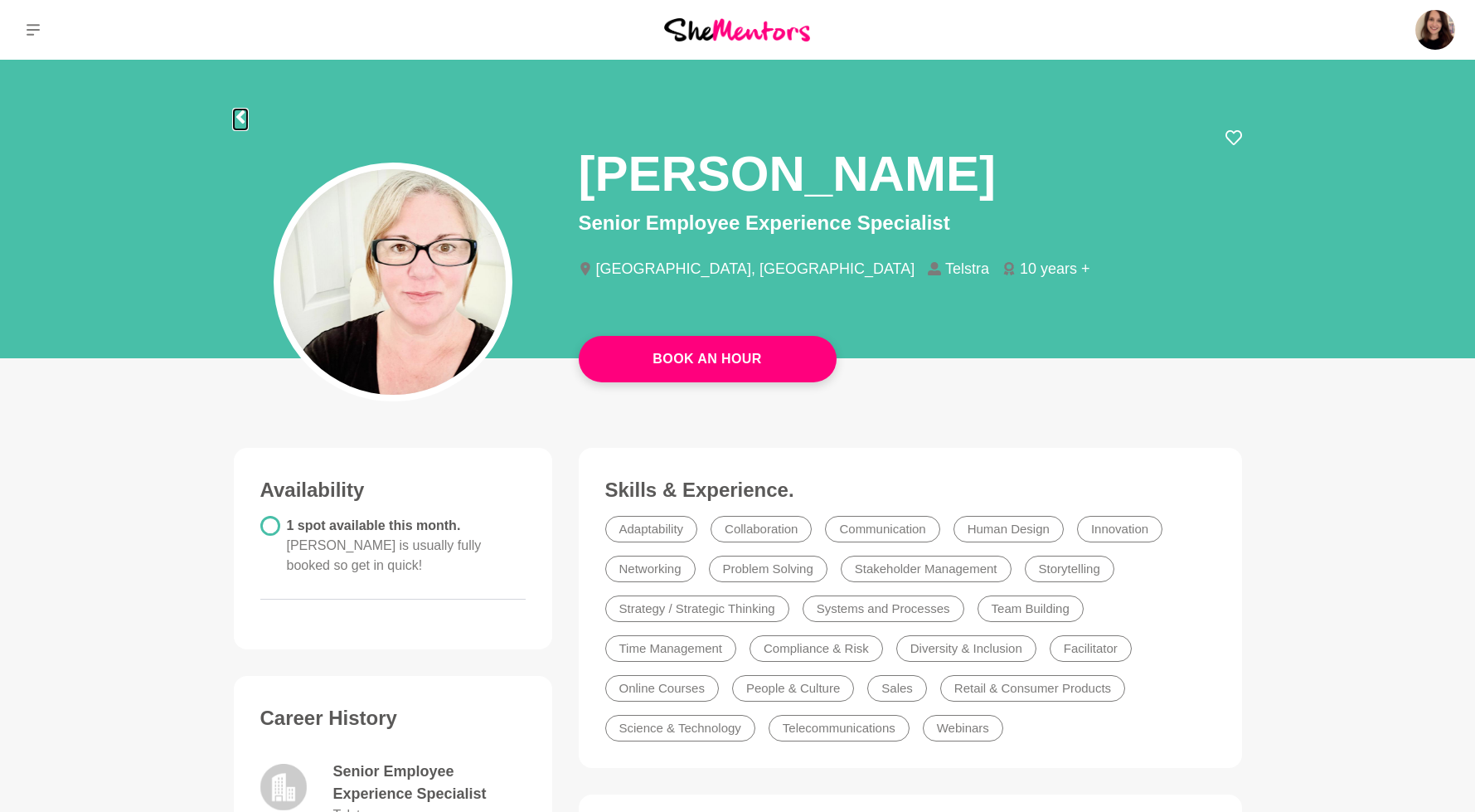
click at [243, 120] on icon at bounding box center [240, 117] width 13 height 13
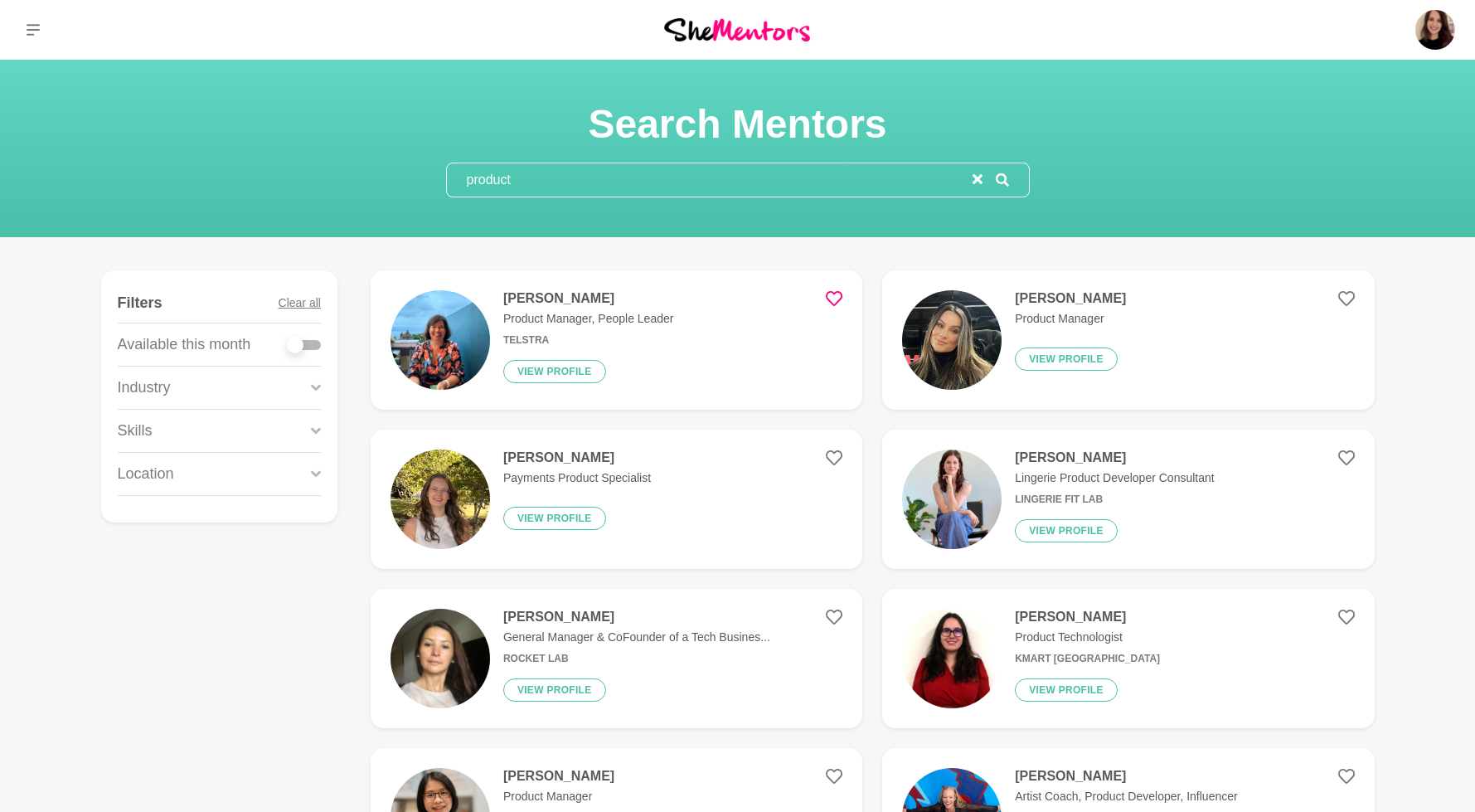
click at [613, 322] on p "Product Manager, People Leader" at bounding box center [588, 318] width 170 height 18
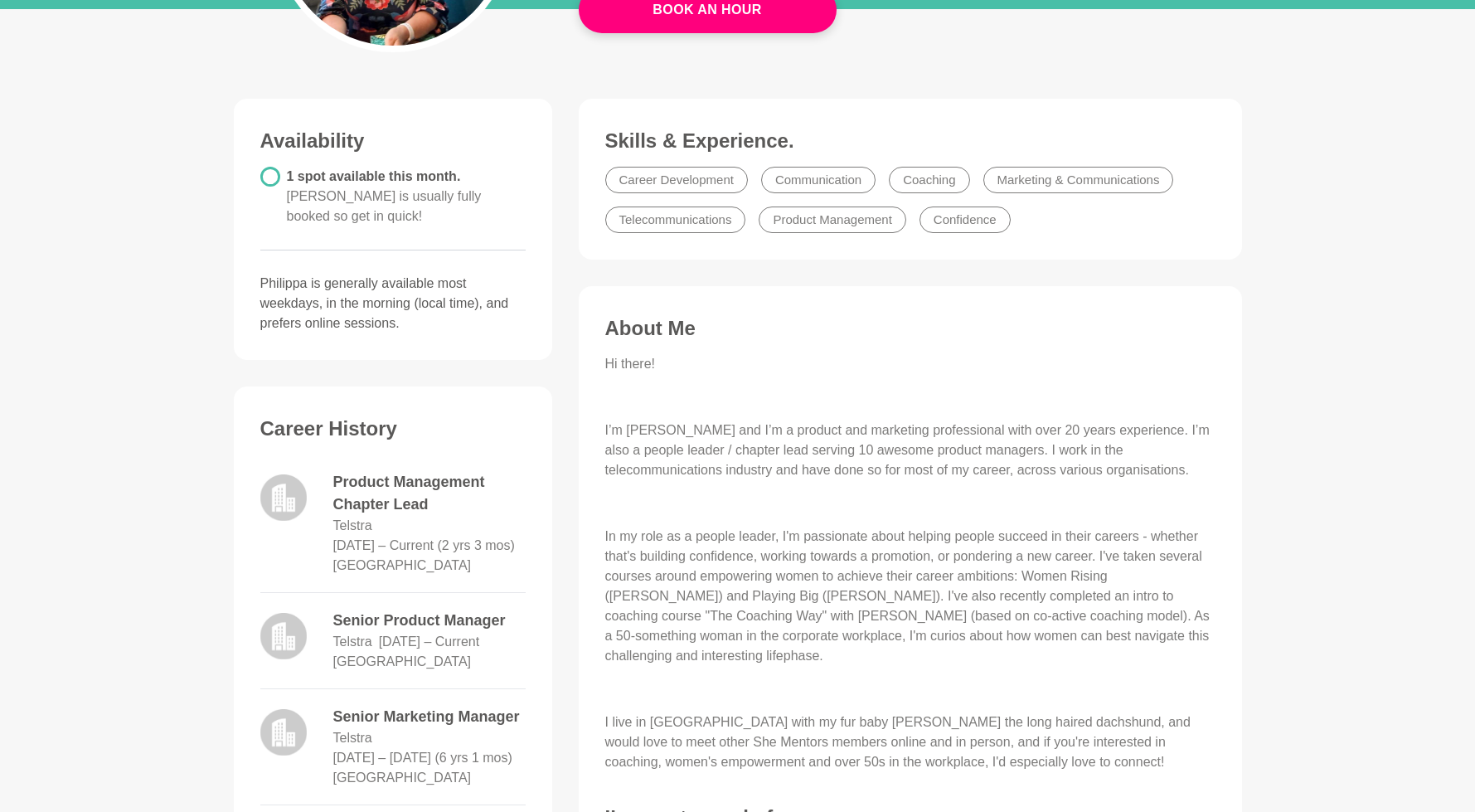
scroll to position [85, 0]
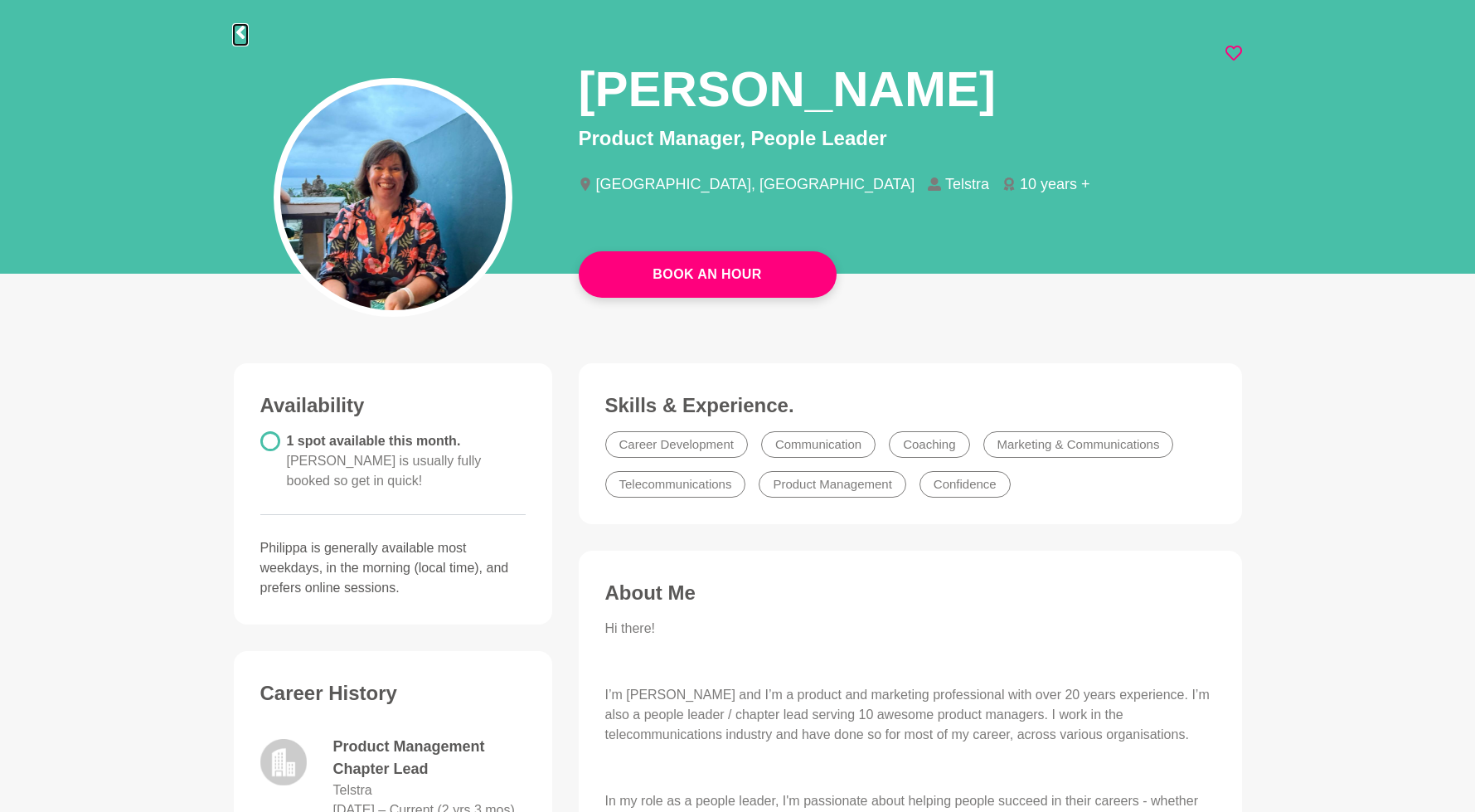
click at [239, 27] on icon at bounding box center [240, 33] width 13 height 13
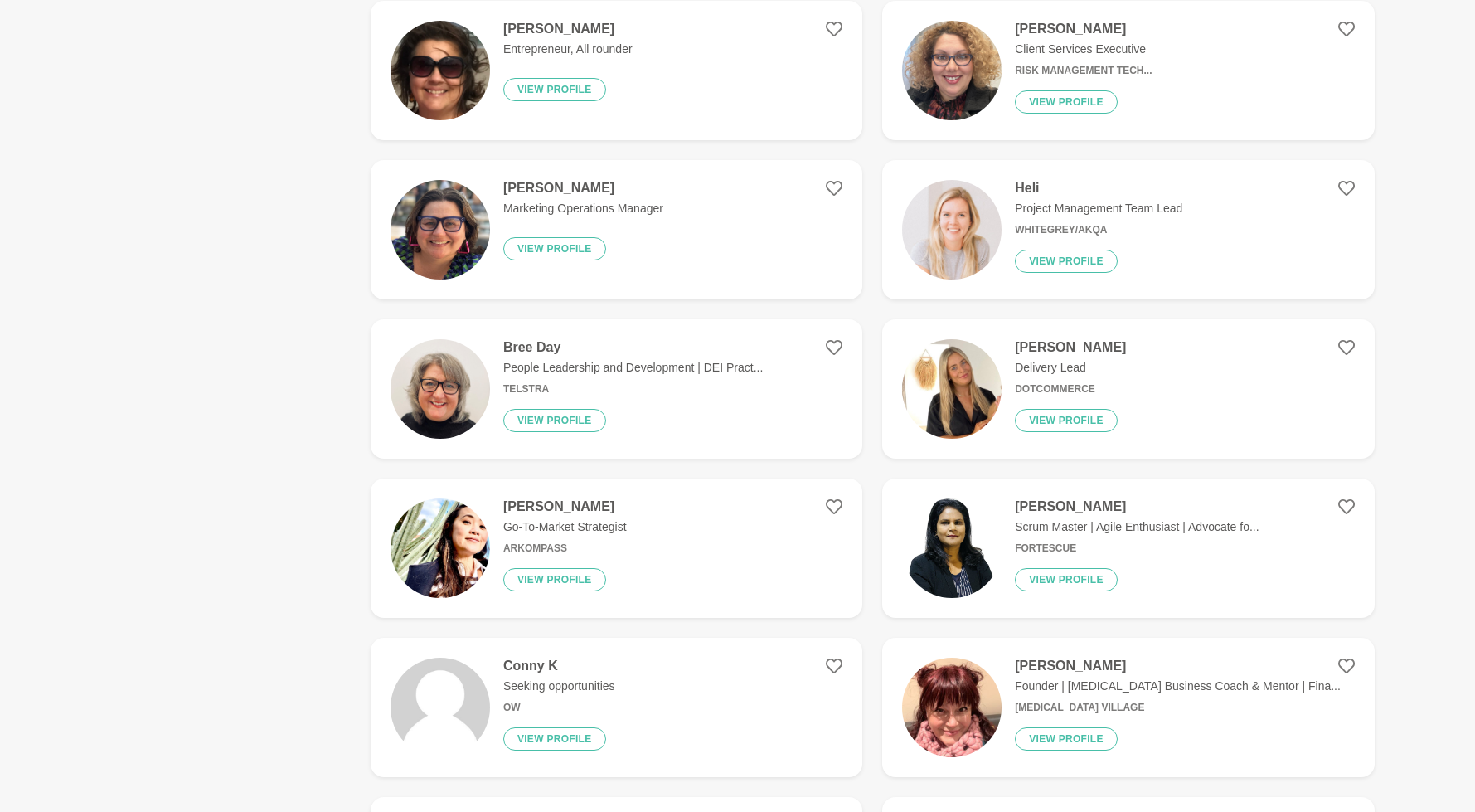
scroll to position [1236, 0]
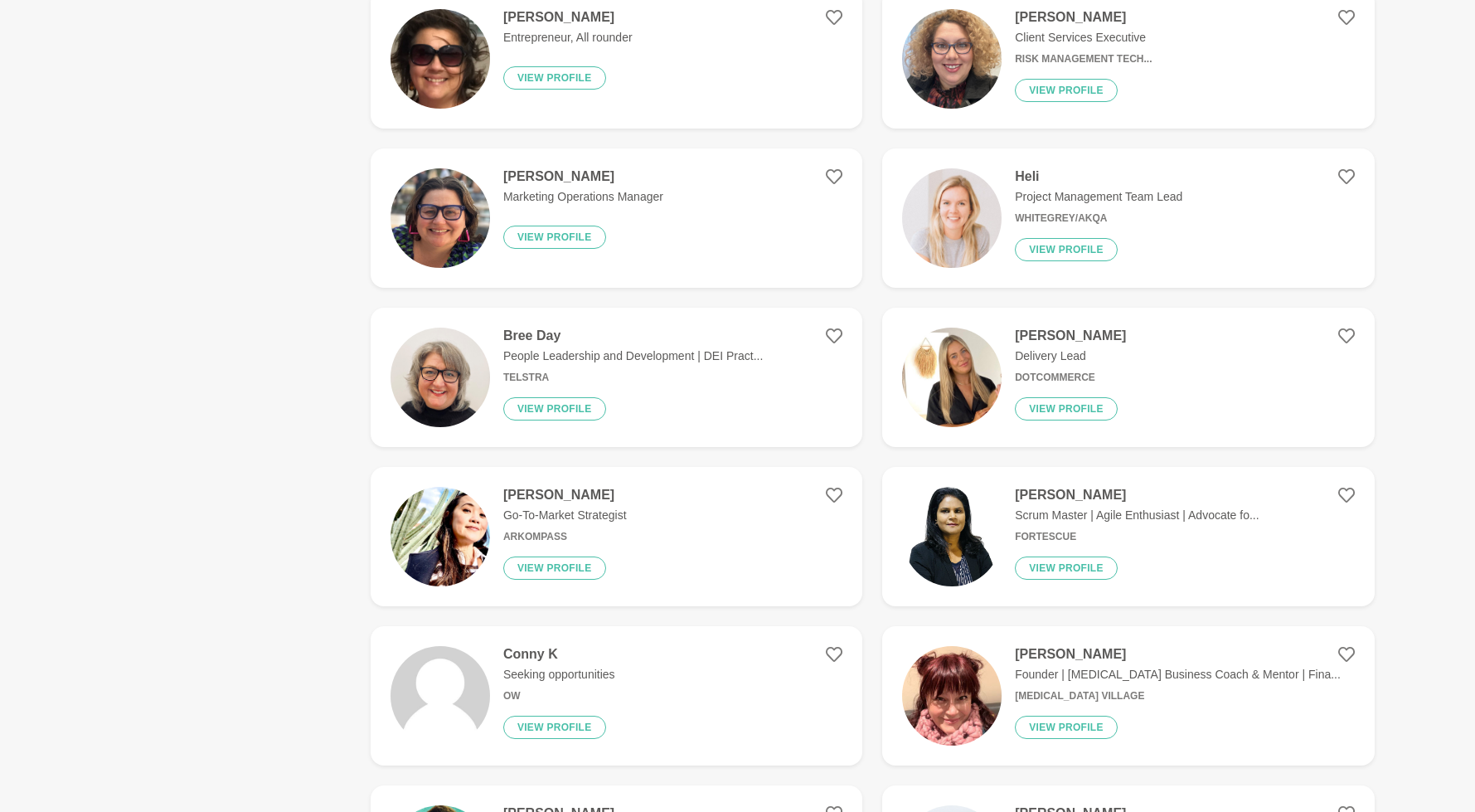
click at [1078, 505] on div "[PERSON_NAME] Scrum Master | Agile Enthusiast | Advocate fo... Fortescue View p…" at bounding box center [1129, 536] width 257 height 100
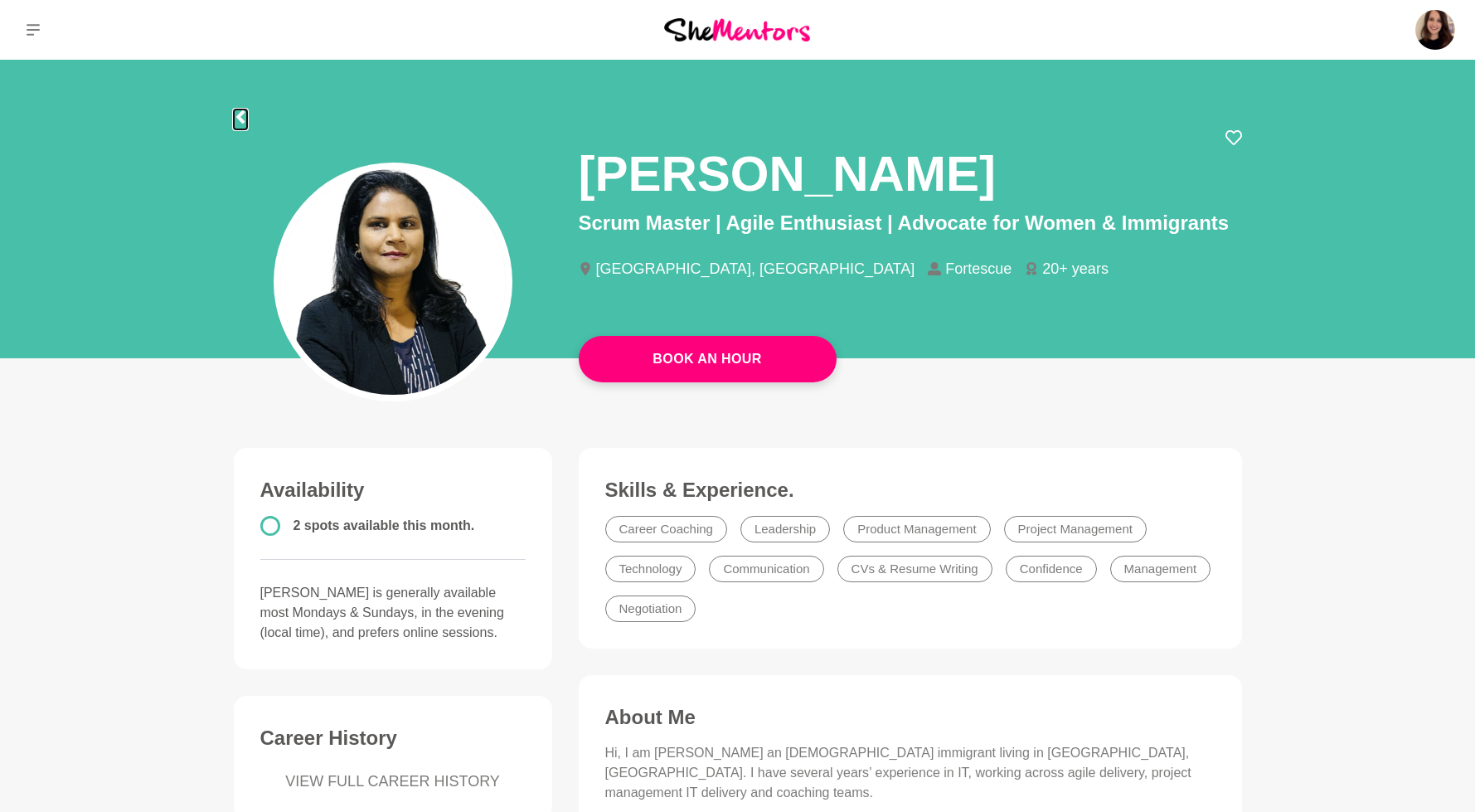
click at [239, 116] on icon at bounding box center [239, 117] width 8 height 13
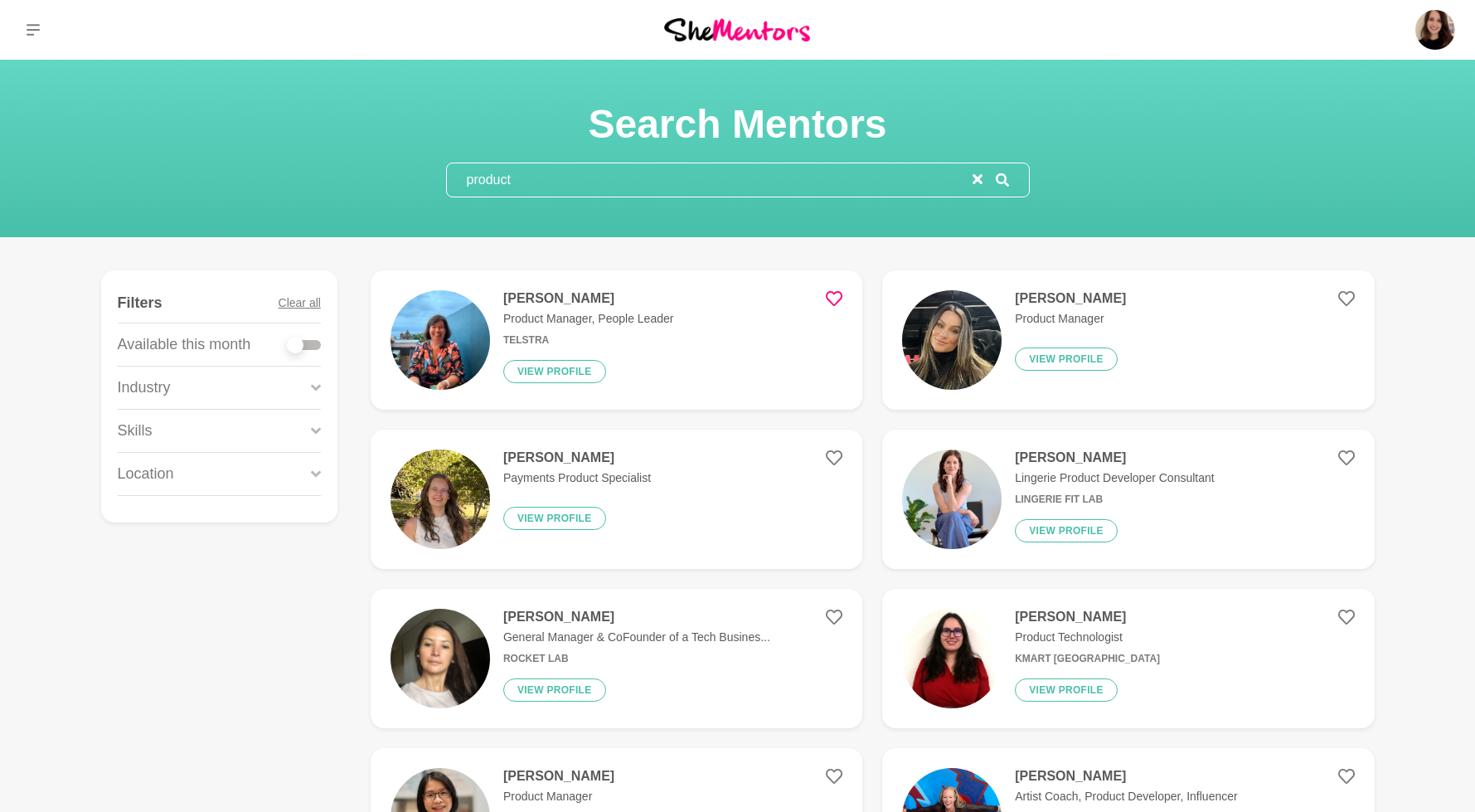
click at [540, 181] on input "product" at bounding box center [710, 180] width 526 height 33
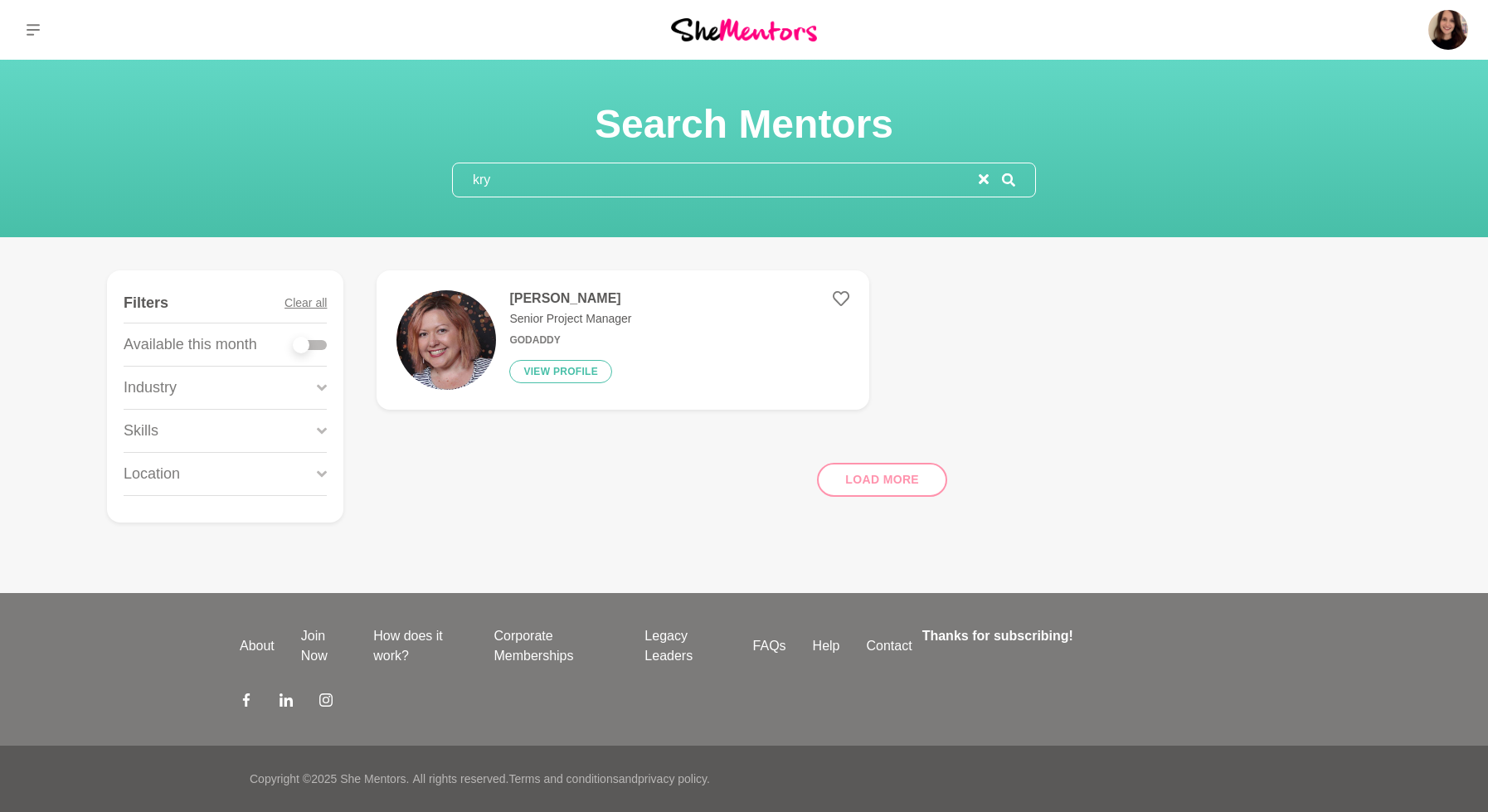
type input "kry"
click at [514, 320] on p "Senior Project Manager" at bounding box center [570, 318] width 122 height 18
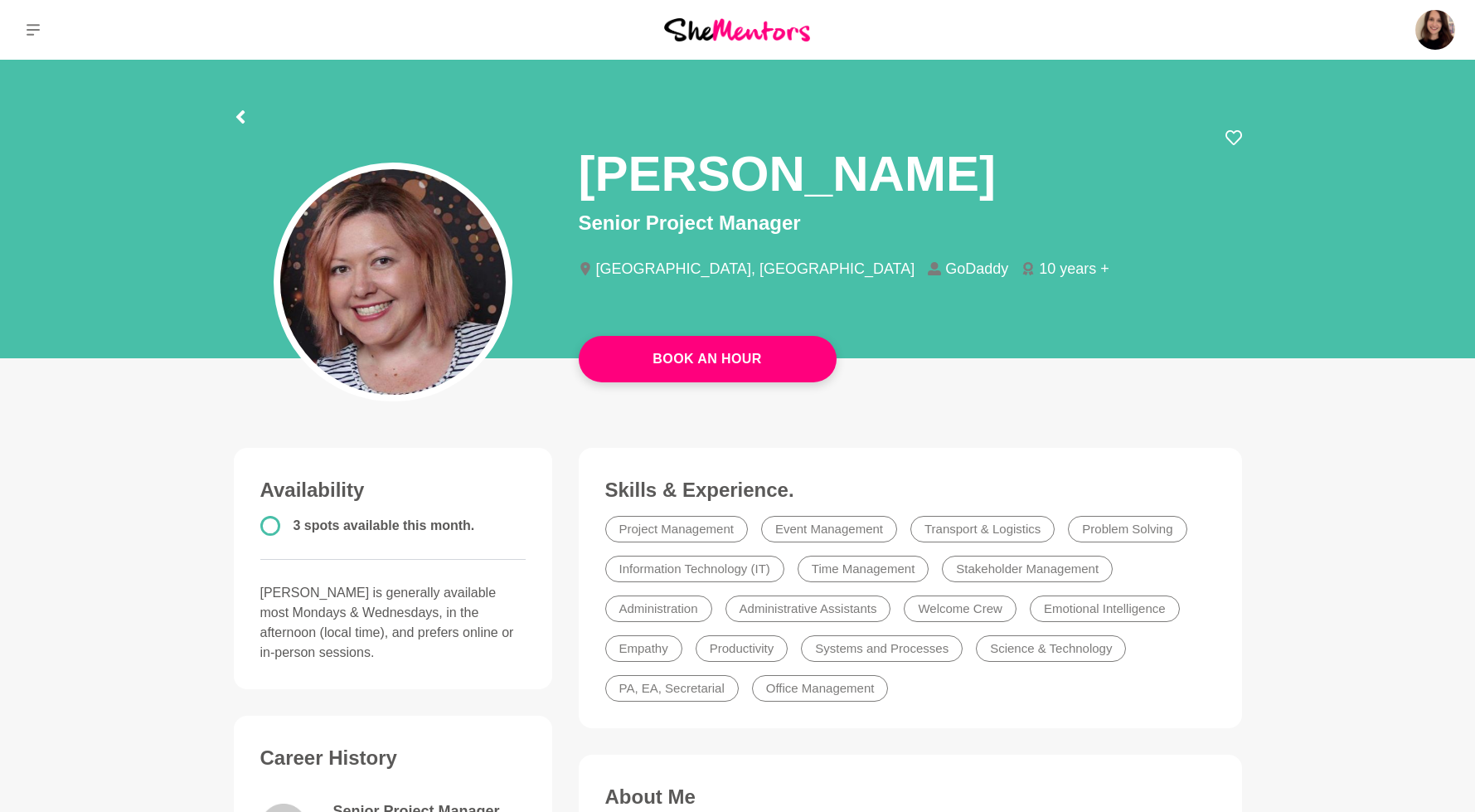
click at [246, 122] on div at bounding box center [738, 115] width 1008 height 30
click at [243, 119] on icon at bounding box center [240, 117] width 13 height 13
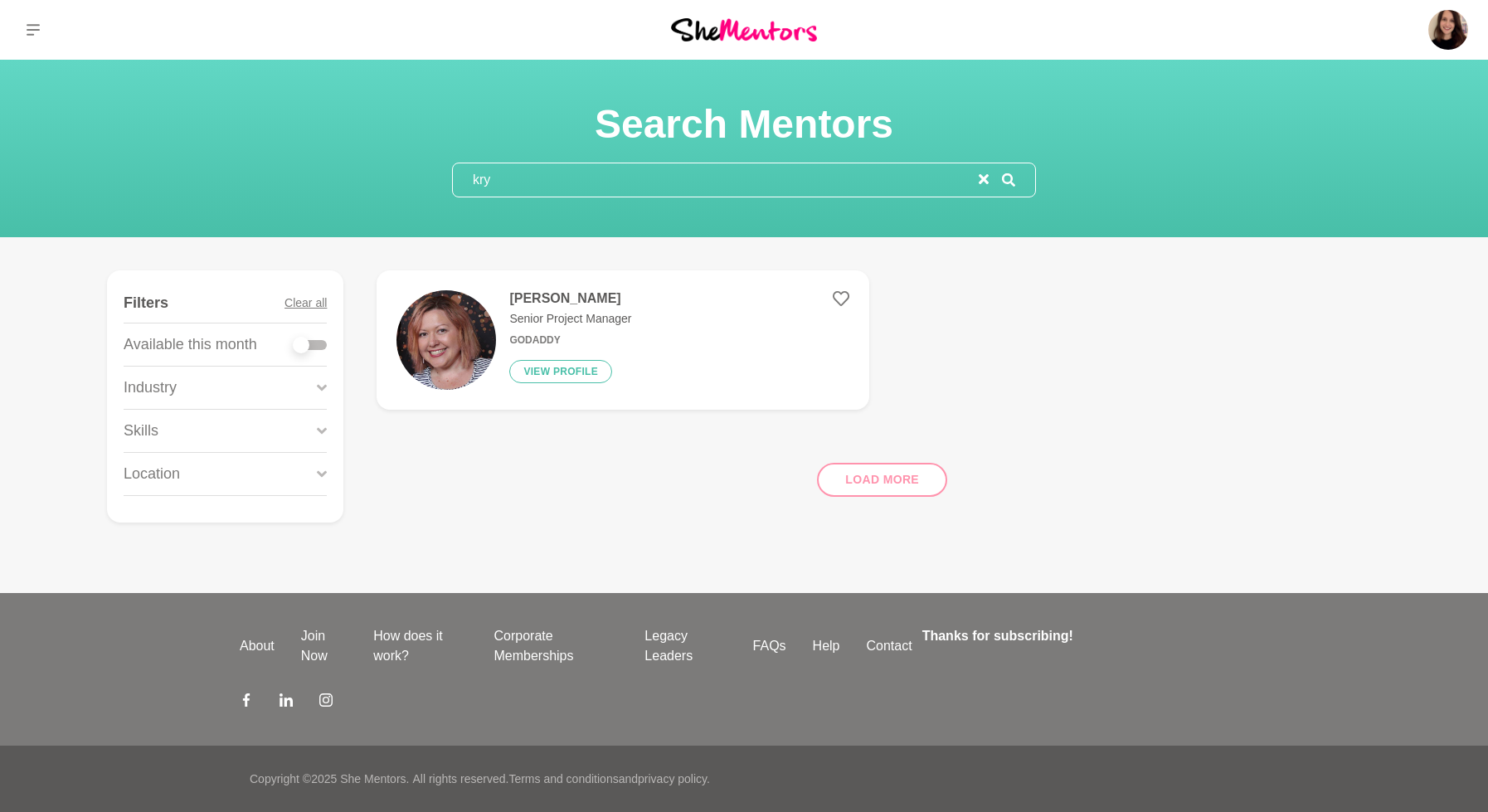
click at [512, 172] on input "kry" at bounding box center [716, 180] width 526 height 33
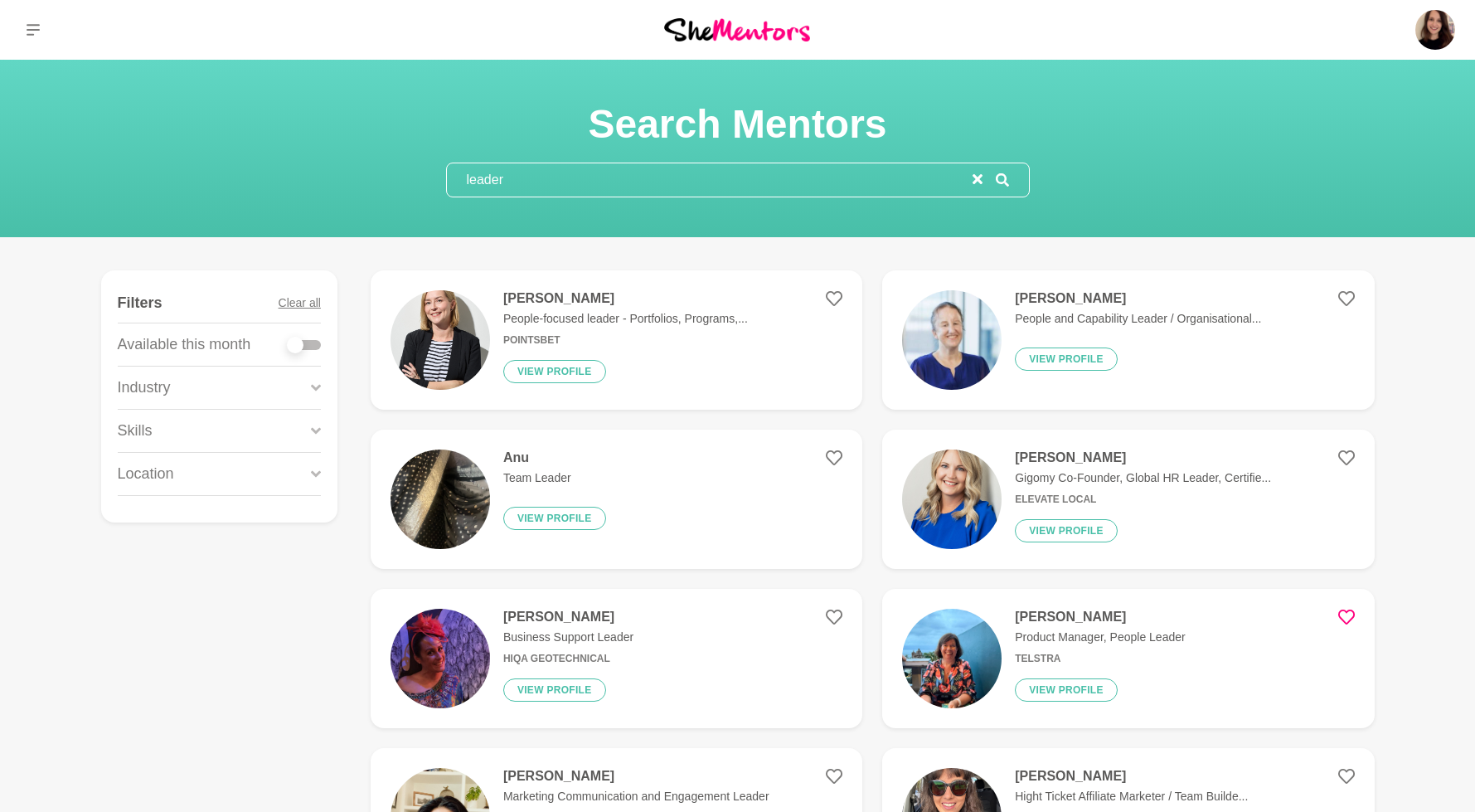
click at [517, 182] on input "leader" at bounding box center [710, 180] width 526 height 33
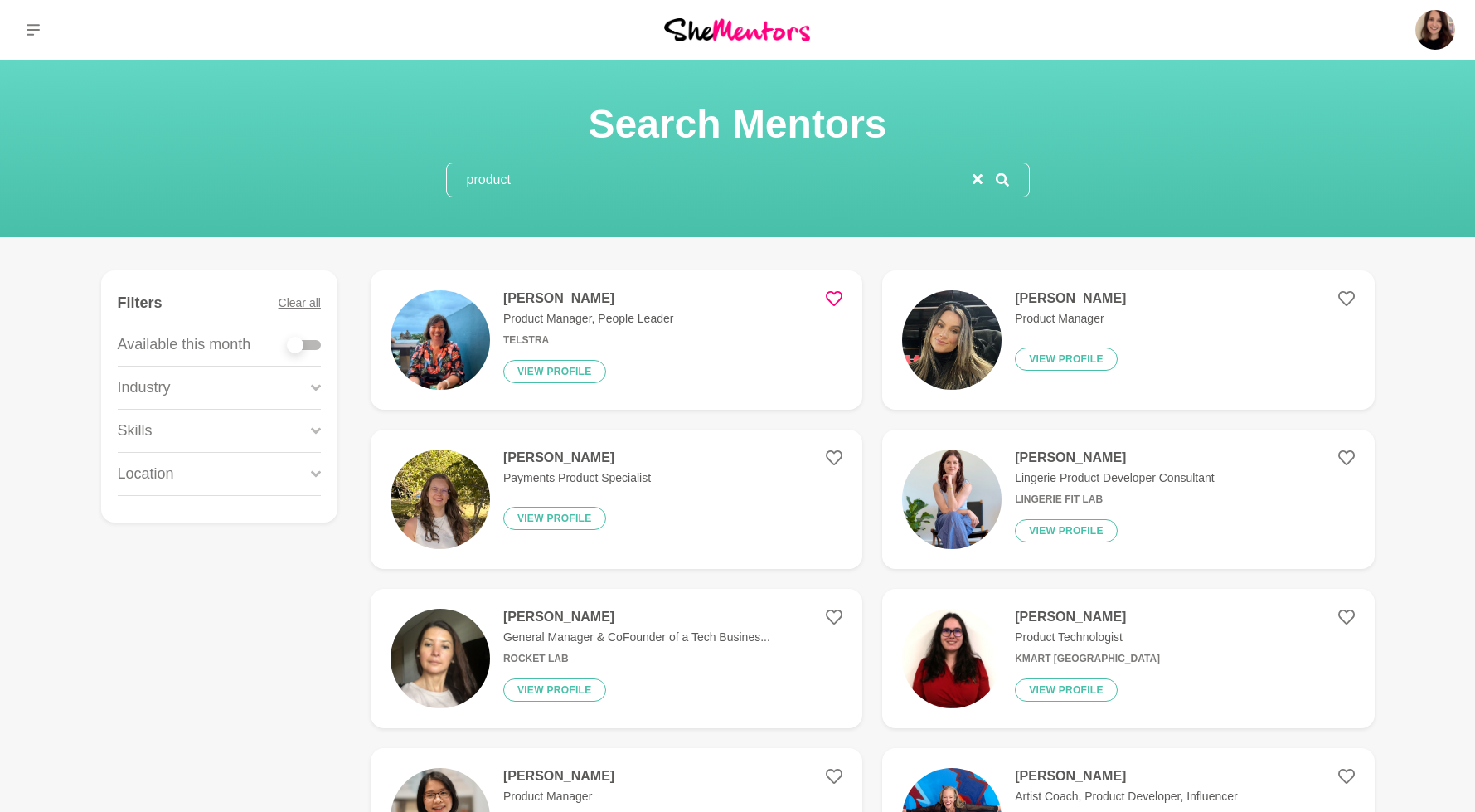
type input "product"
click at [998, 607] on figure "[PERSON_NAME] Product Technologist Kmart [GEOGRAPHIC_DATA] View profile" at bounding box center [1128, 658] width 491 height 139
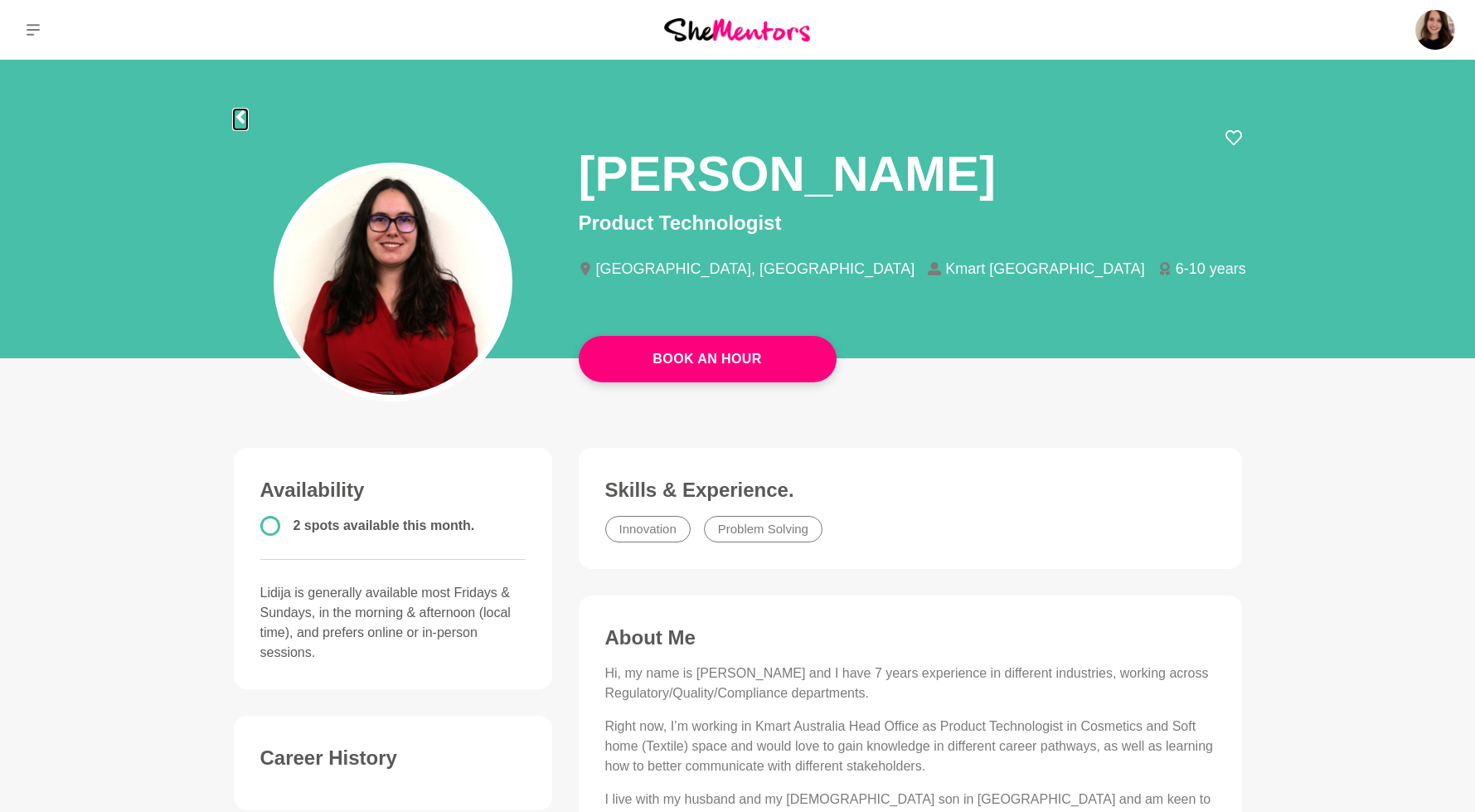
click at [243, 110] on icon at bounding box center [240, 117] width 13 height 13
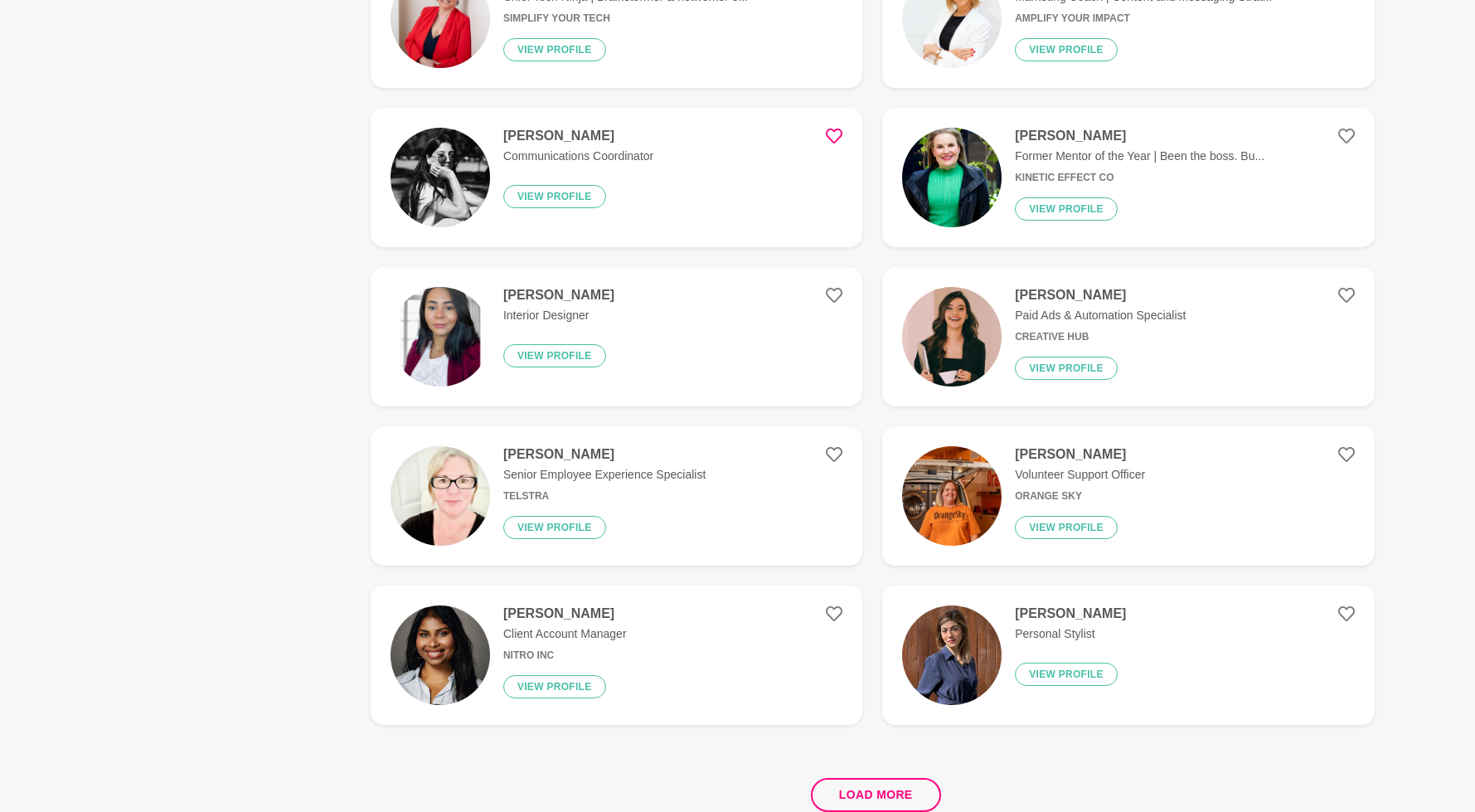
scroll to position [2747, 0]
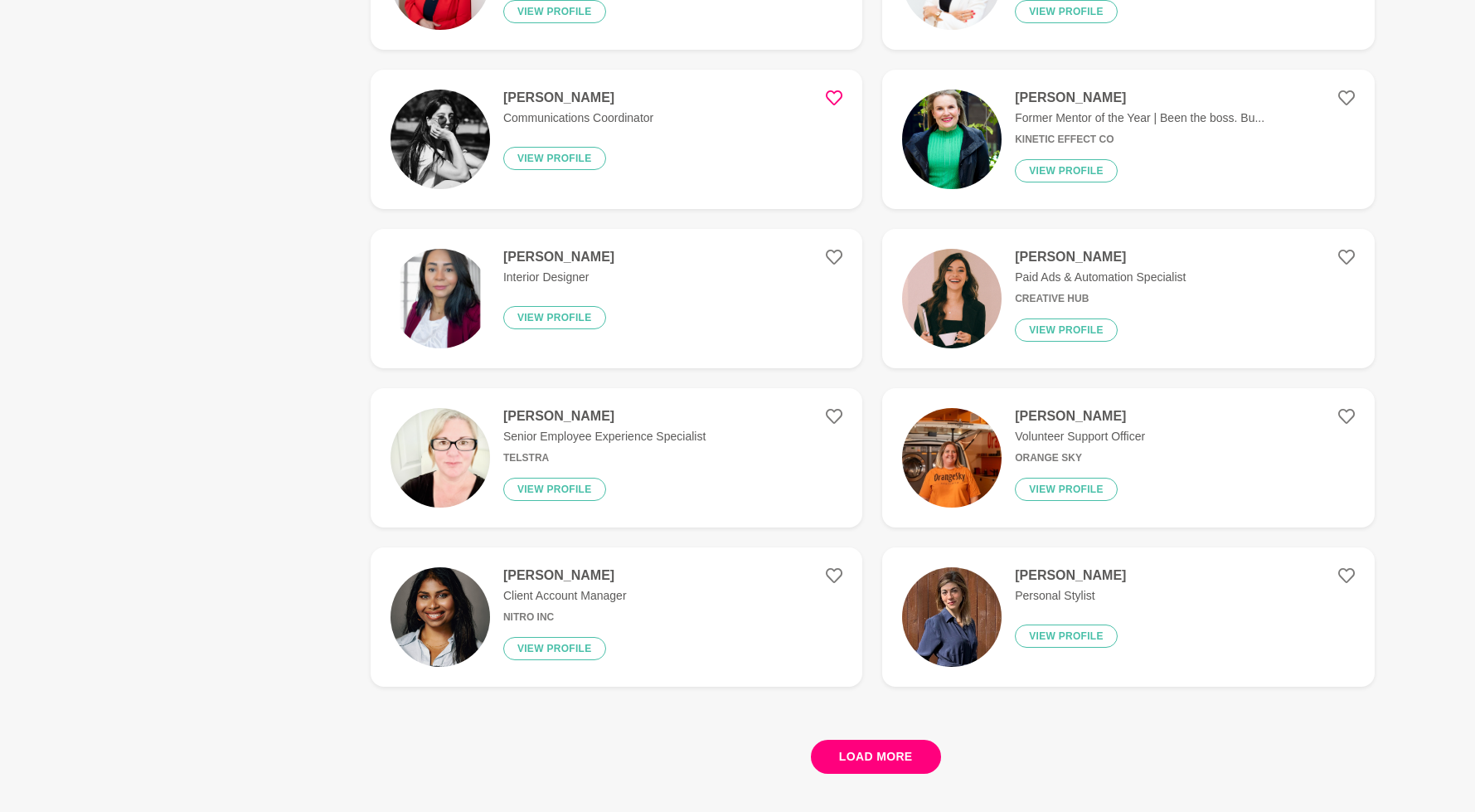
click at [851, 755] on button "Load more" at bounding box center [876, 756] width 130 height 34
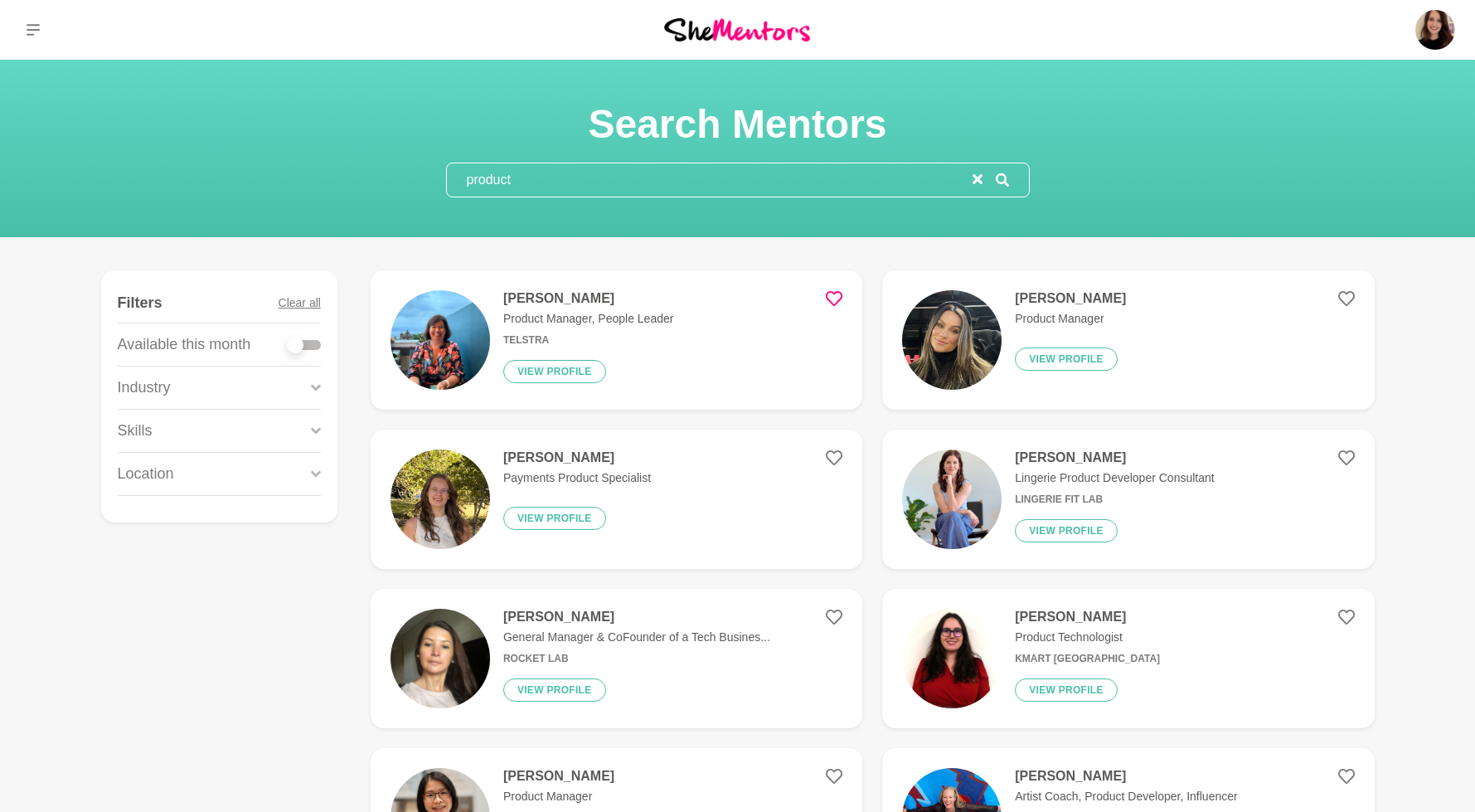
click at [514, 188] on input "product" at bounding box center [710, 180] width 526 height 33
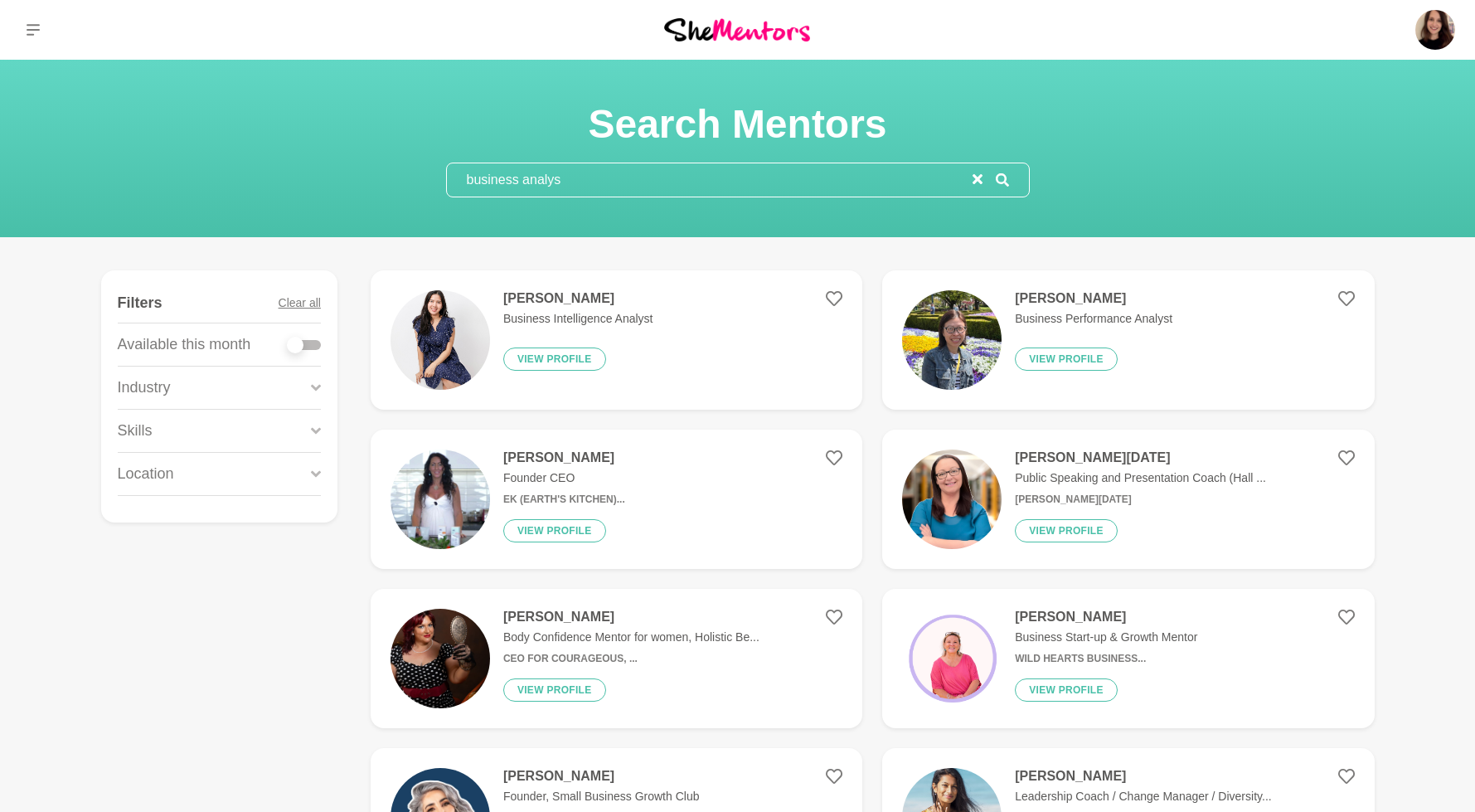
type input "business analys"
click at [534, 340] on div "[PERSON_NAME] Business Intelligence Analyst View profile" at bounding box center [571, 340] width 163 height 100
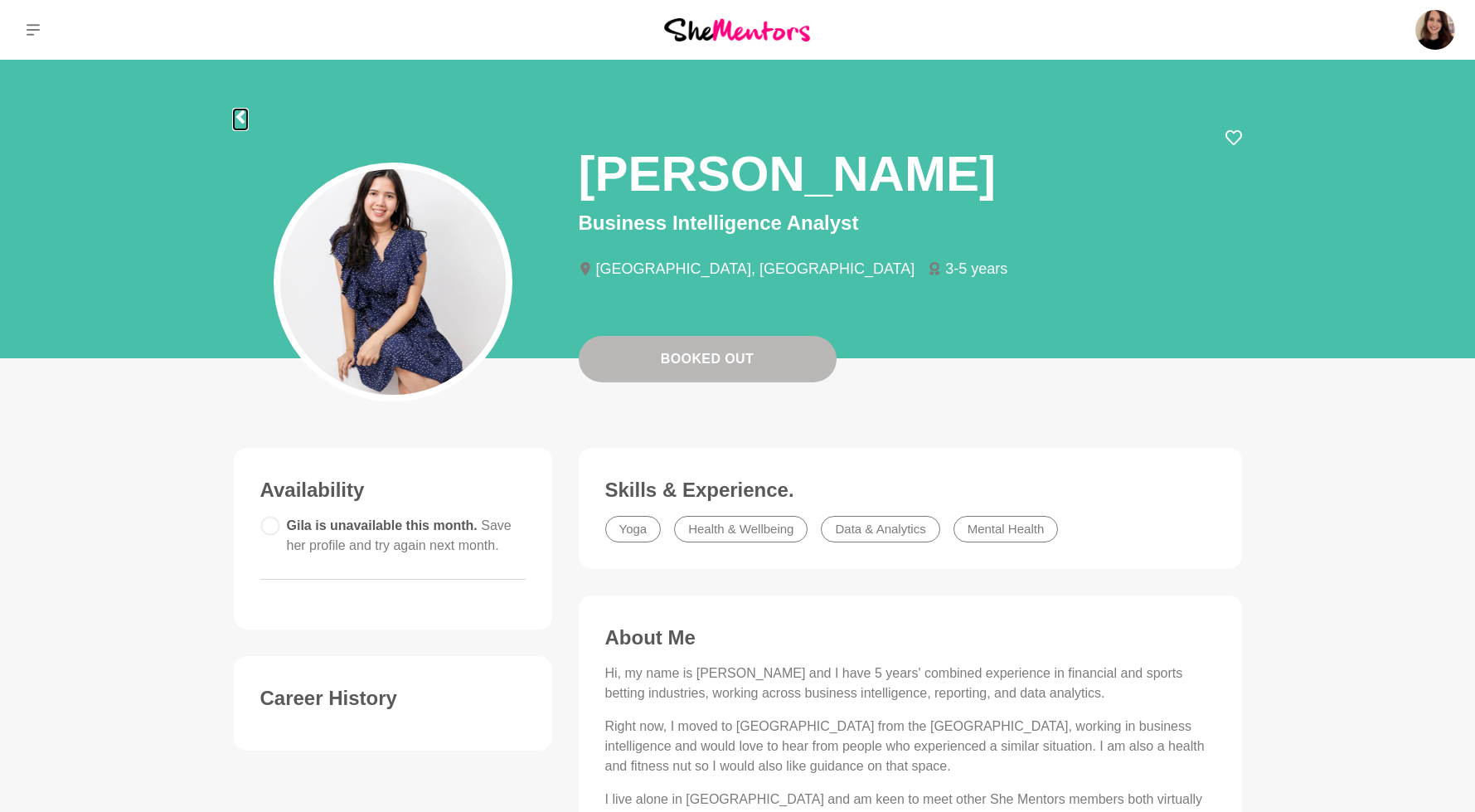
click at [240, 115] on icon at bounding box center [239, 117] width 8 height 13
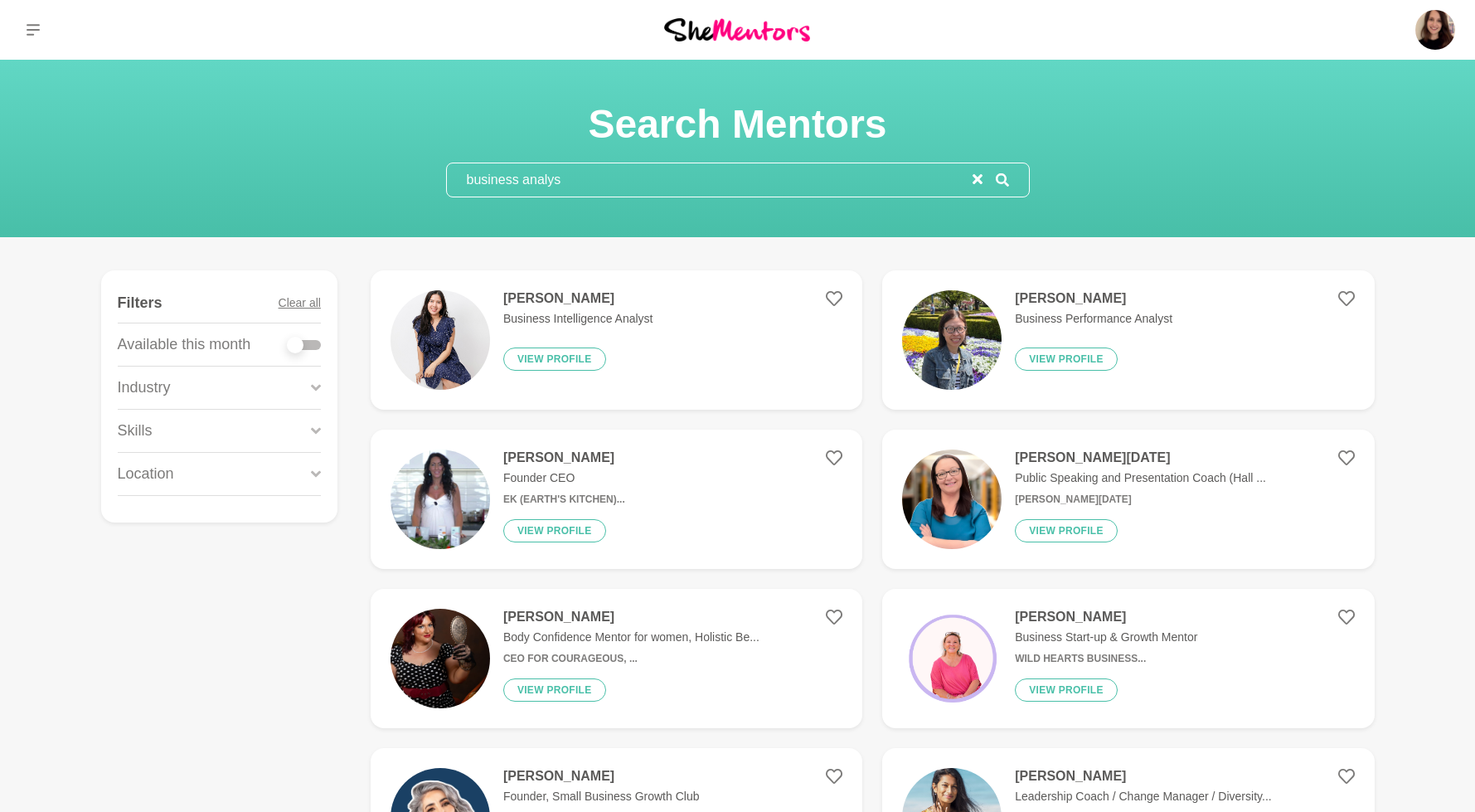
click at [557, 185] on input "business analys" at bounding box center [710, 180] width 526 height 33
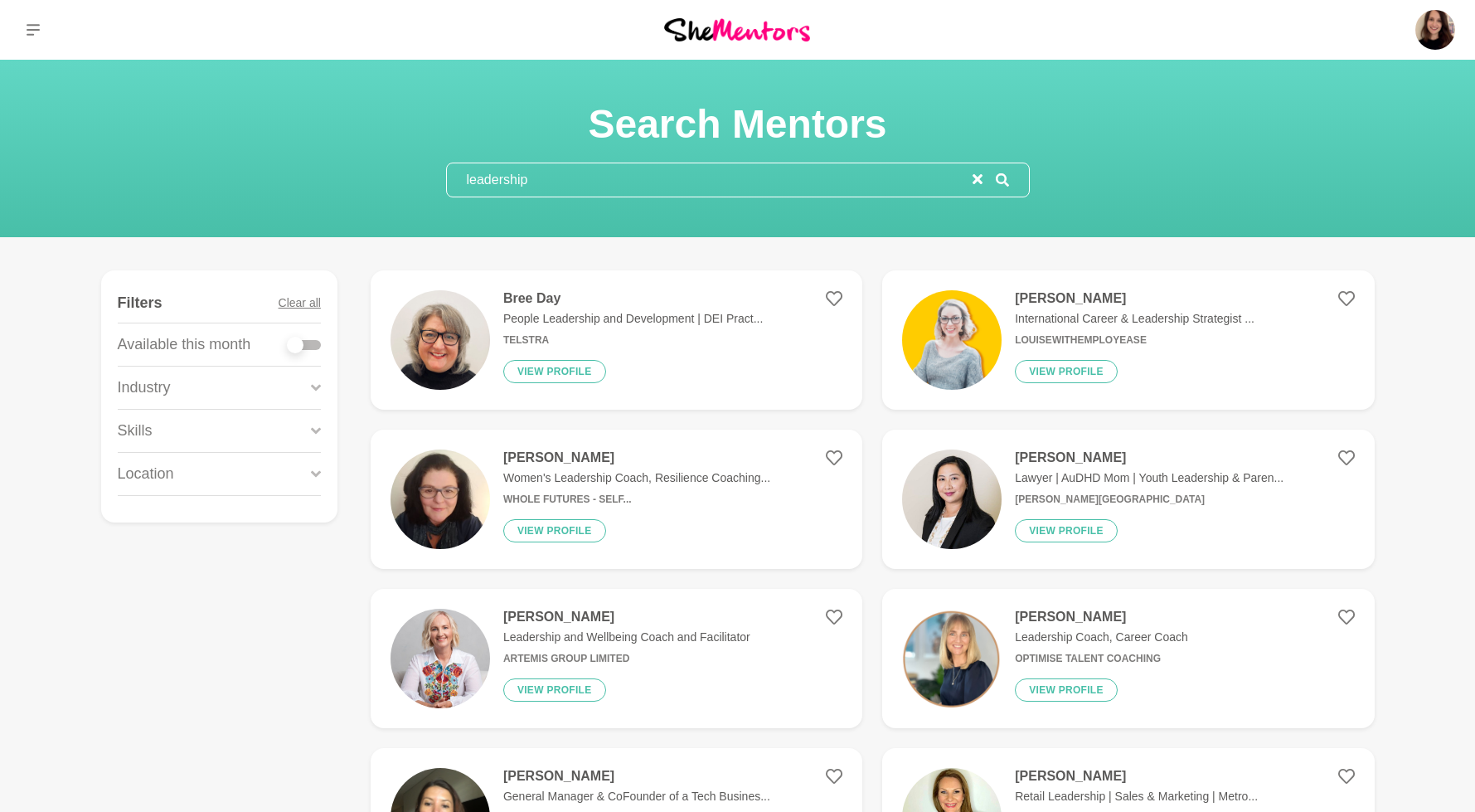
type input "leadership"
click at [303, 338] on label at bounding box center [305, 342] width 33 height 17
checkbox input "true"
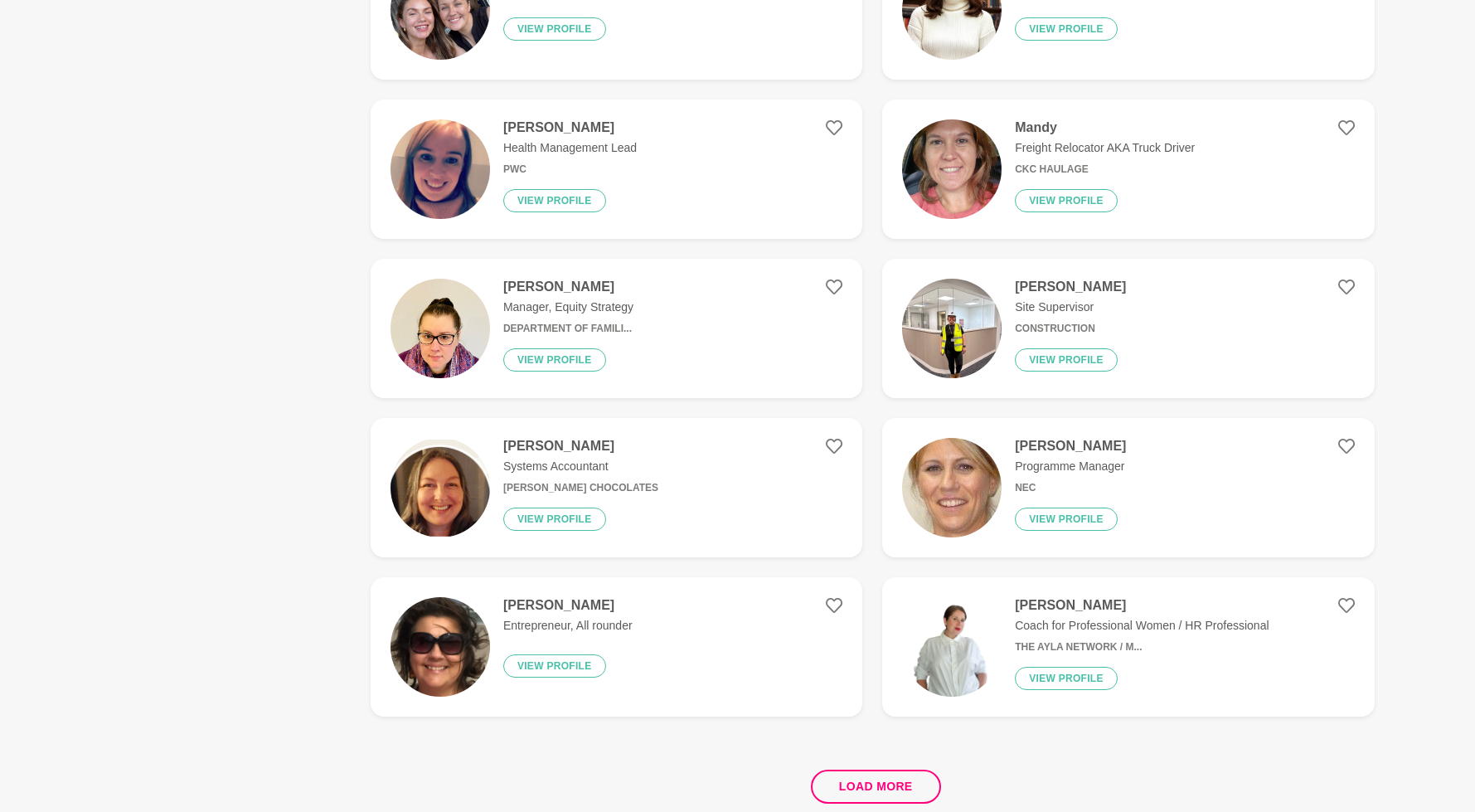
scroll to position [2721, 0]
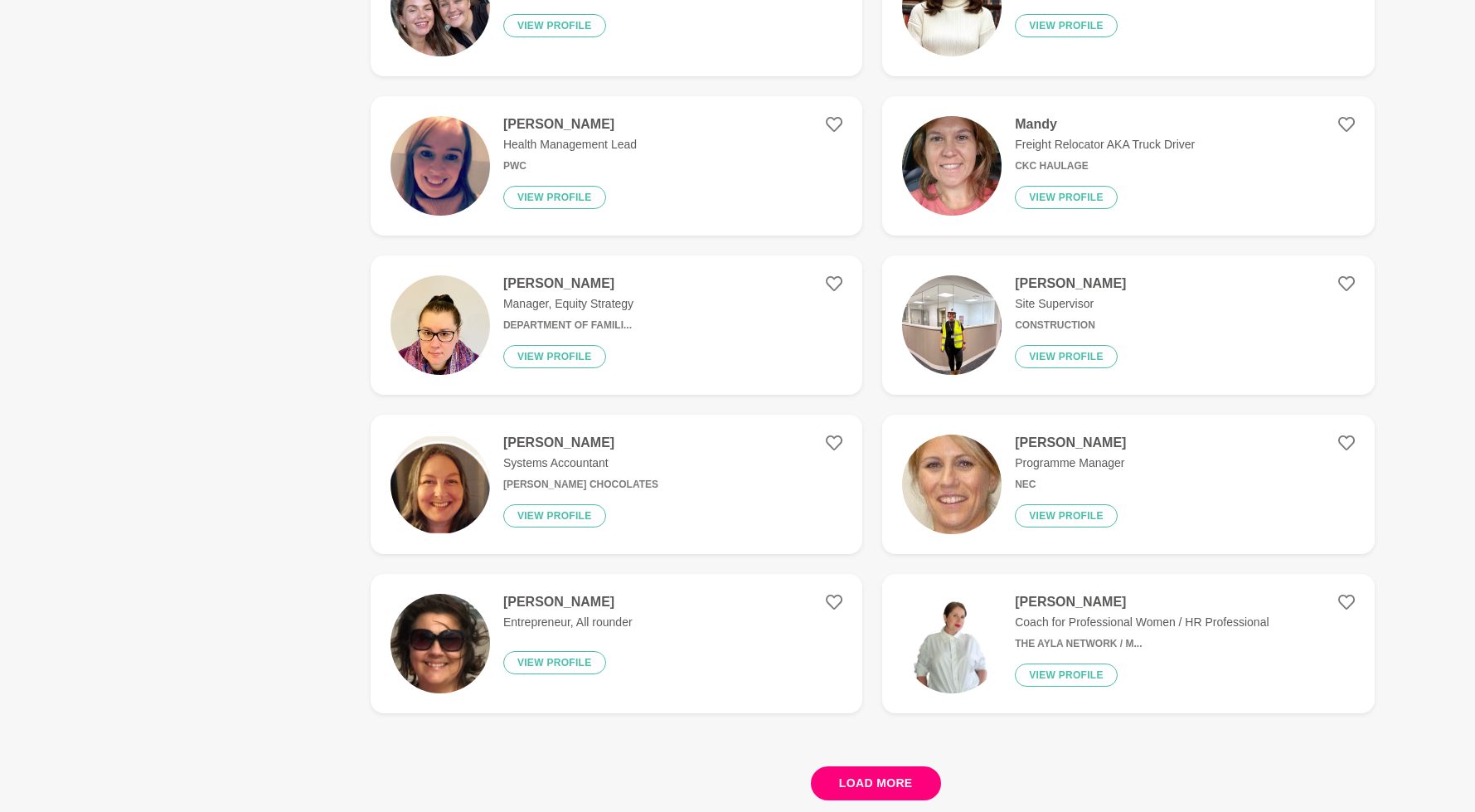
click at [895, 785] on button "Load more" at bounding box center [876, 783] width 130 height 34
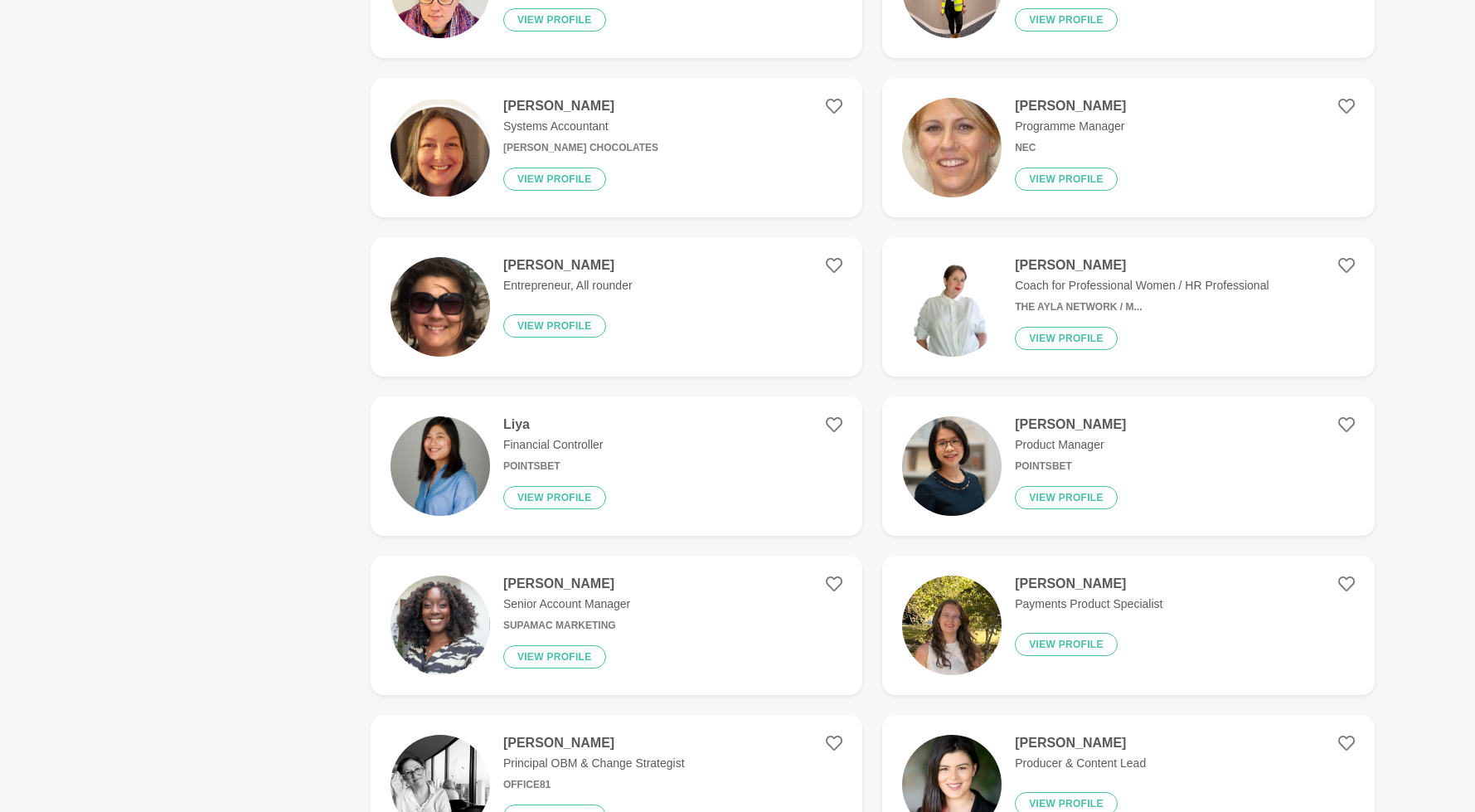
scroll to position [3151, 0]
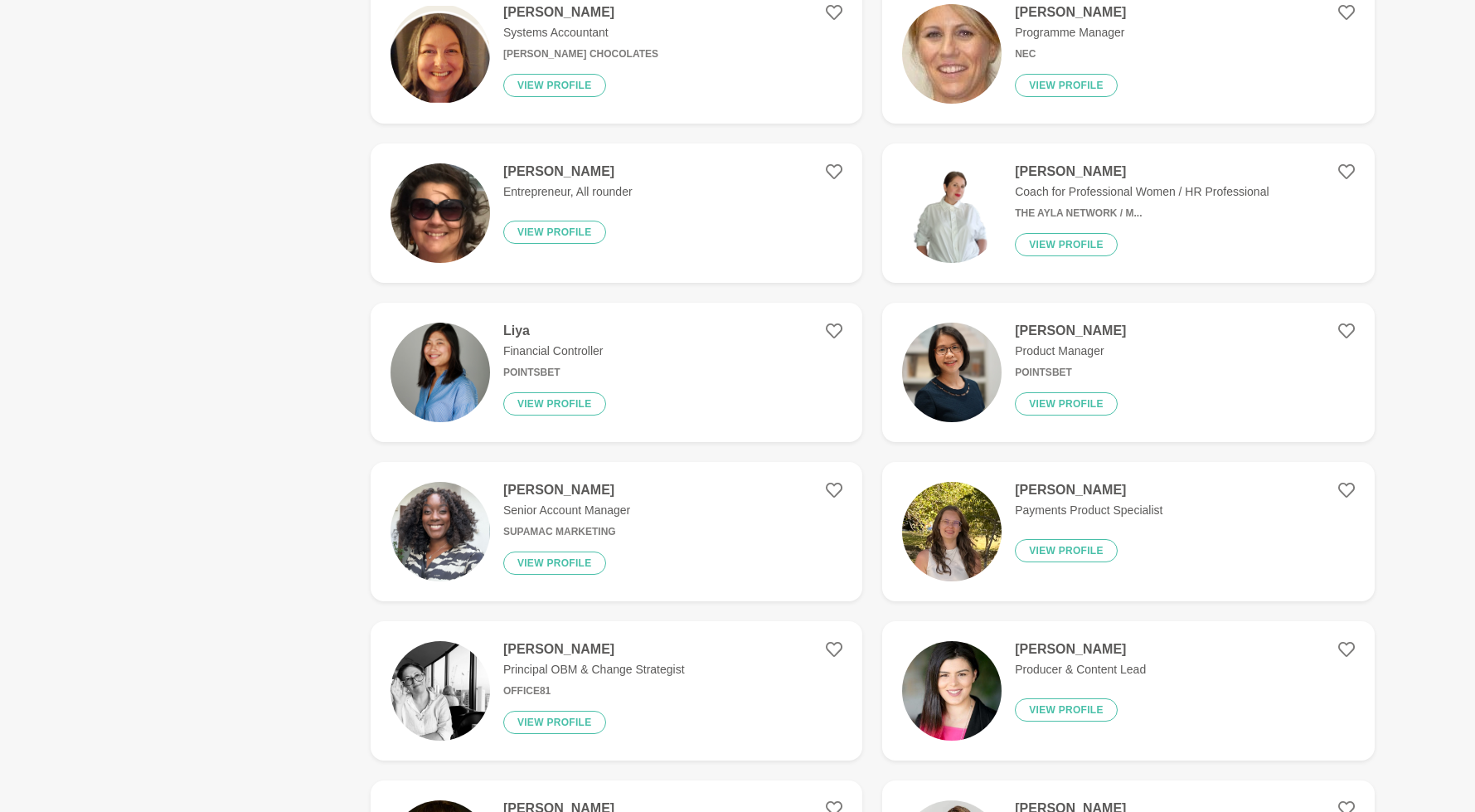
click at [461, 79] on img at bounding box center [439, 54] width 100 height 100
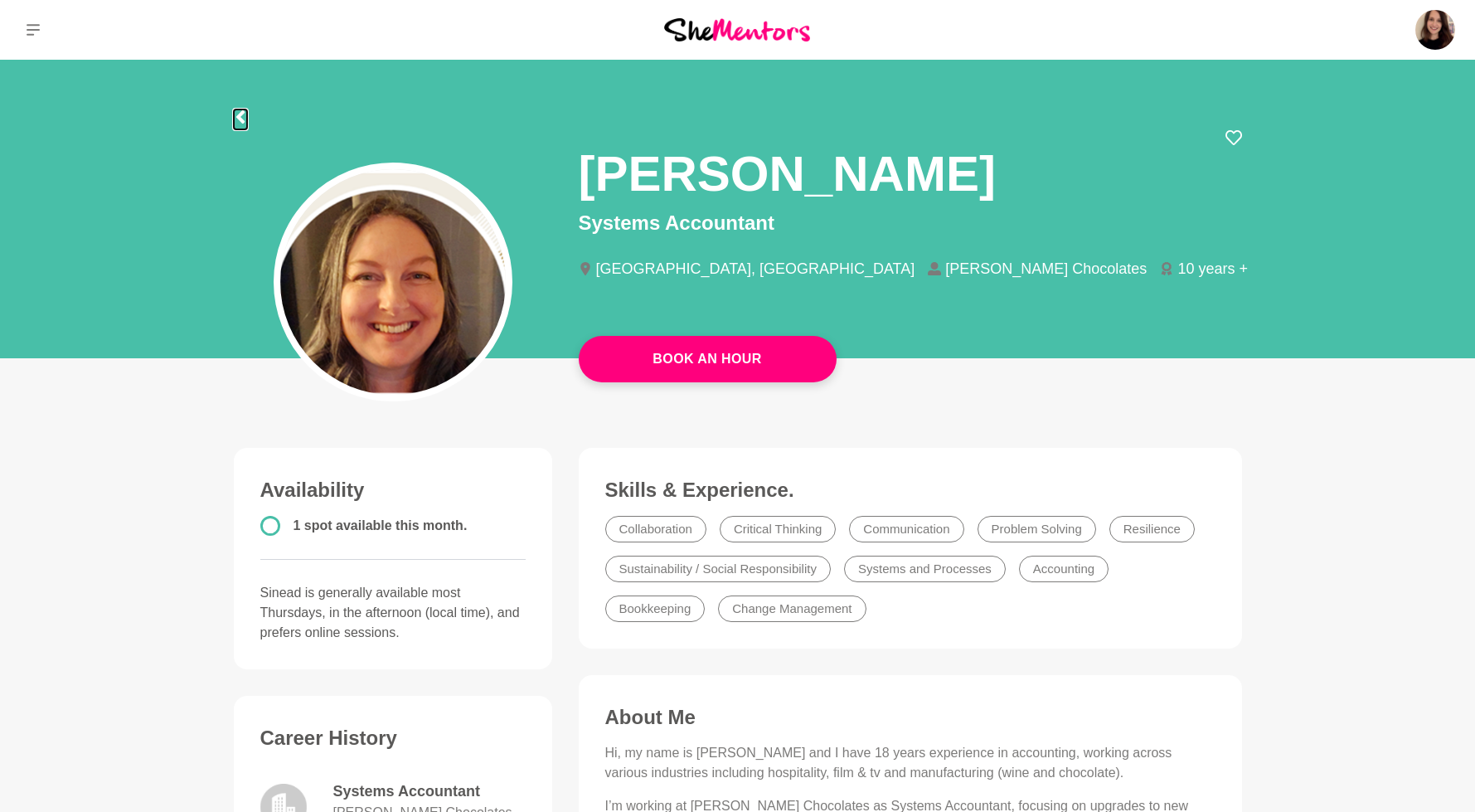
click at [236, 116] on icon at bounding box center [239, 117] width 8 height 13
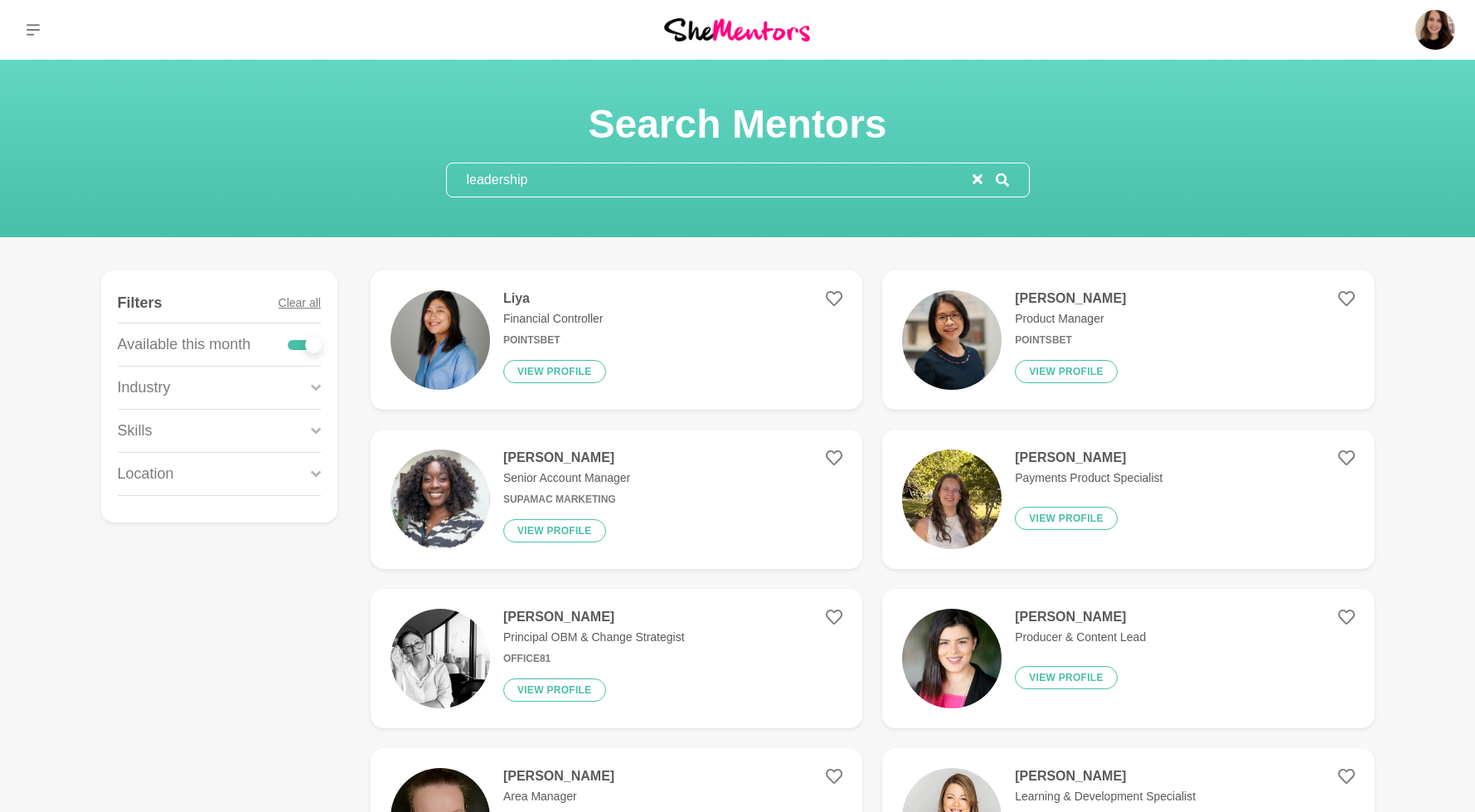
click at [520, 188] on input "leadership" at bounding box center [710, 180] width 526 height 33
click at [495, 345] on div "Liya Financial Controller Pointsbet View profile" at bounding box center [547, 340] width 116 height 100
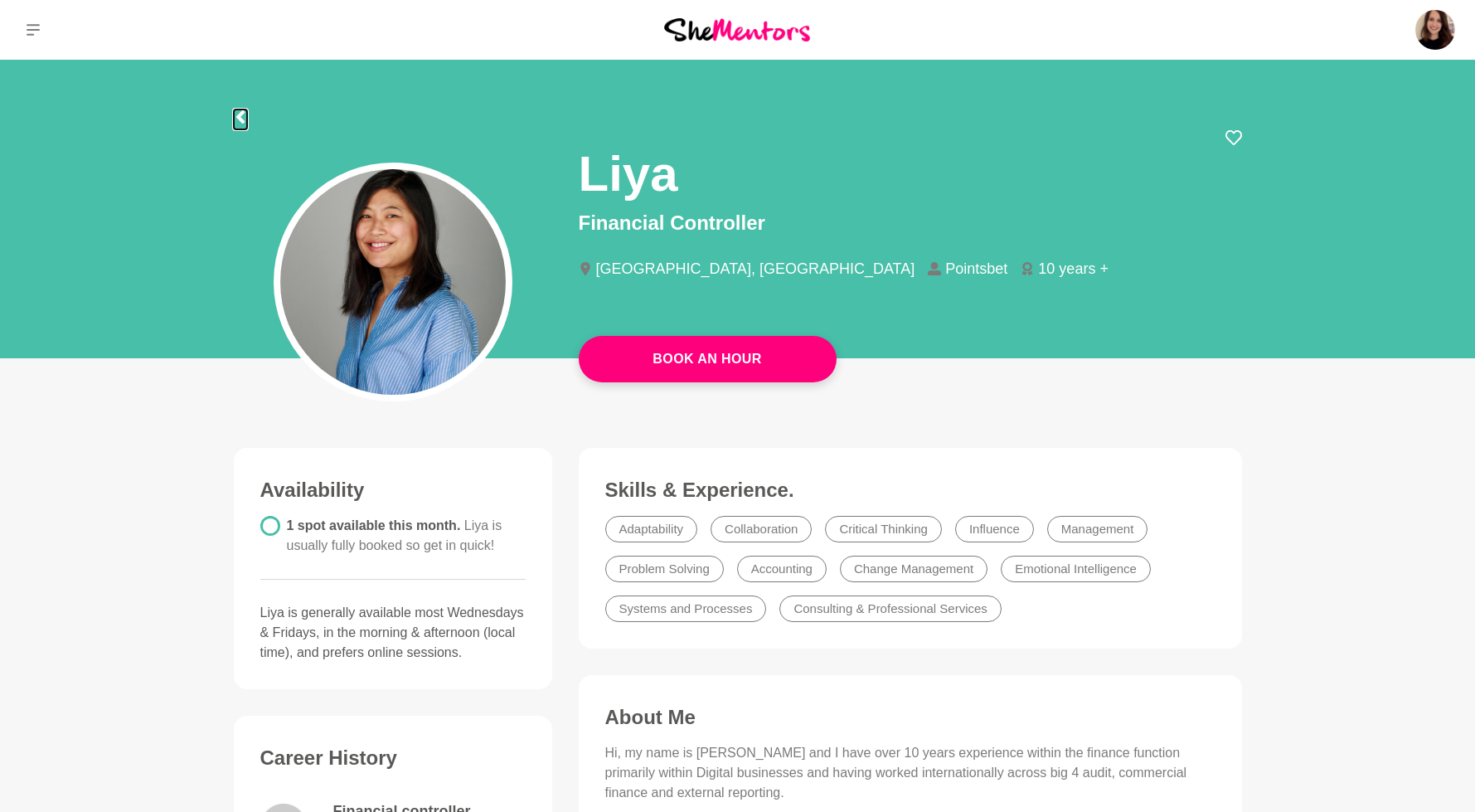
click at [239, 120] on icon at bounding box center [239, 117] width 8 height 13
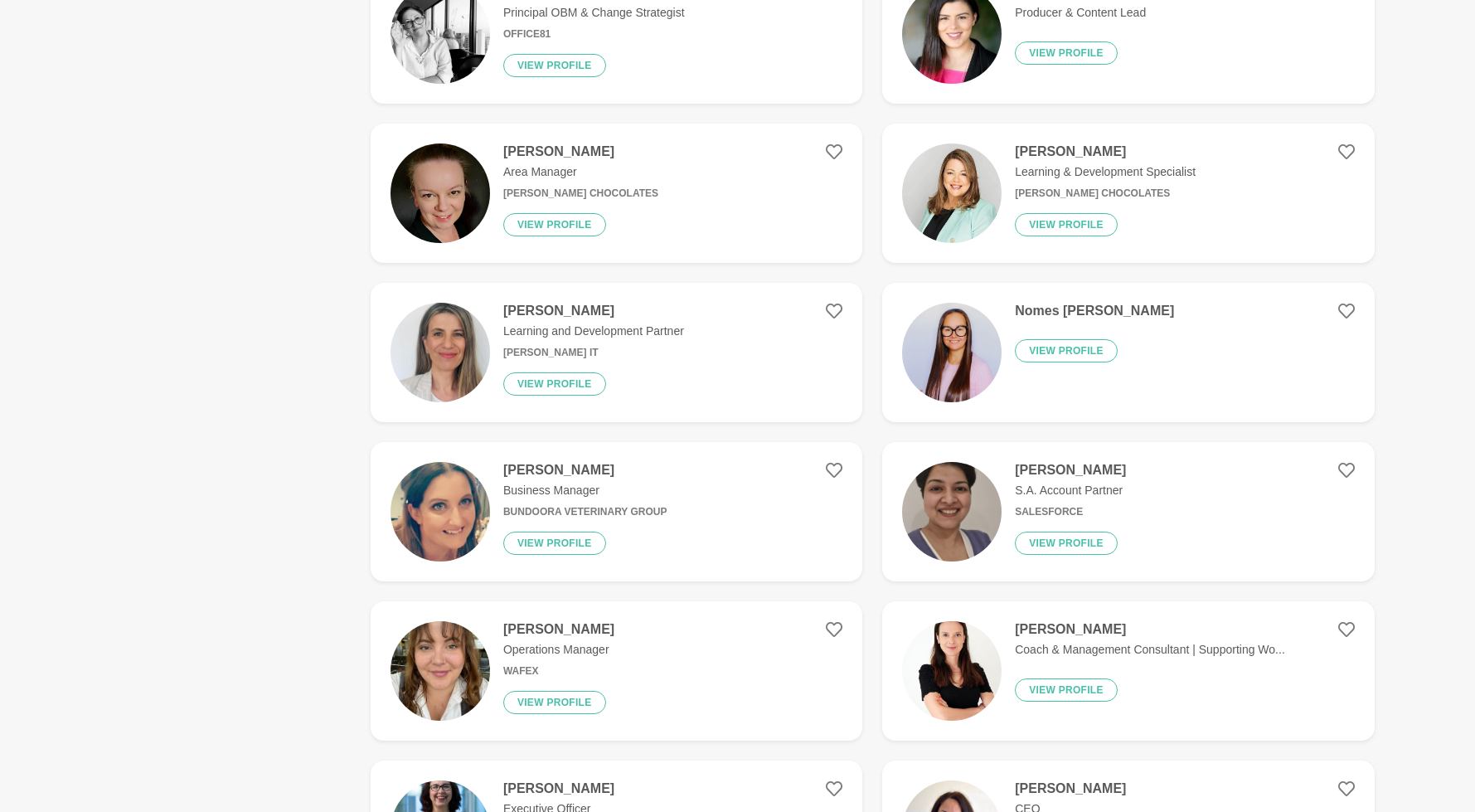
scroll to position [724, 0]
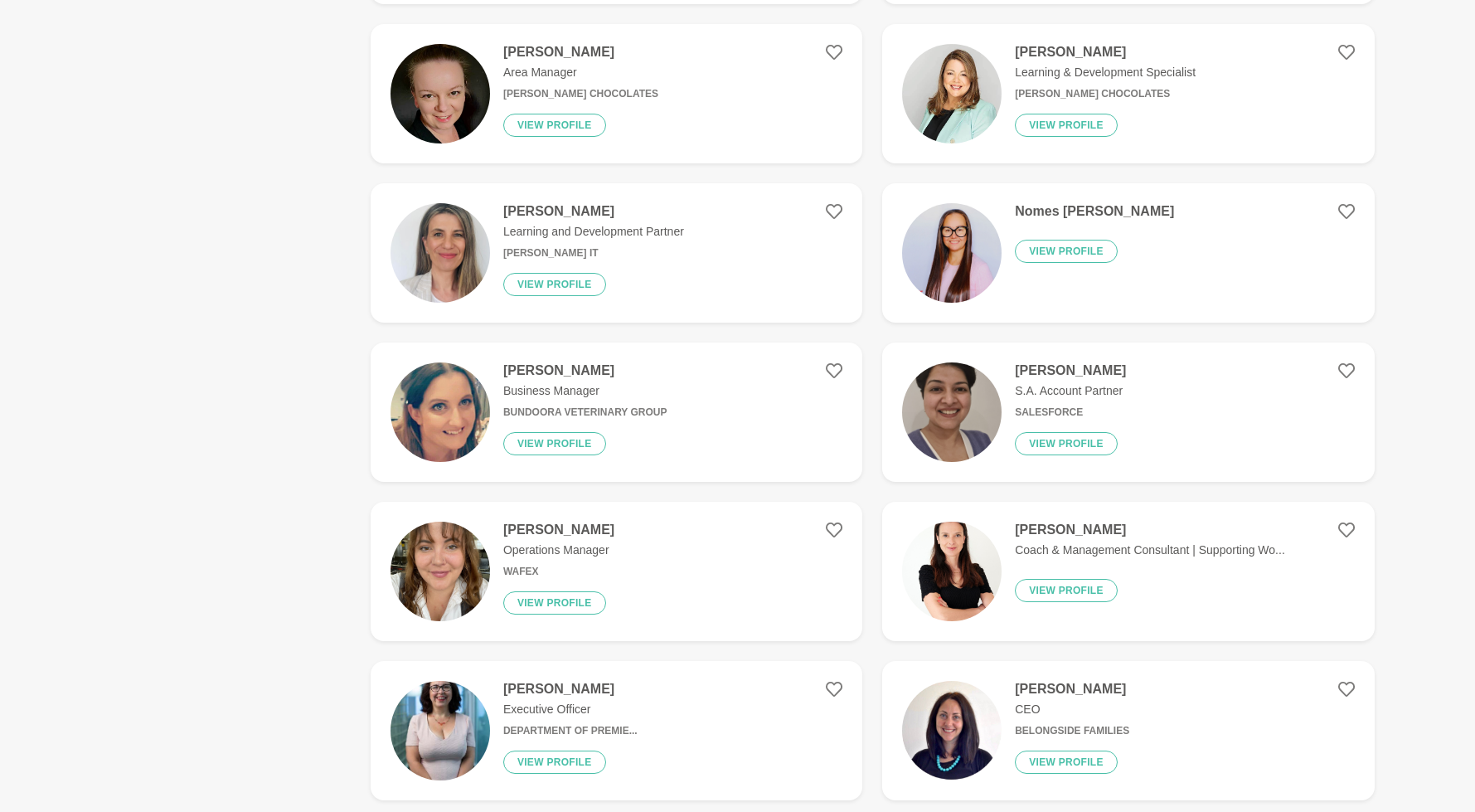
click at [574, 258] on h6 "[PERSON_NAME] IT" at bounding box center [594, 253] width 181 height 13
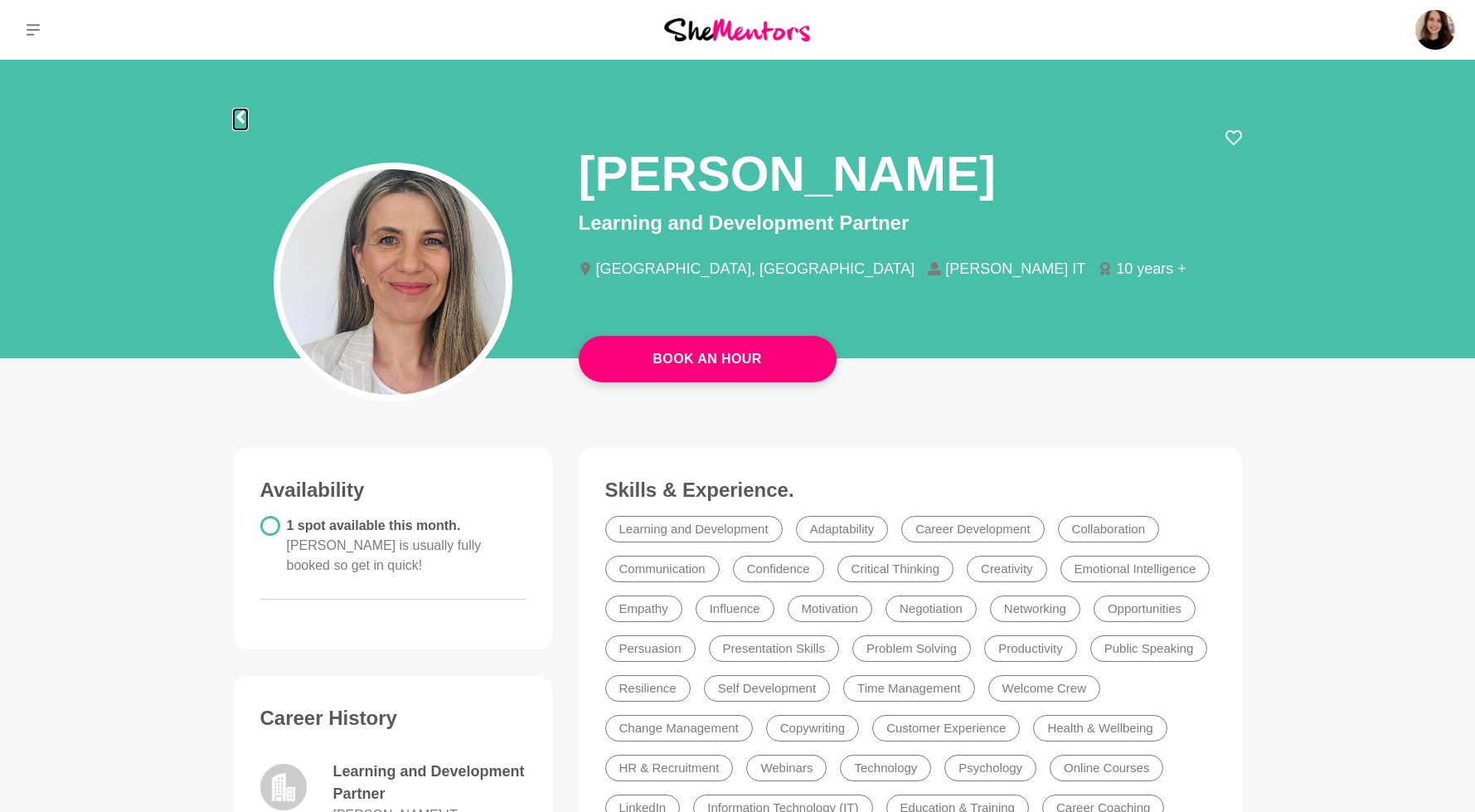
click at [234, 115] on icon at bounding box center [240, 117] width 13 height 13
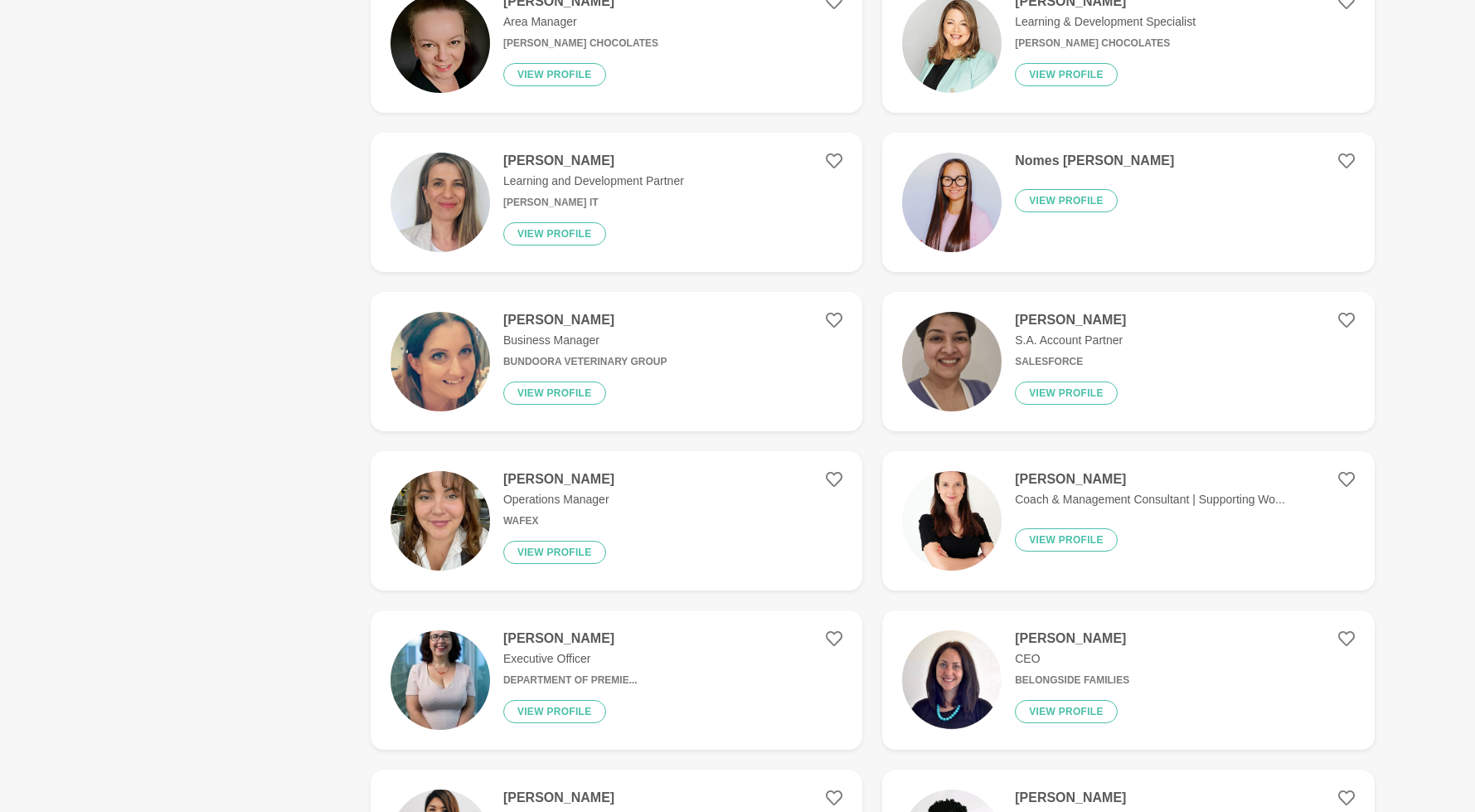
scroll to position [929, 0]
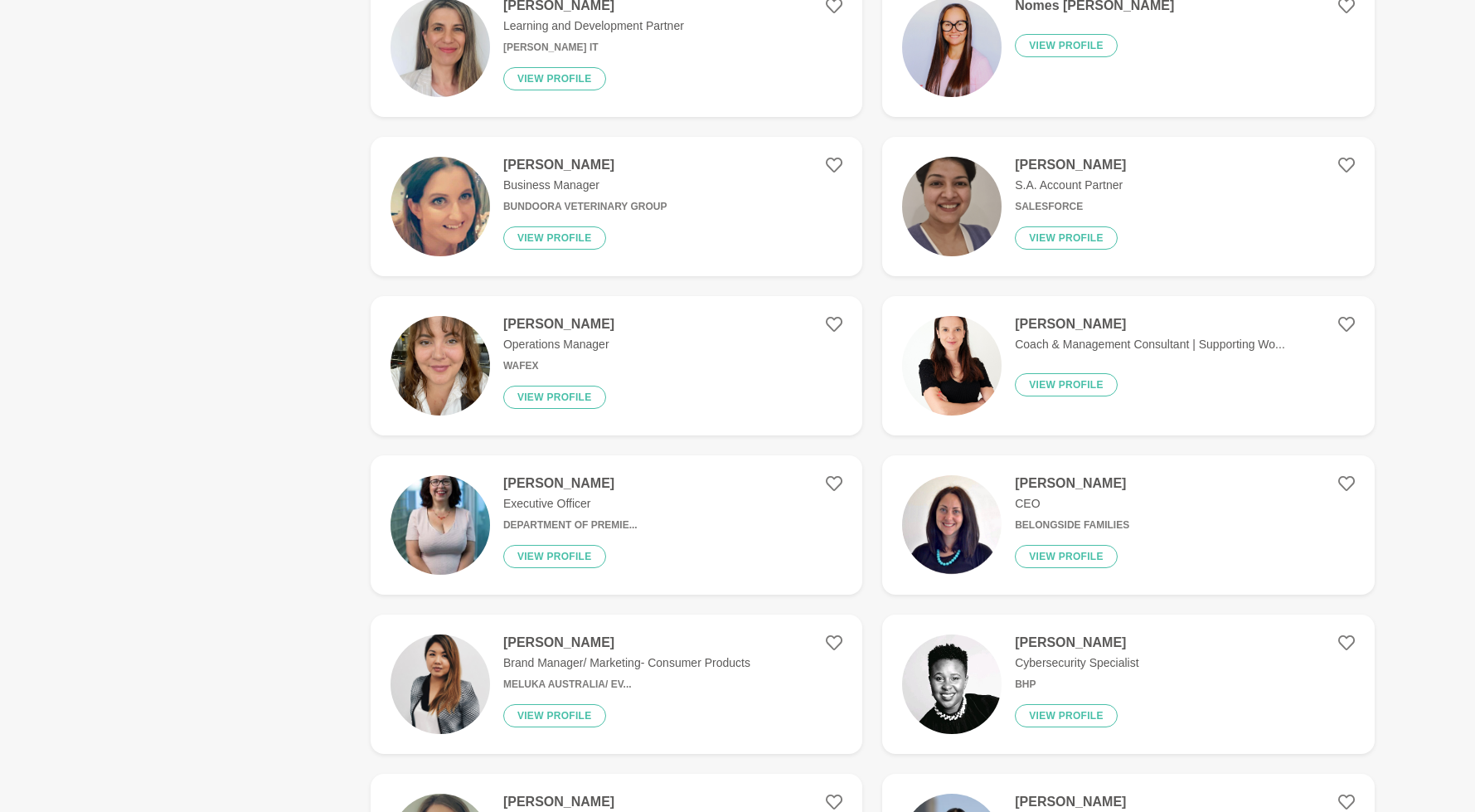
click at [961, 239] on img at bounding box center [951, 206] width 100 height 100
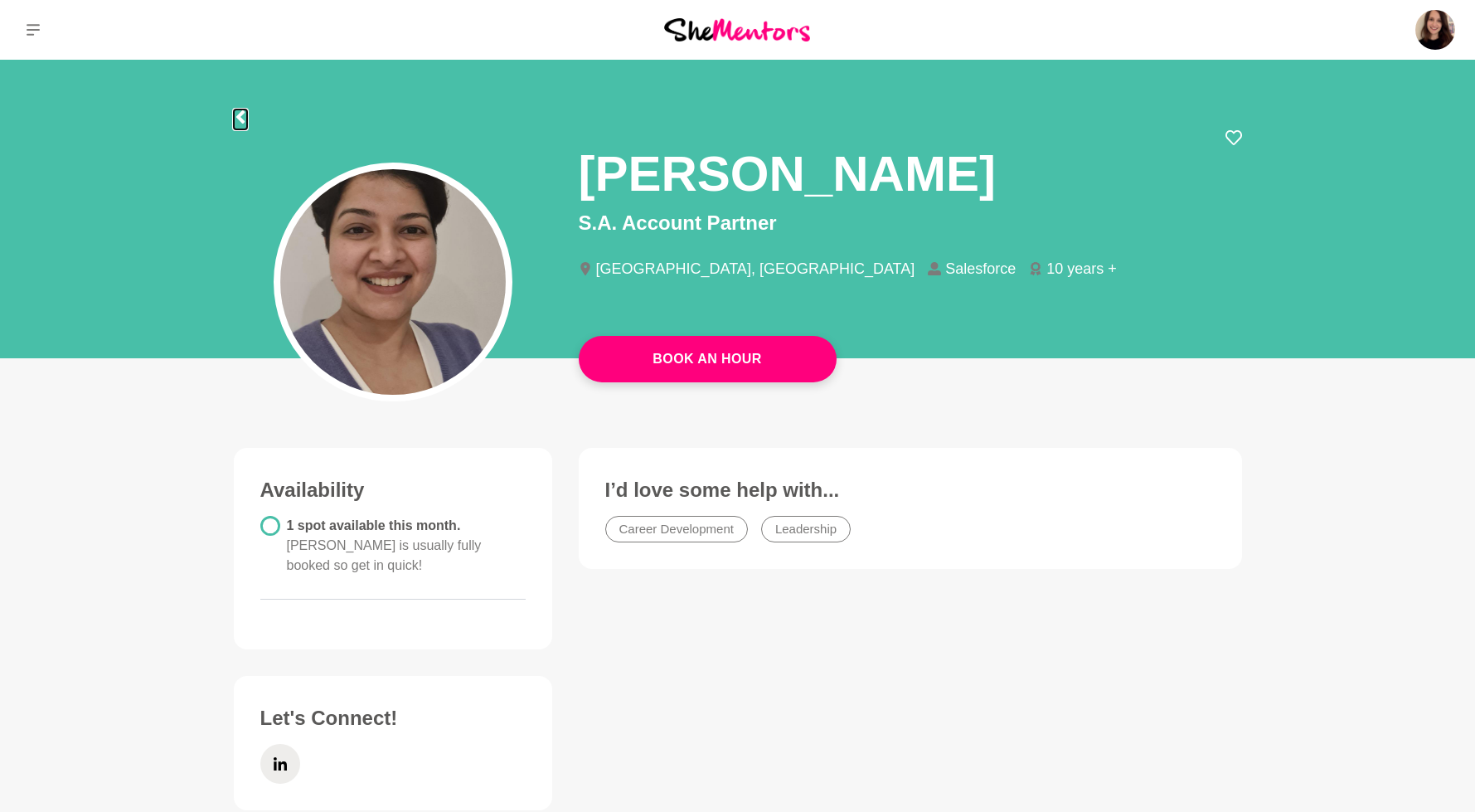
click at [239, 120] on icon at bounding box center [239, 117] width 8 height 13
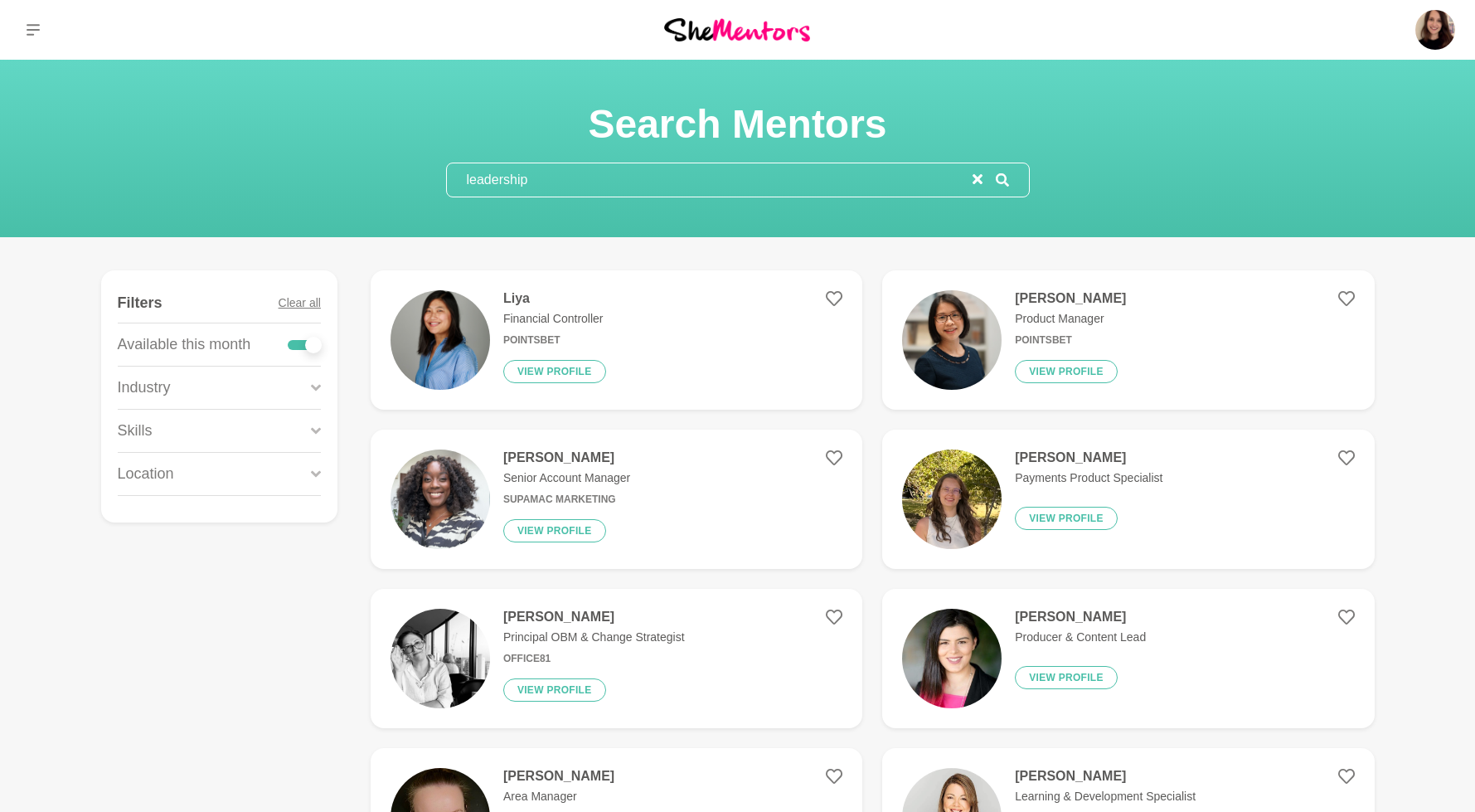
click at [928, 338] on img at bounding box center [951, 340] width 100 height 100
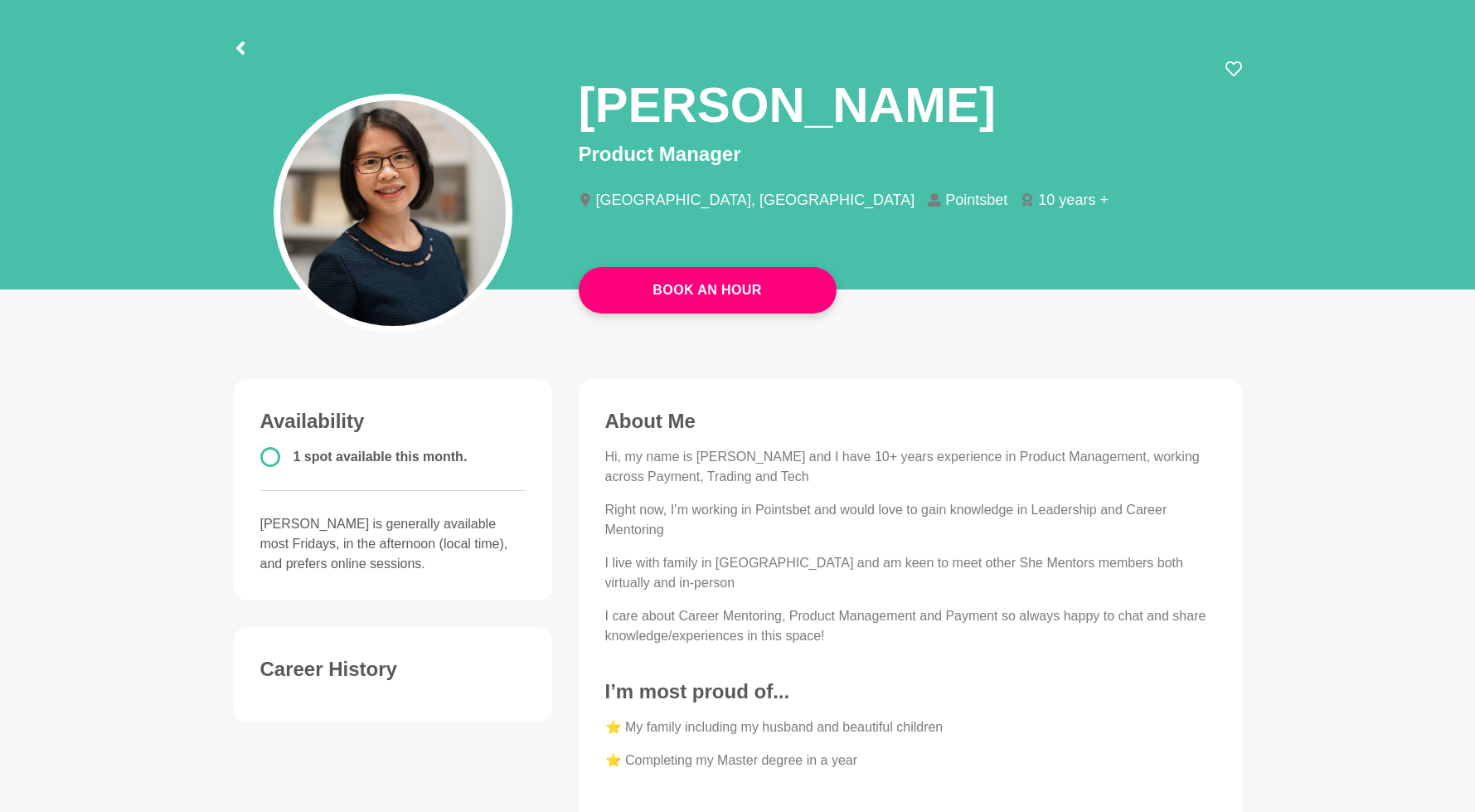
scroll to position [104, 0]
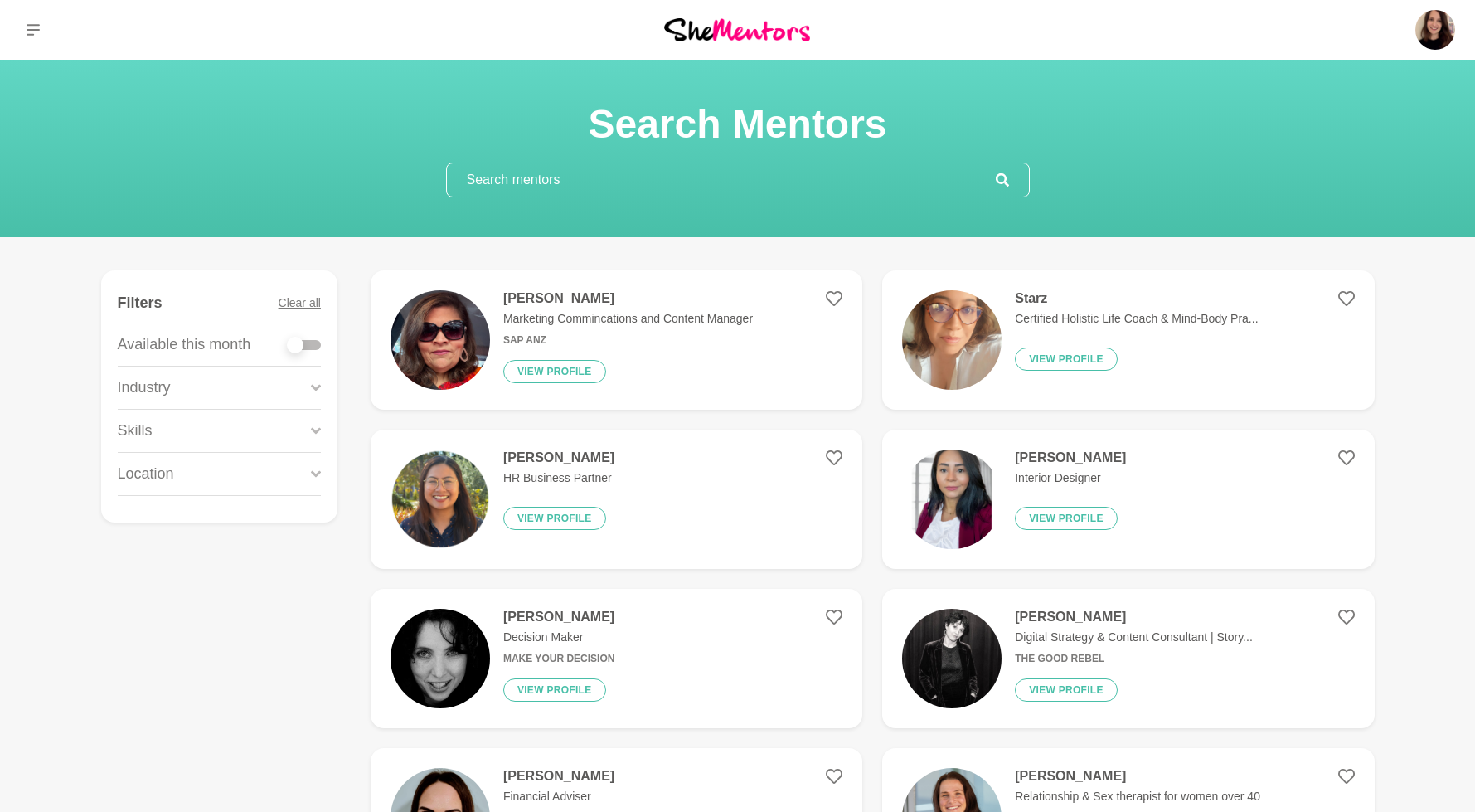
click at [568, 175] on input "text" at bounding box center [722, 180] width 549 height 33
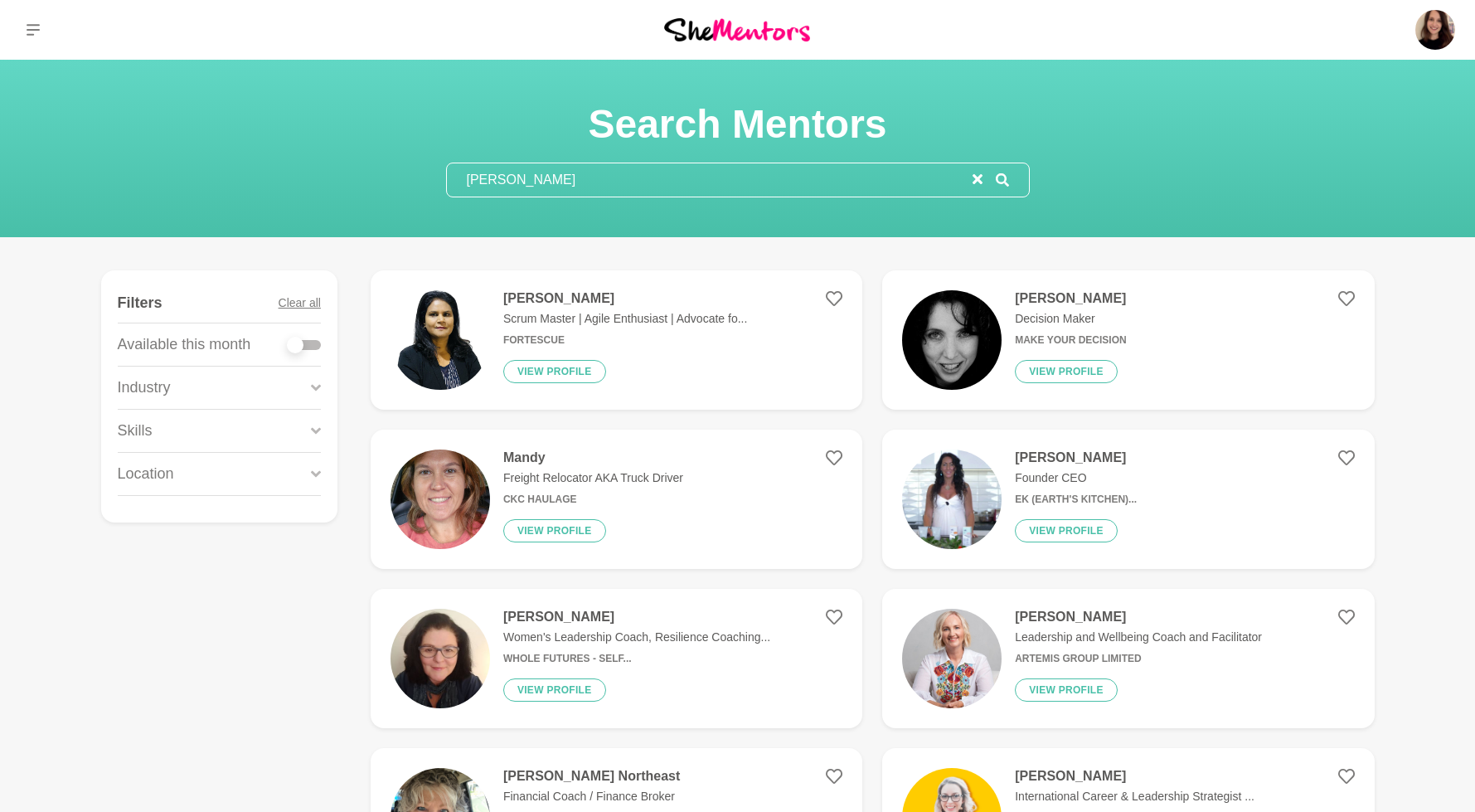
type input "[PERSON_NAME]"
click at [707, 316] on p "Scrum Master | Agile Enthusiast | Advocate fo..." at bounding box center [624, 318] width 244 height 18
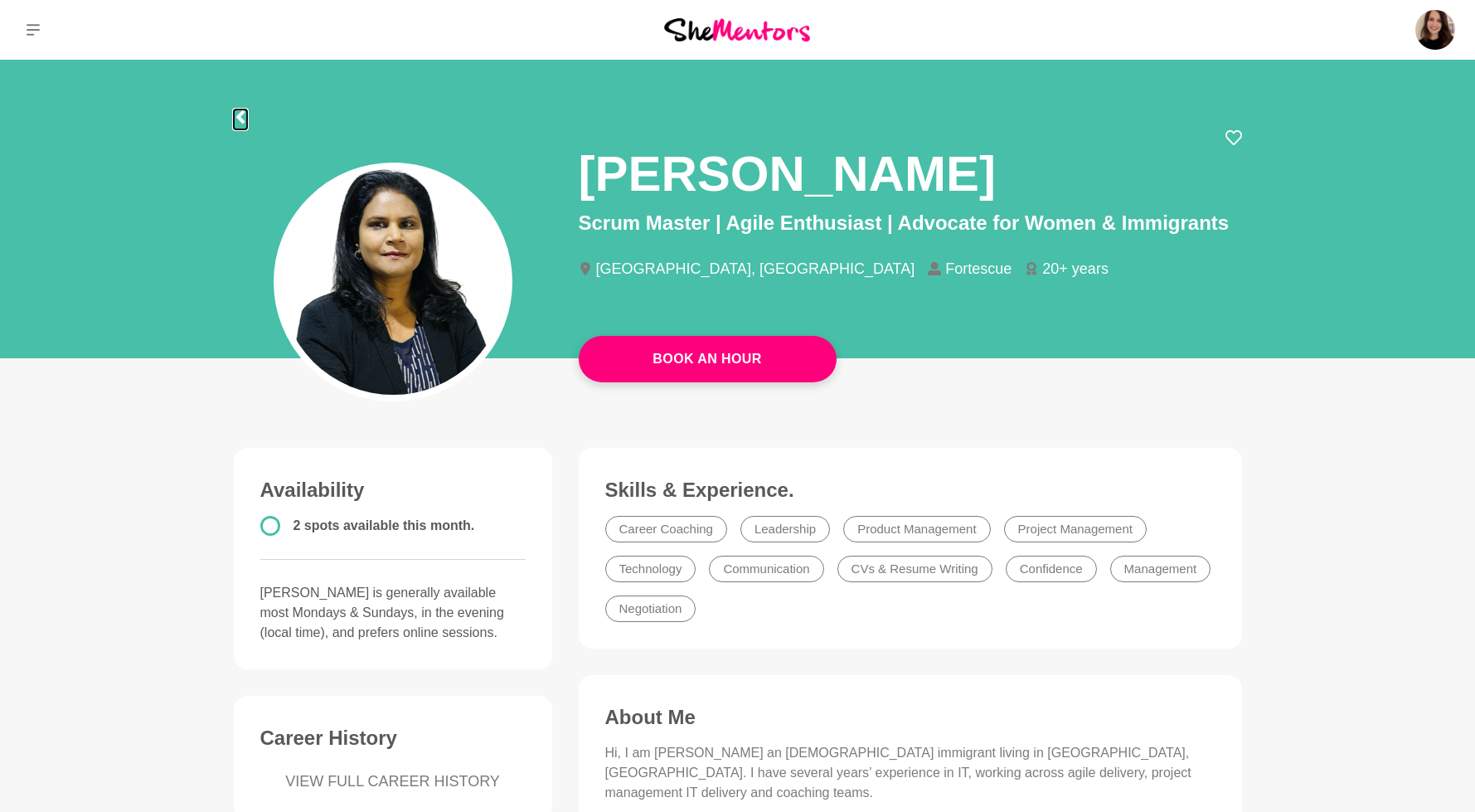
click at [241, 118] on icon at bounding box center [240, 117] width 13 height 13
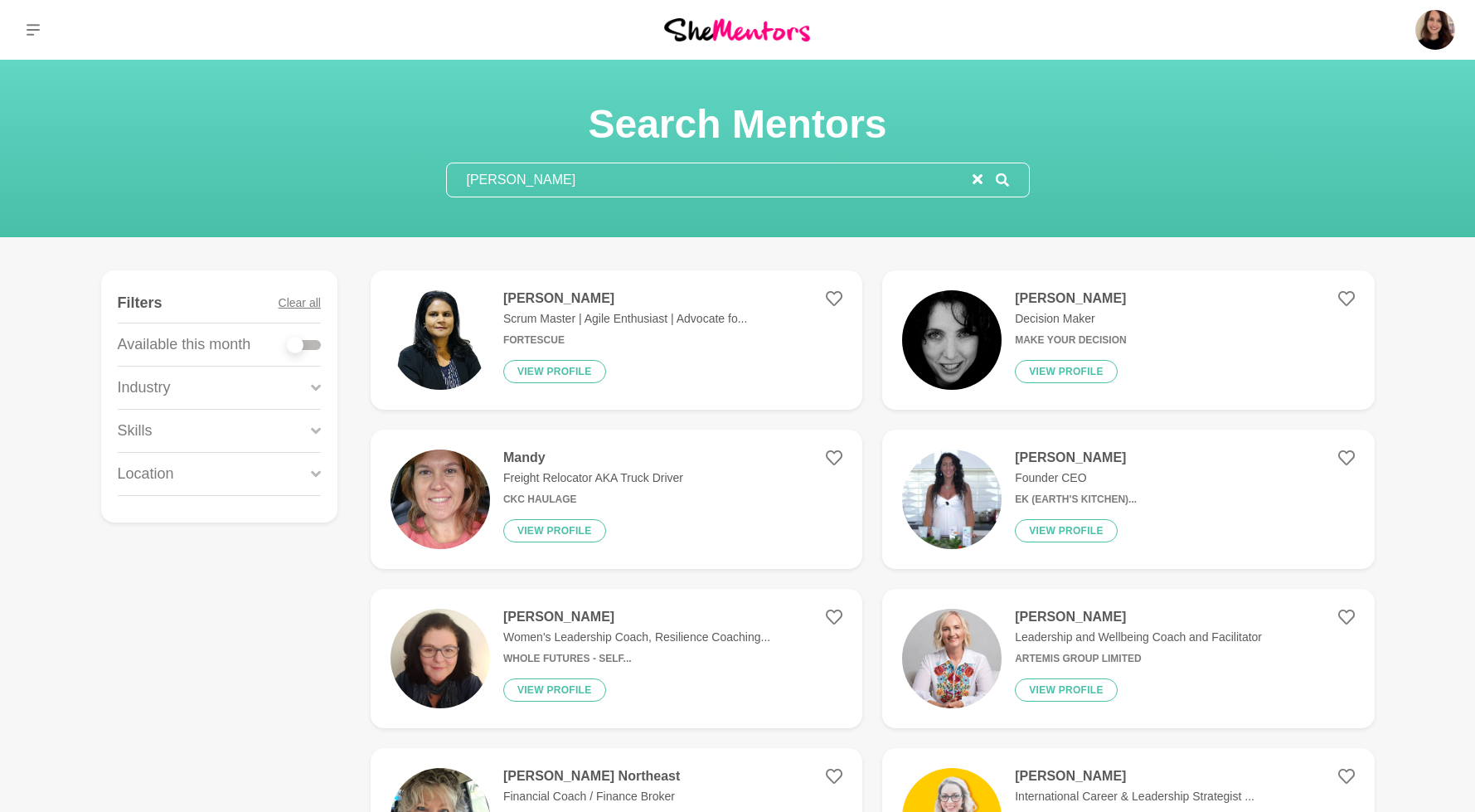
click at [518, 180] on input "[PERSON_NAME]" at bounding box center [710, 180] width 526 height 33
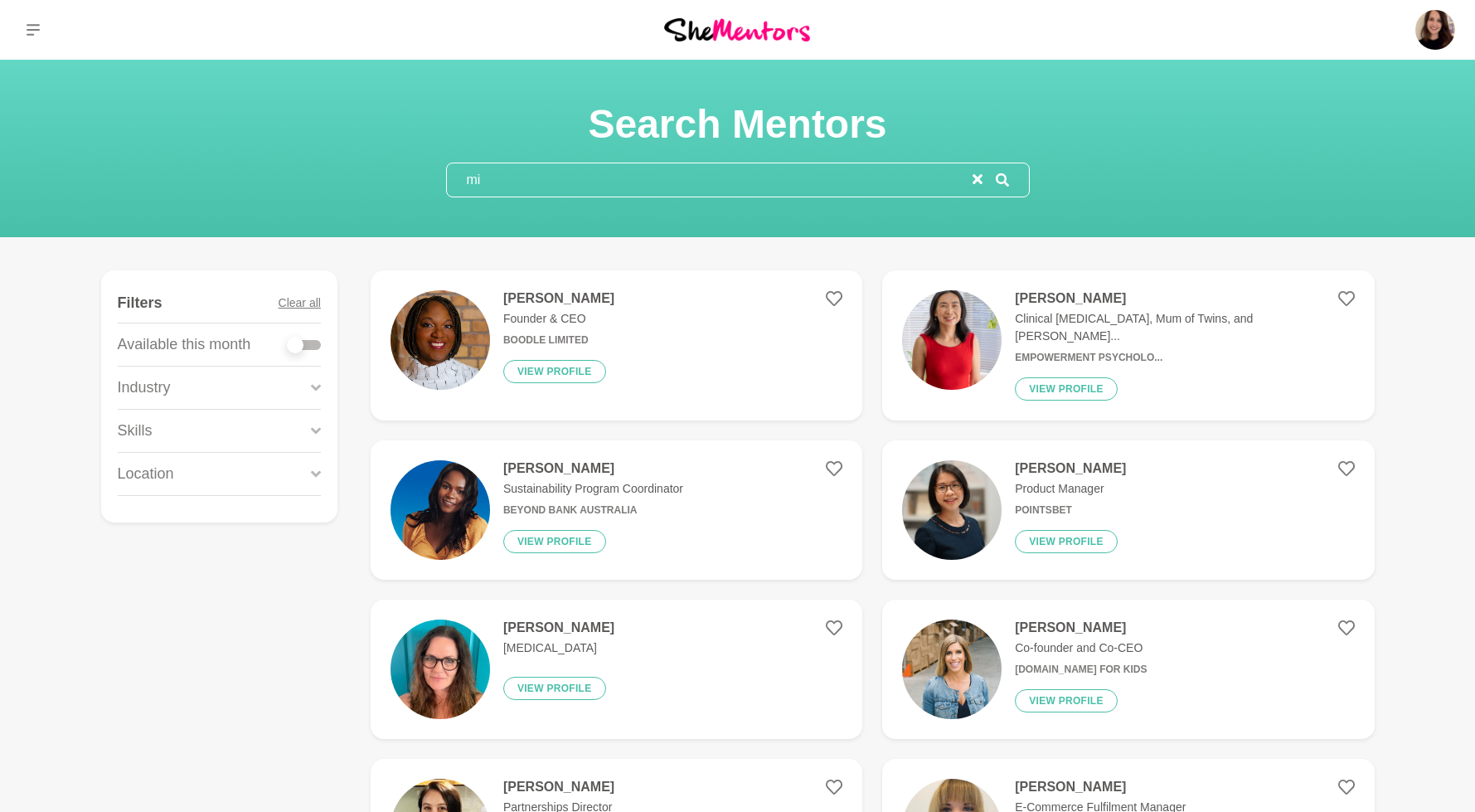
type input "m"
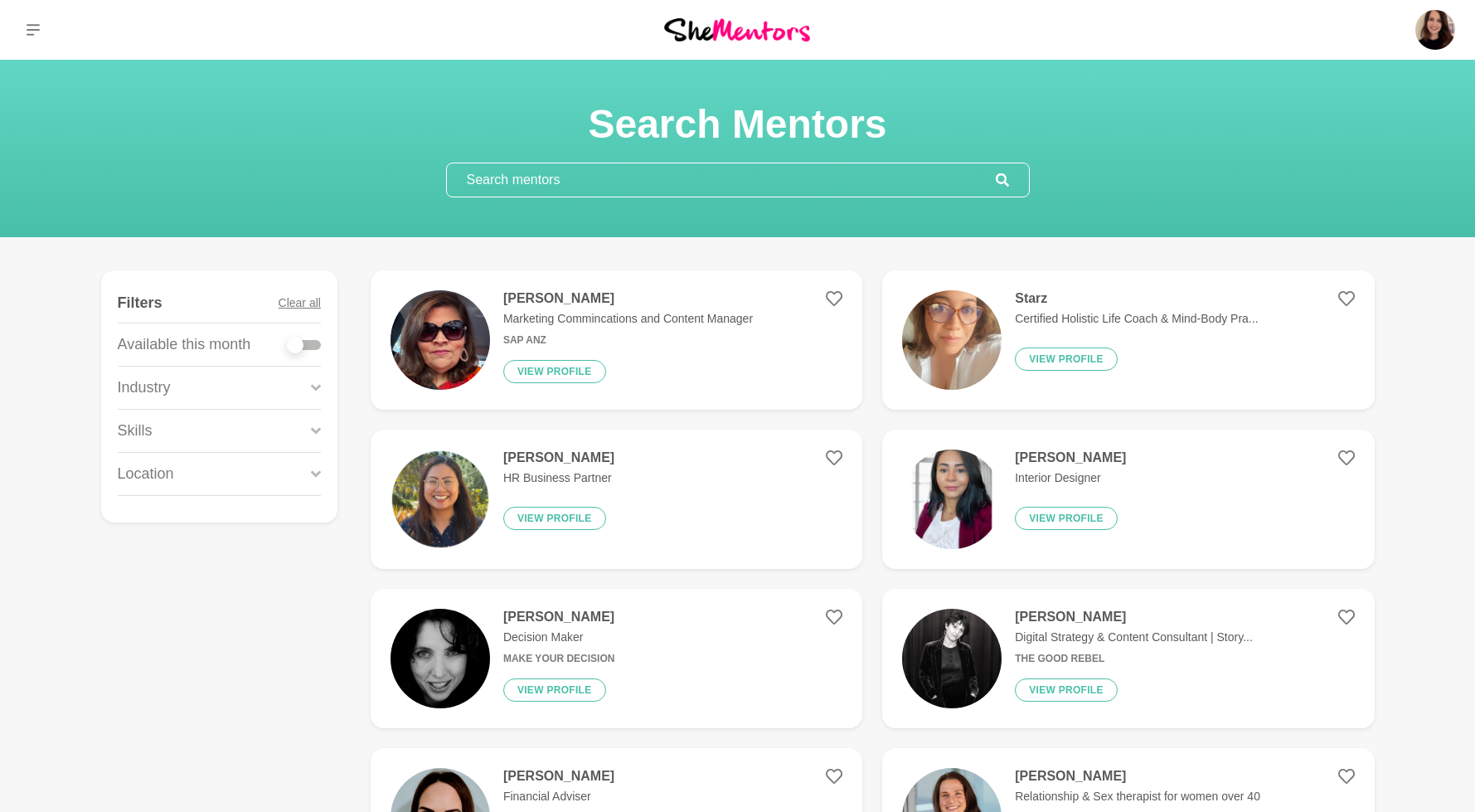
click at [545, 183] on input "text" at bounding box center [722, 180] width 549 height 33
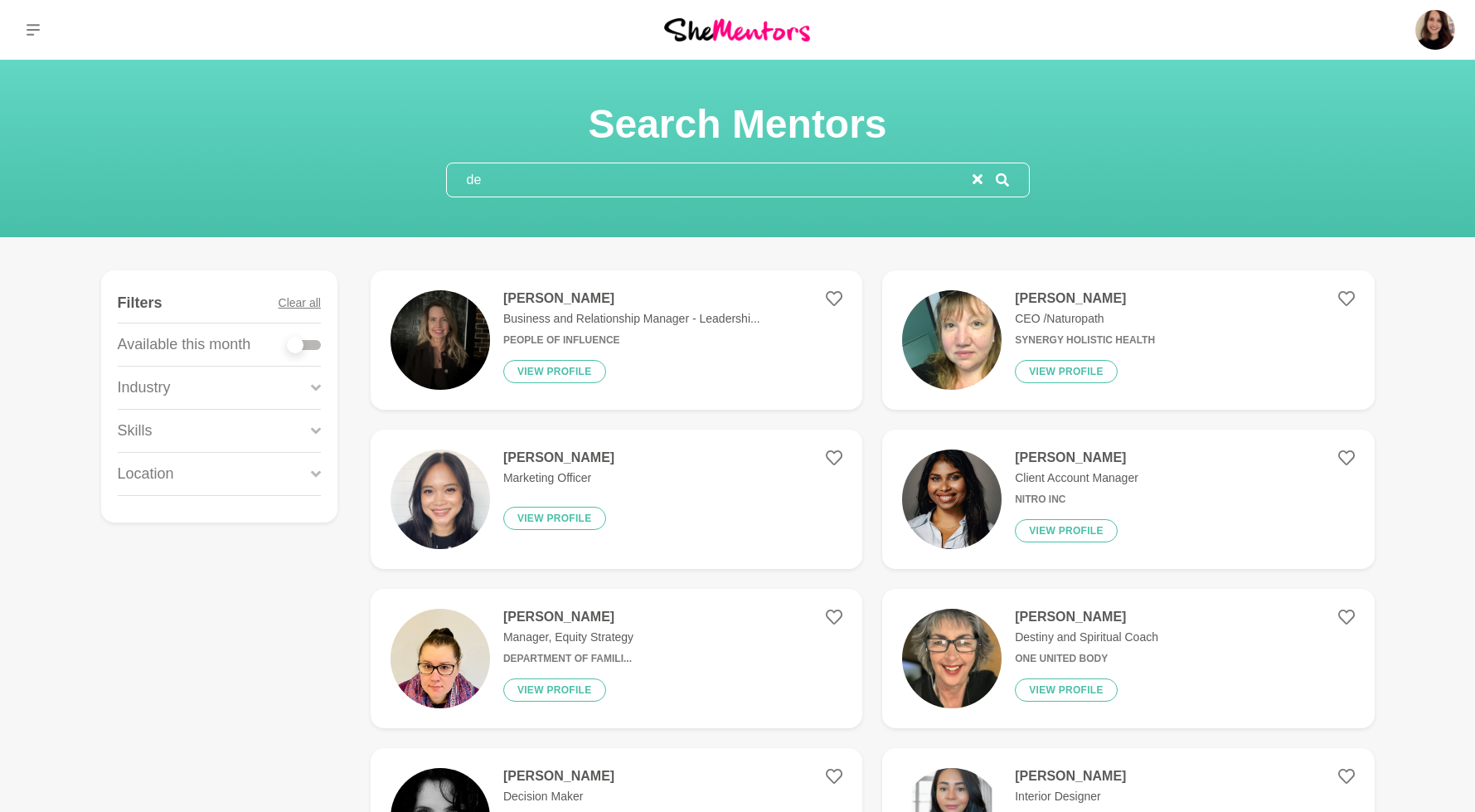
type input "d"
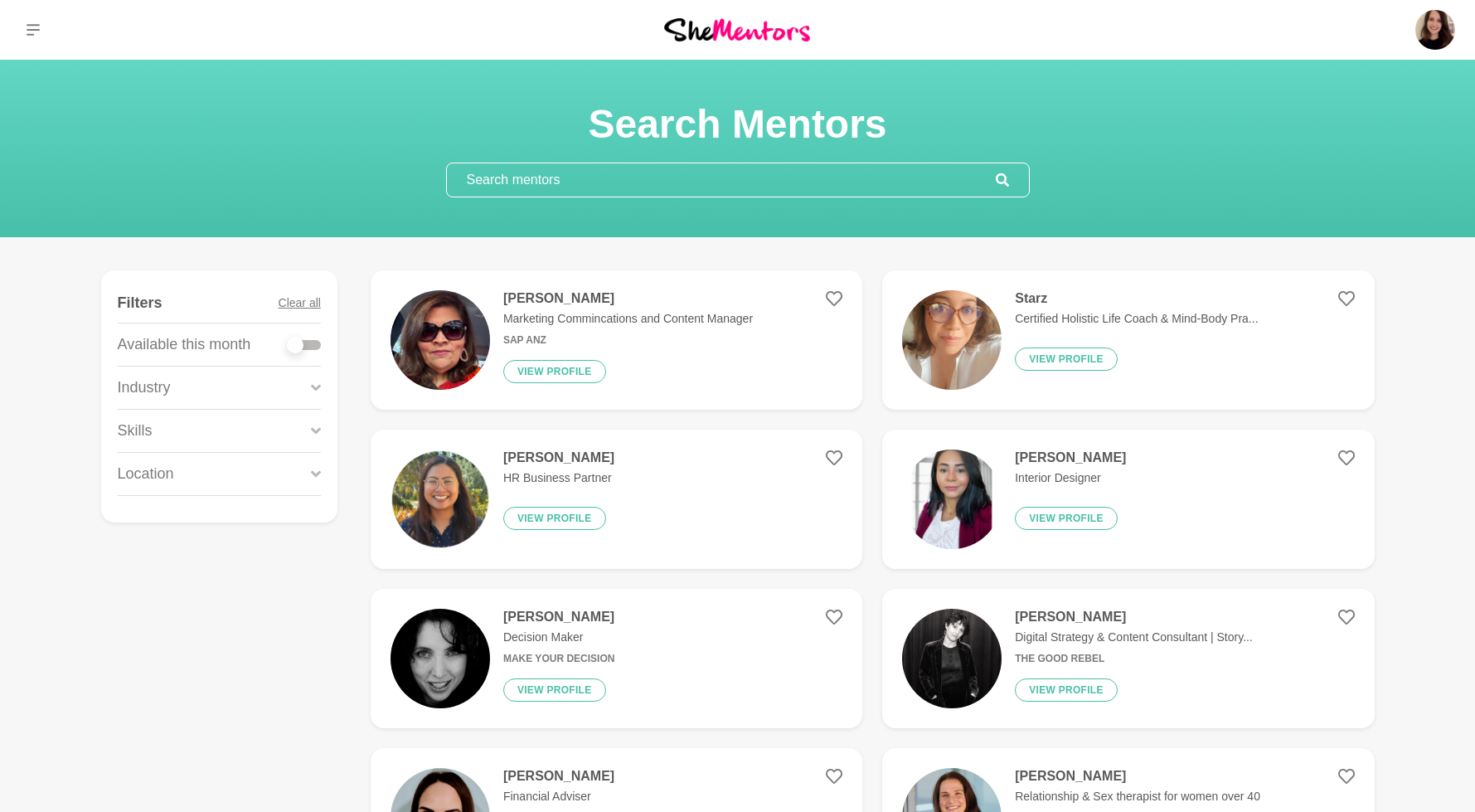
click at [155, 420] on div "Skills" at bounding box center [219, 430] width 203 height 43
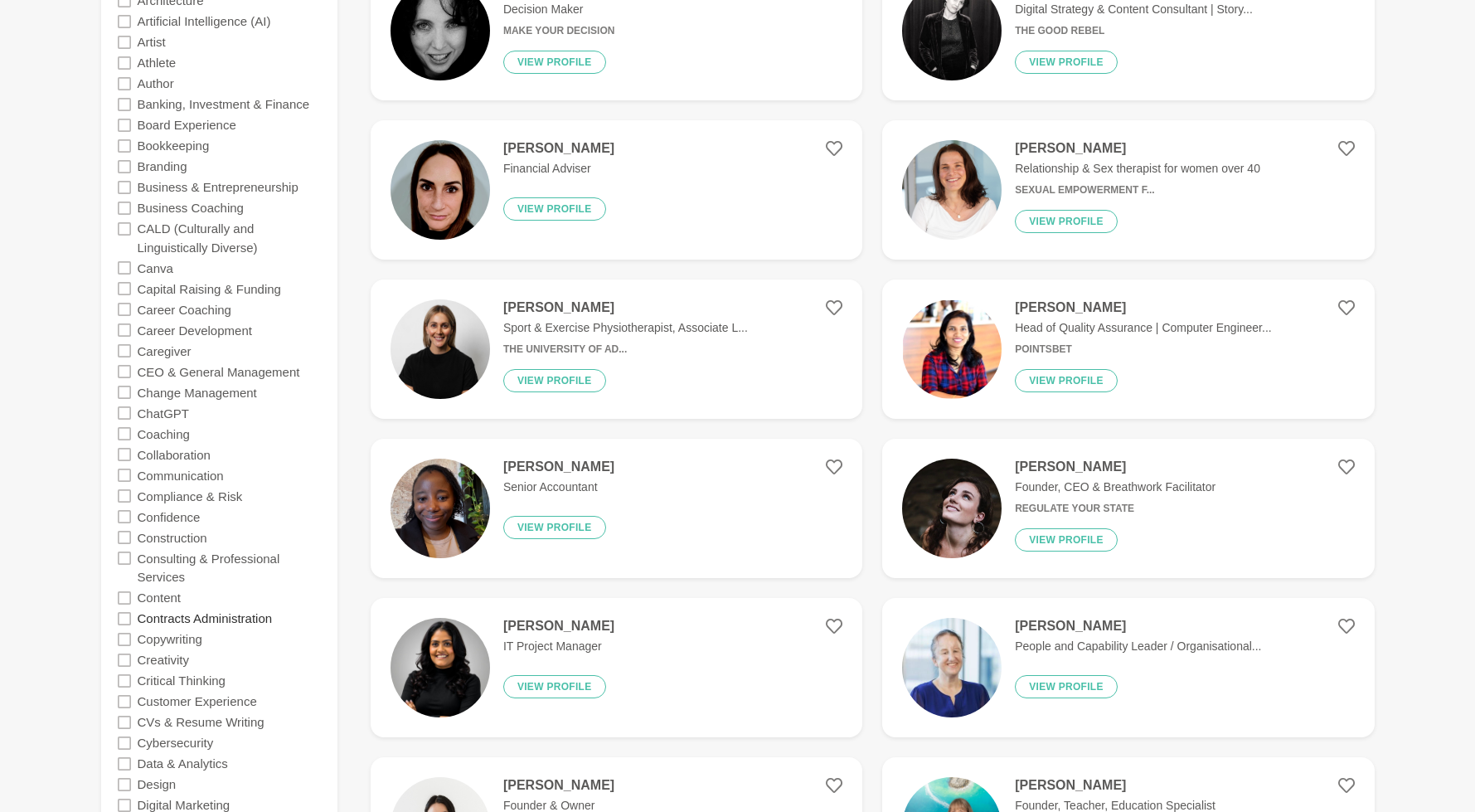
scroll to position [823, 0]
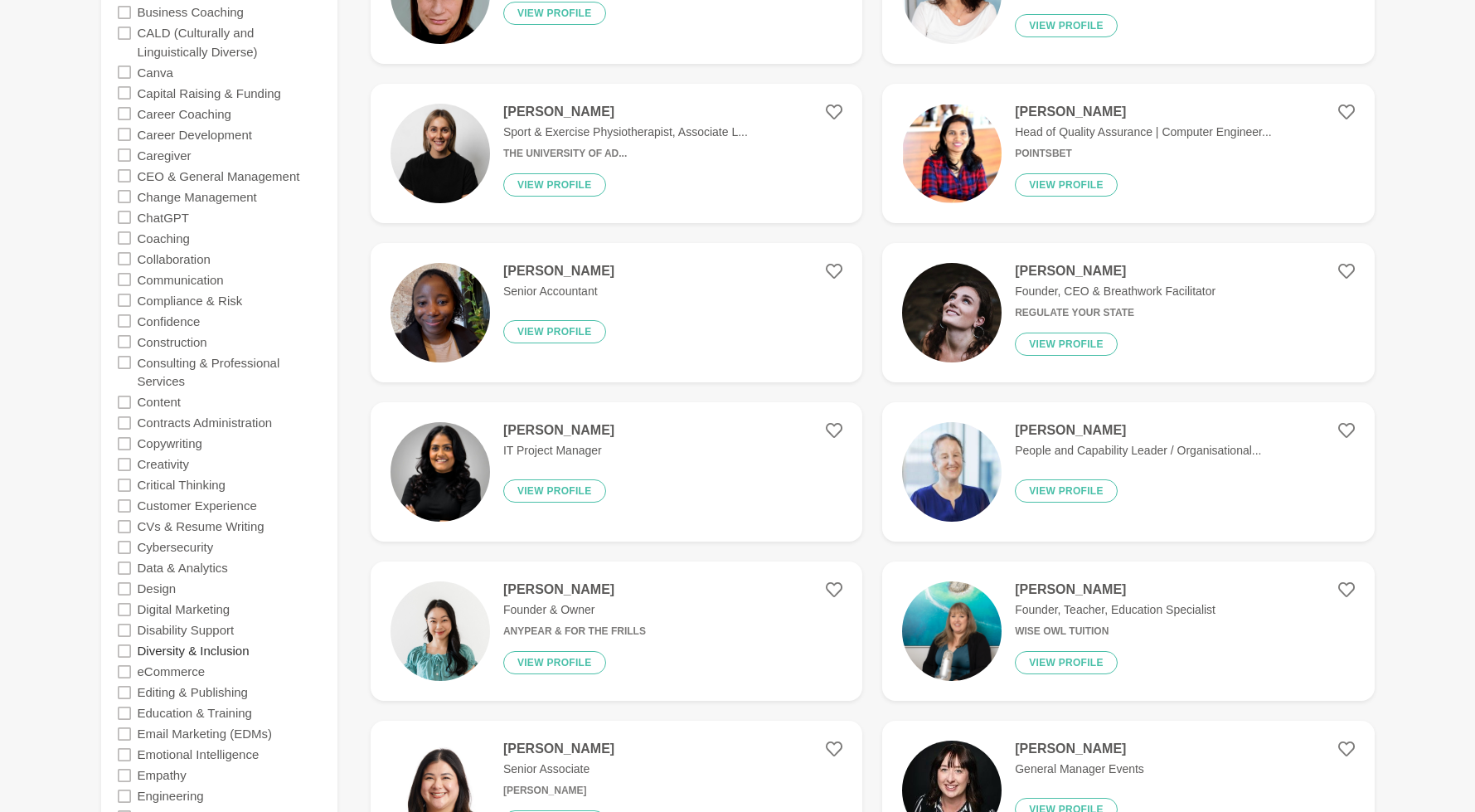
click at [190, 651] on label "Diversity & Inclusion" at bounding box center [193, 650] width 112 height 21
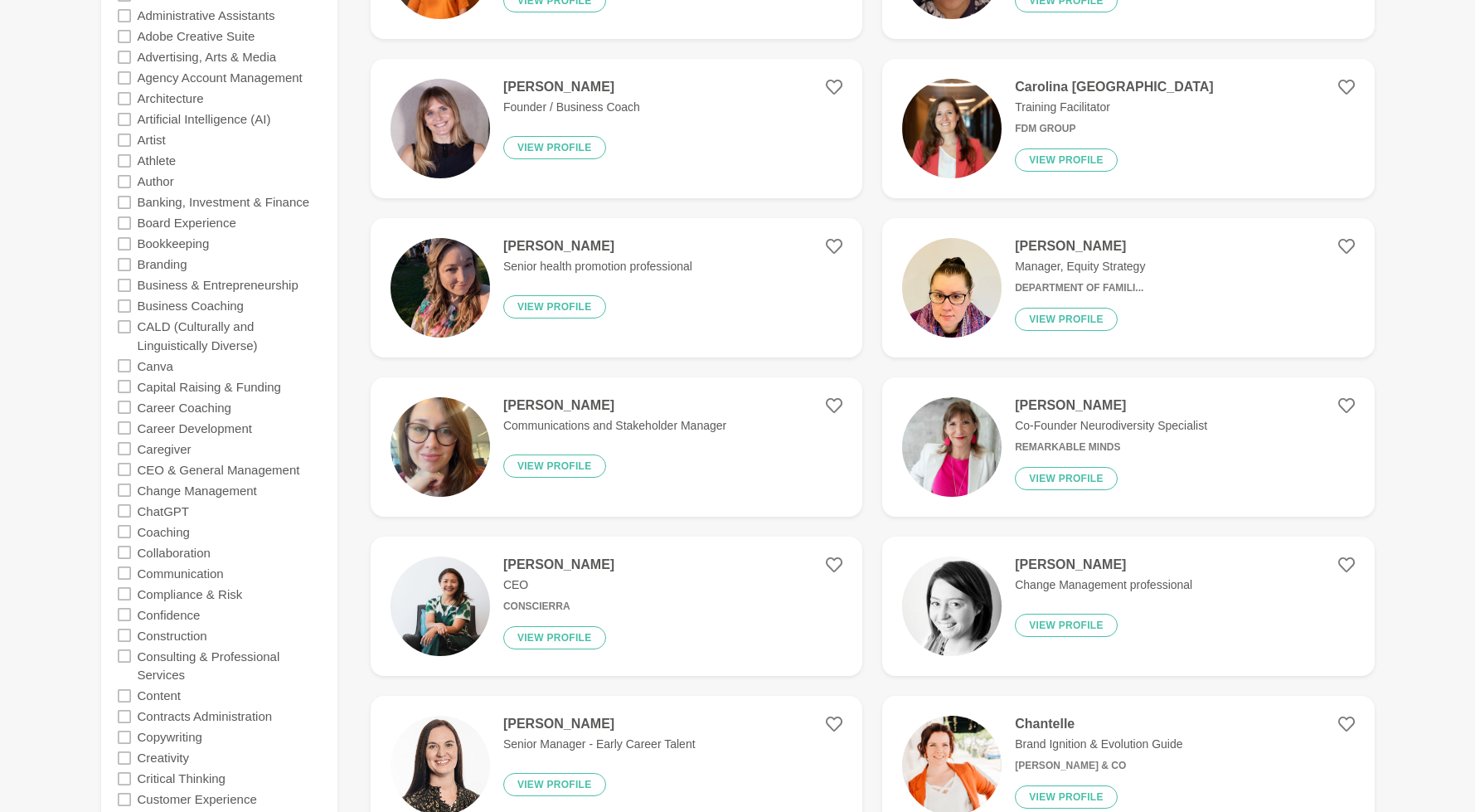
scroll to position [588, 0]
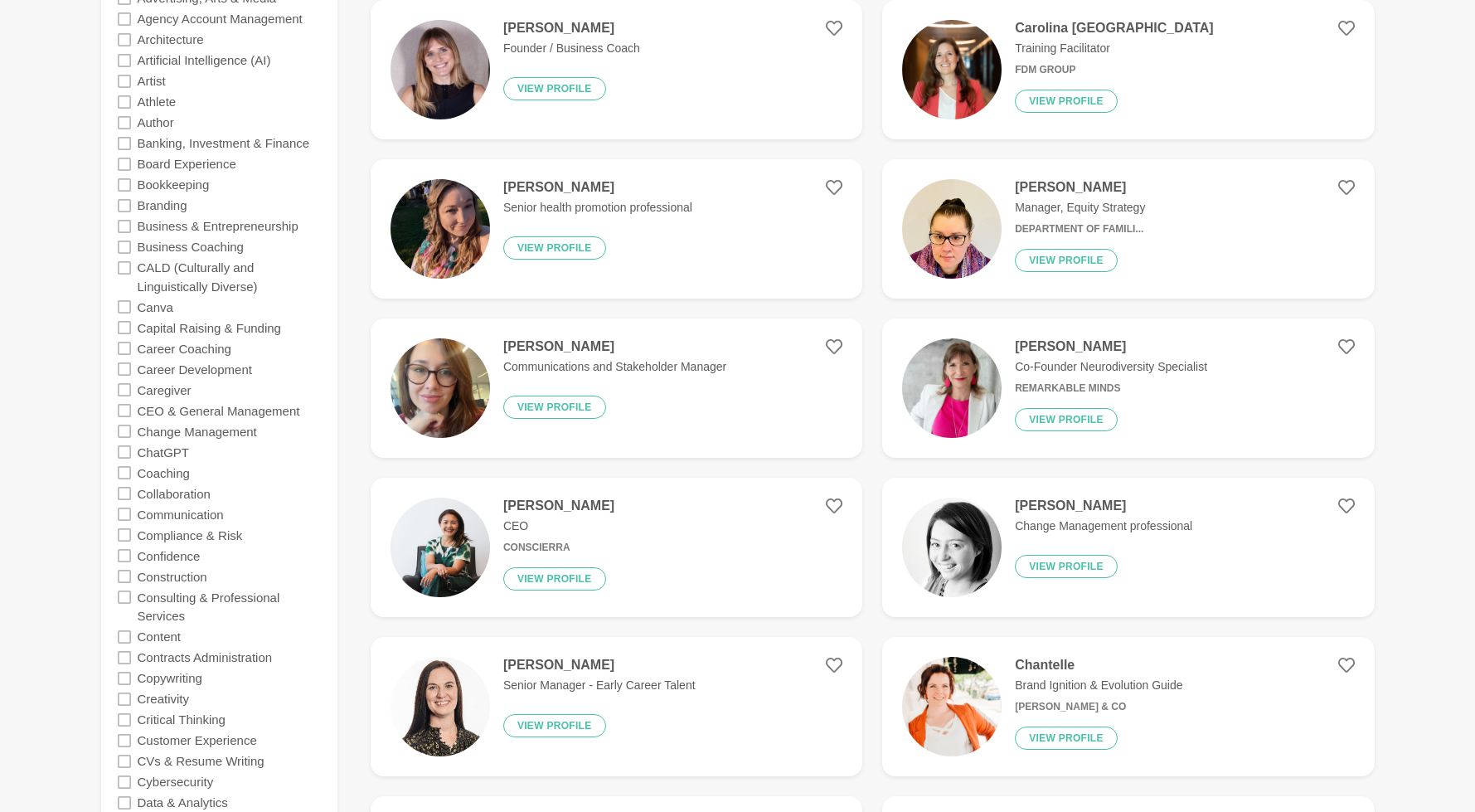
click at [732, 517] on figure "Diana Soedardi CEO Conscierra View profile" at bounding box center [616, 547] width 491 height 139
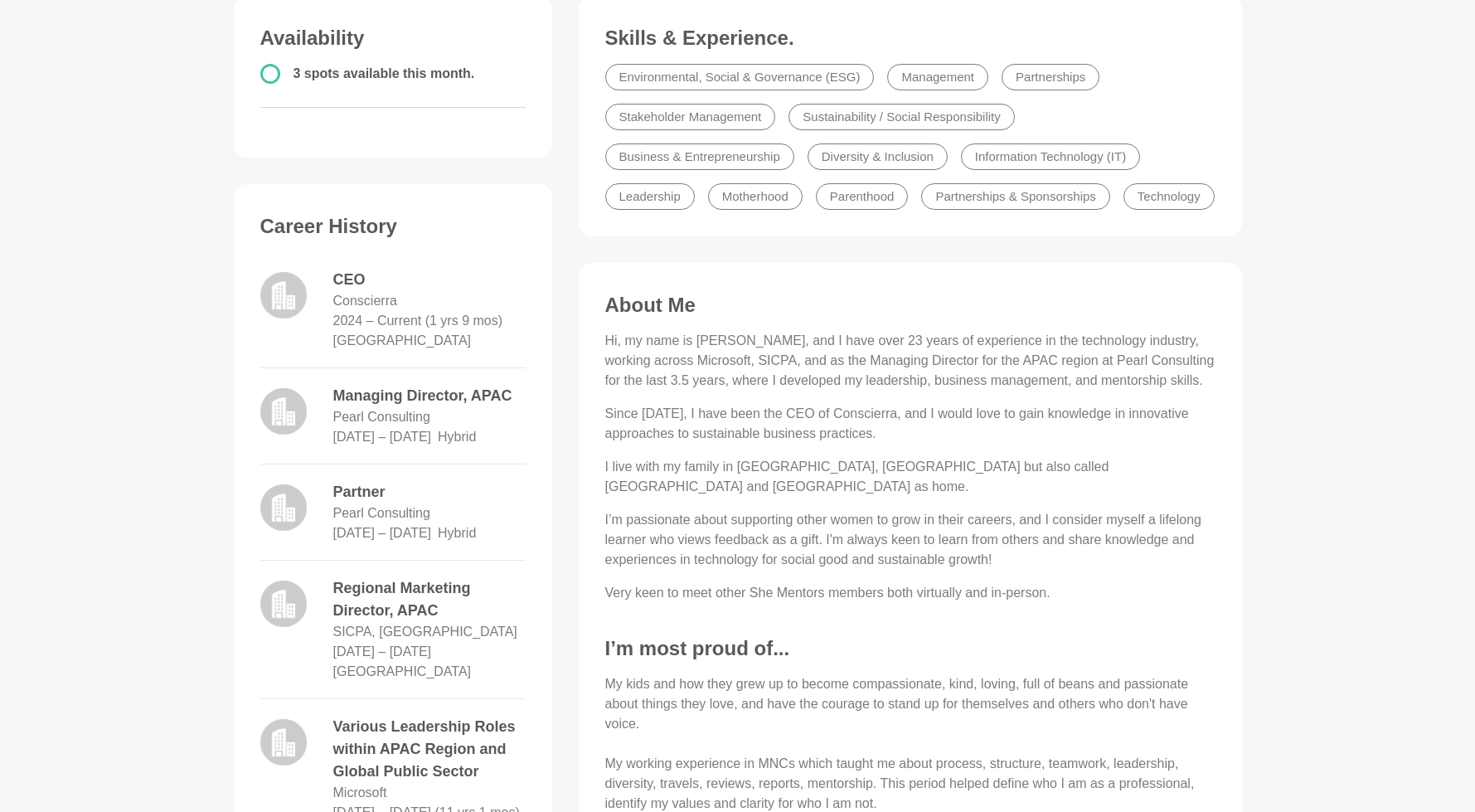
scroll to position [336, 0]
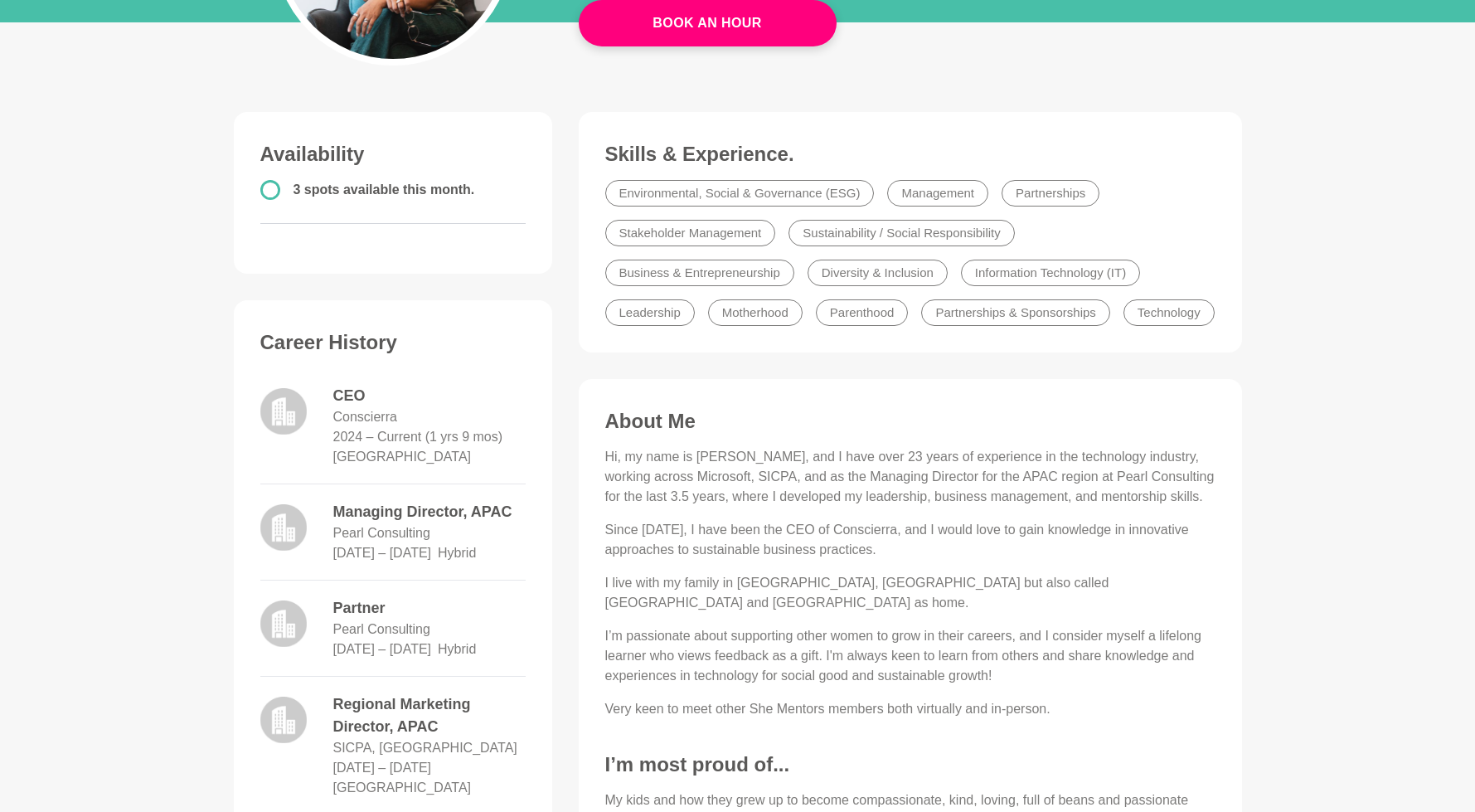
click at [681, 449] on p "Hi, my name is Diana Soedardi, and I have over 23 years of experience in the te…" at bounding box center [910, 476] width 610 height 59
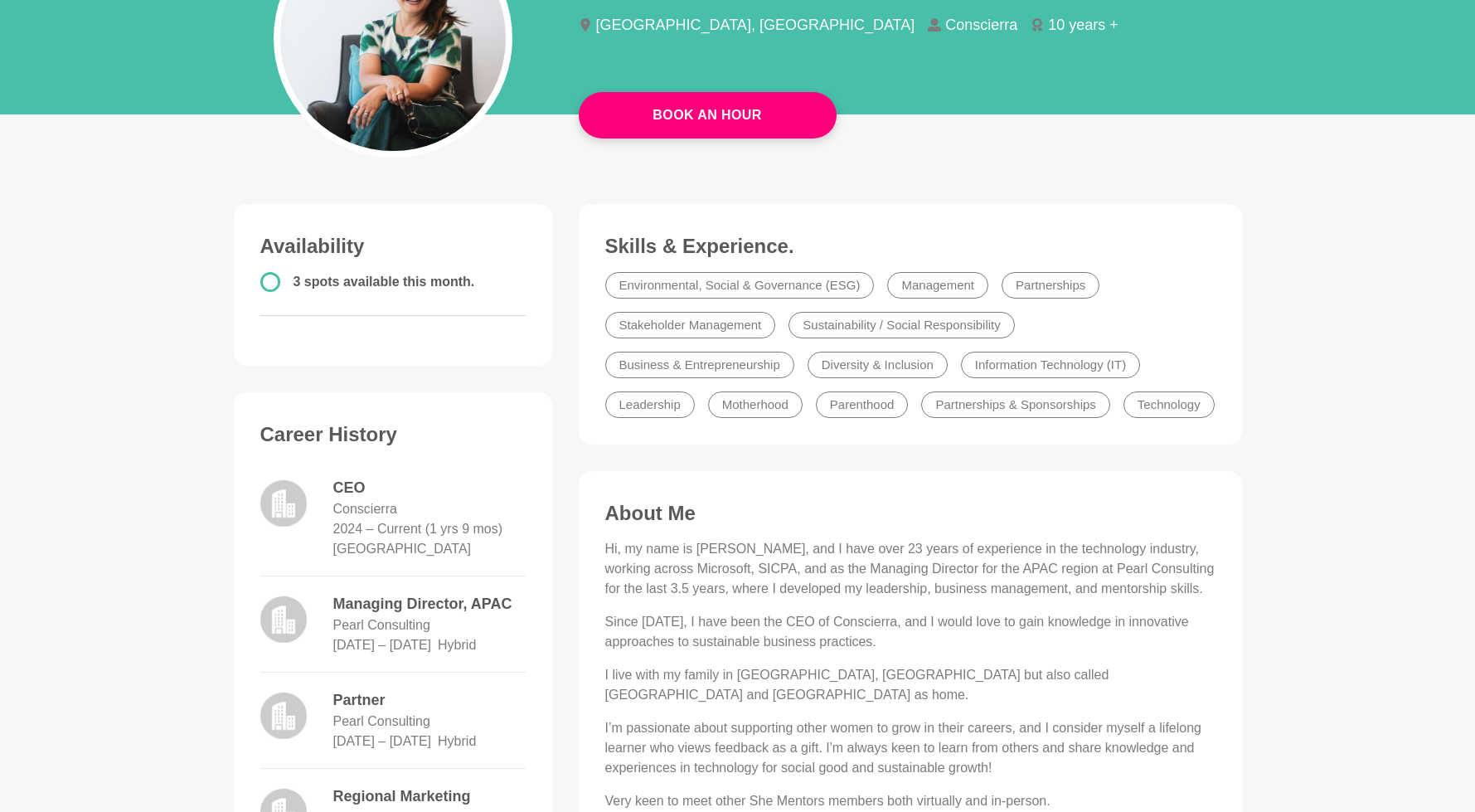
scroll to position [245, 0]
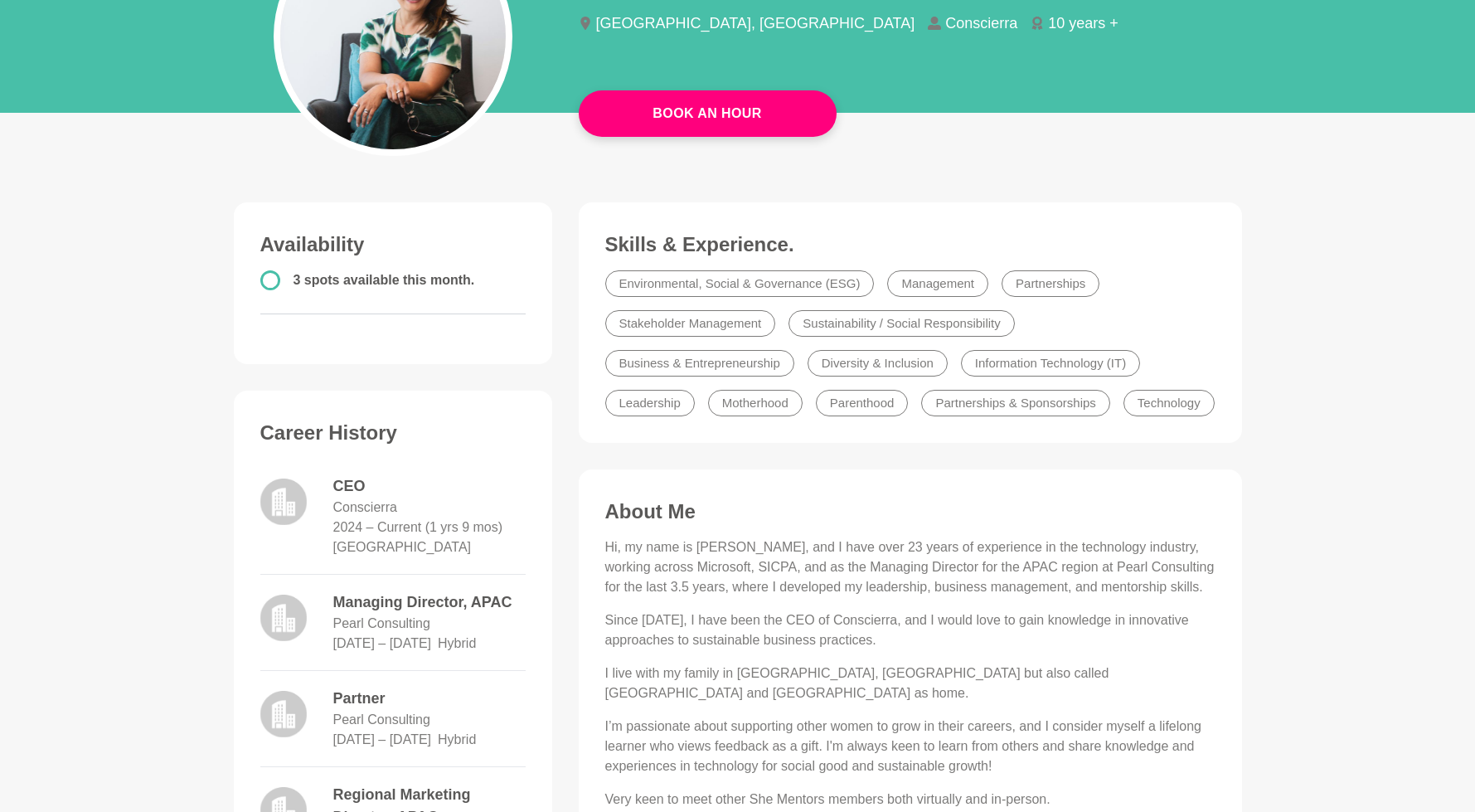
click at [803, 389] on li "Motherhood" at bounding box center [755, 403] width 95 height 27
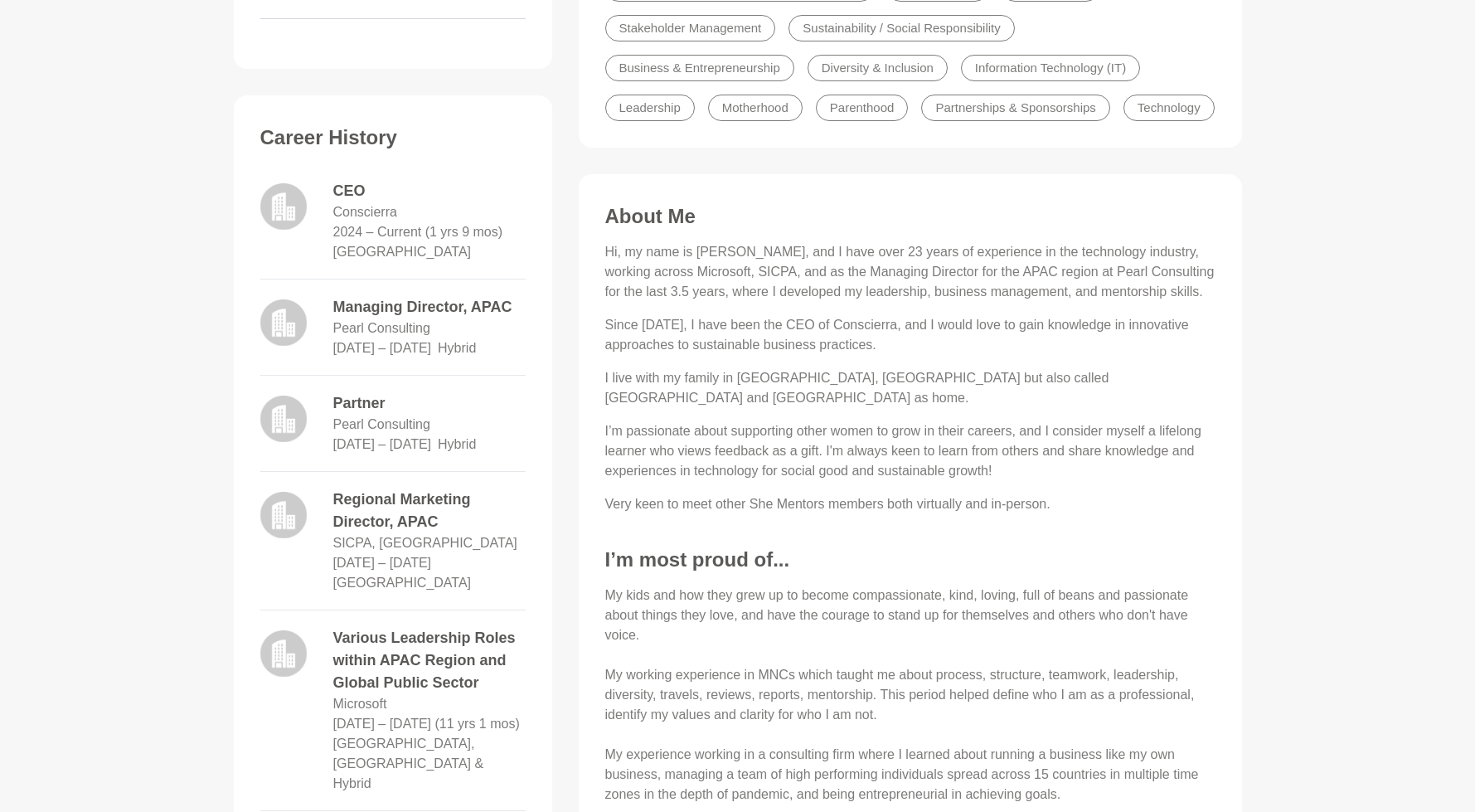
scroll to position [712, 0]
